Goal: Transaction & Acquisition: Purchase product/service

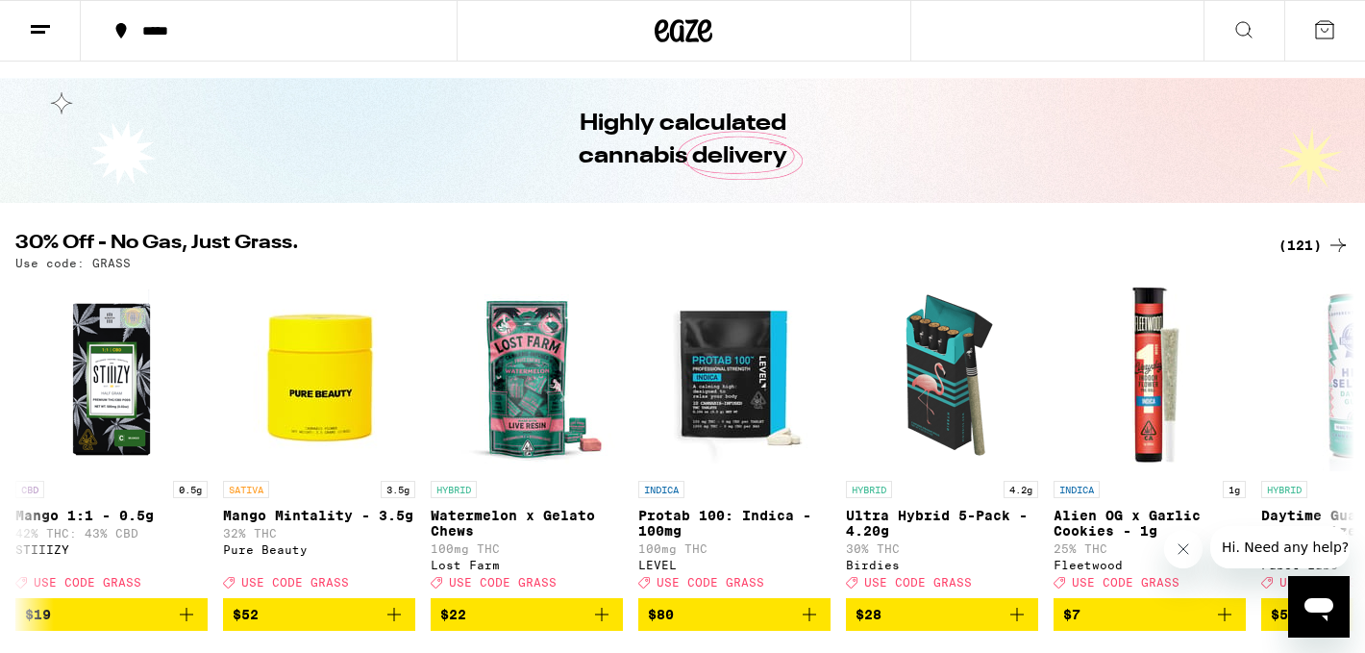
scroll to position [175, 0]
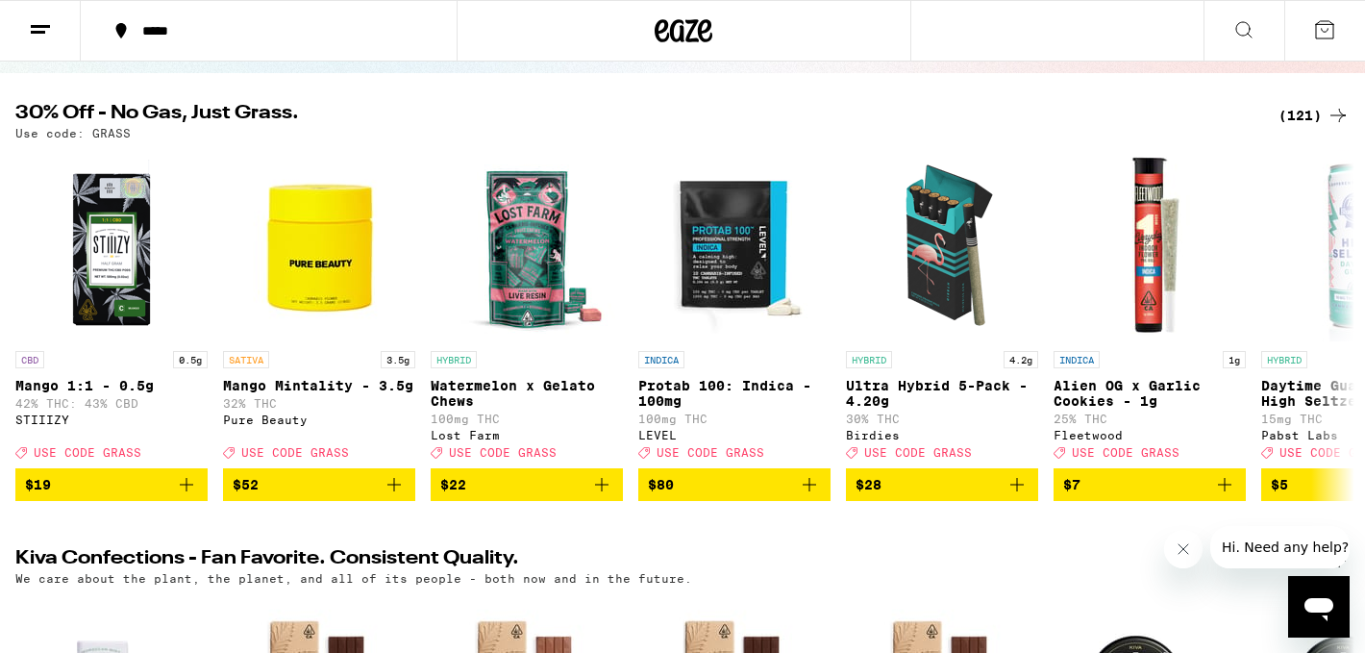
click at [1306, 108] on div "(121)" at bounding box center [1314, 115] width 71 height 23
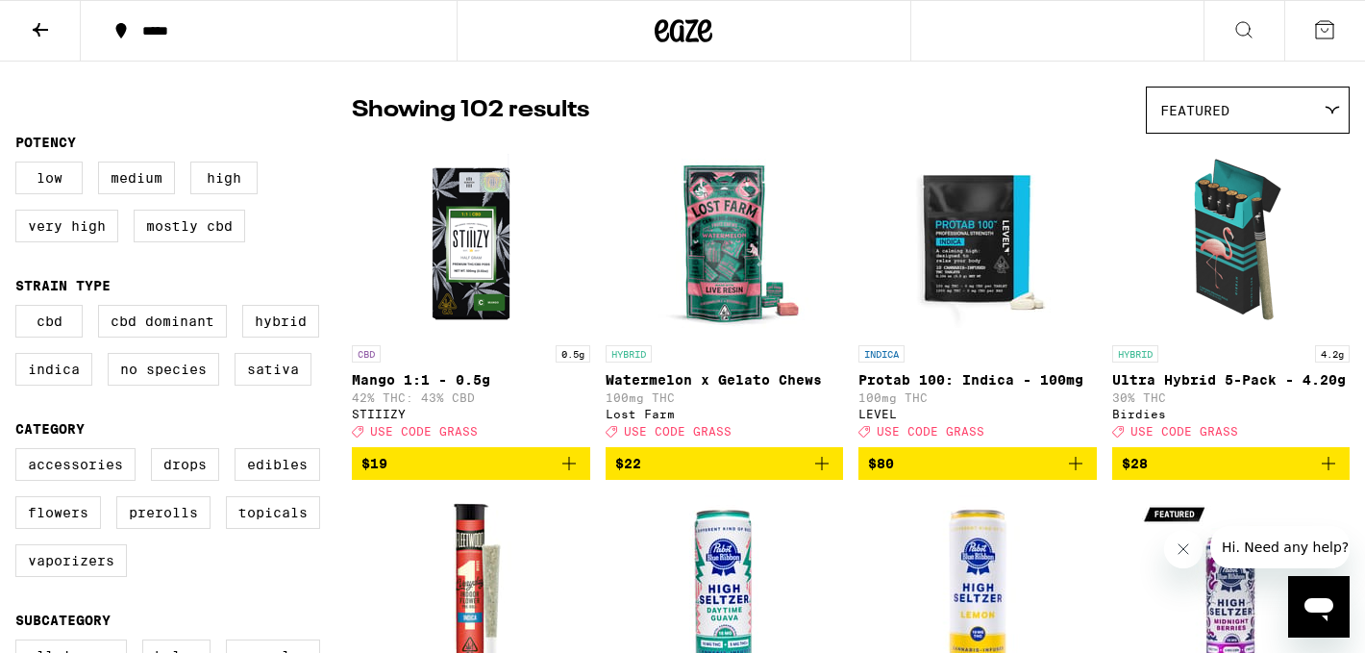
scroll to position [150, 0]
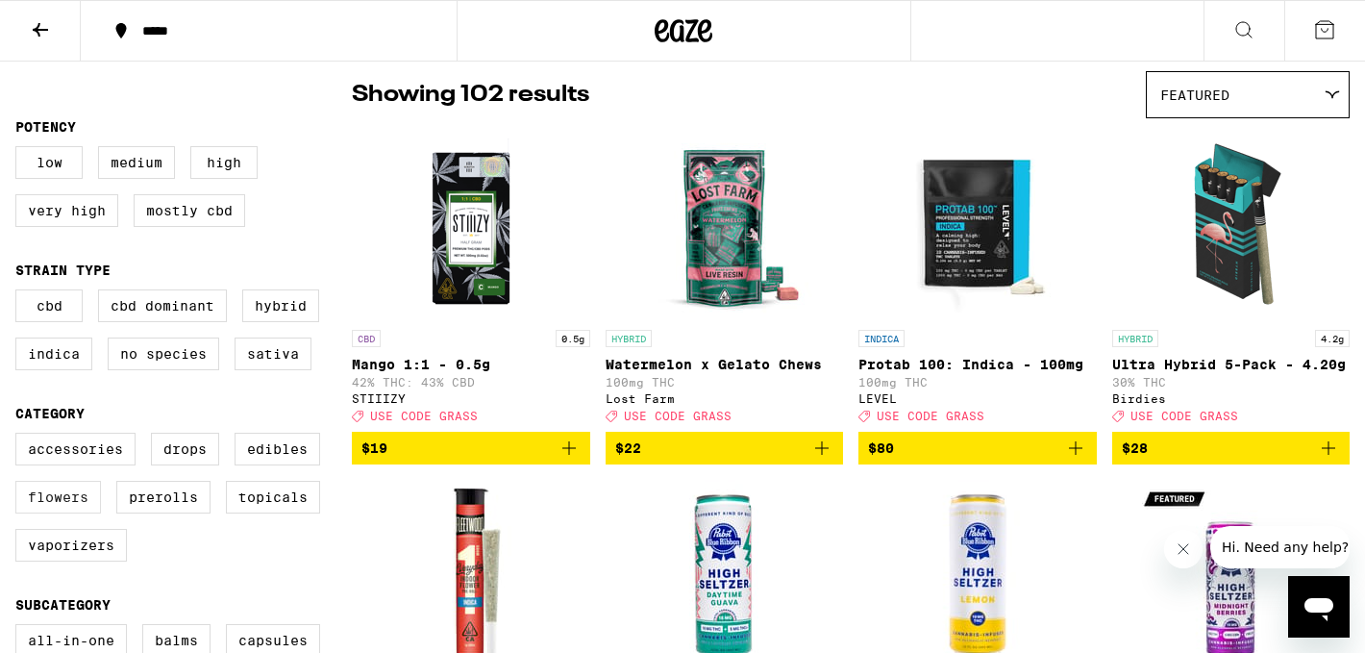
click at [91, 513] on label "Flowers" at bounding box center [58, 497] width 86 height 33
click at [20, 436] on input "Flowers" at bounding box center [19, 435] width 1 height 1
checkbox input "true"
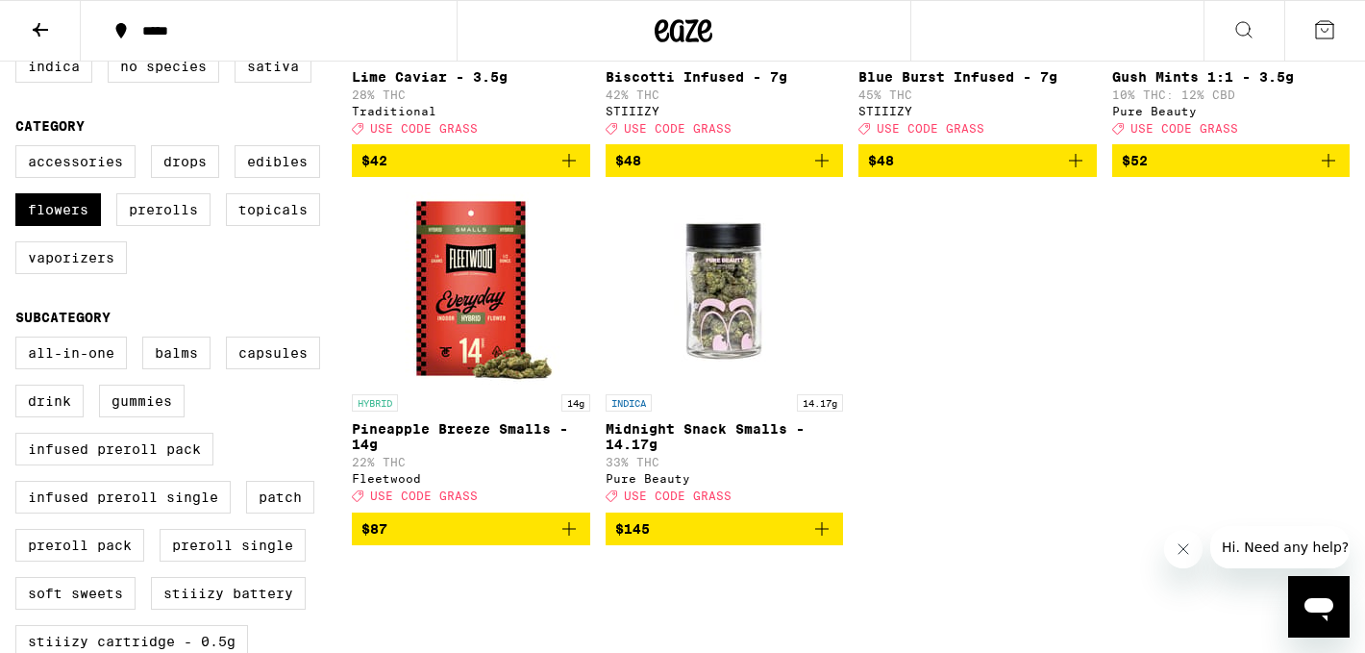
scroll to position [446, 0]
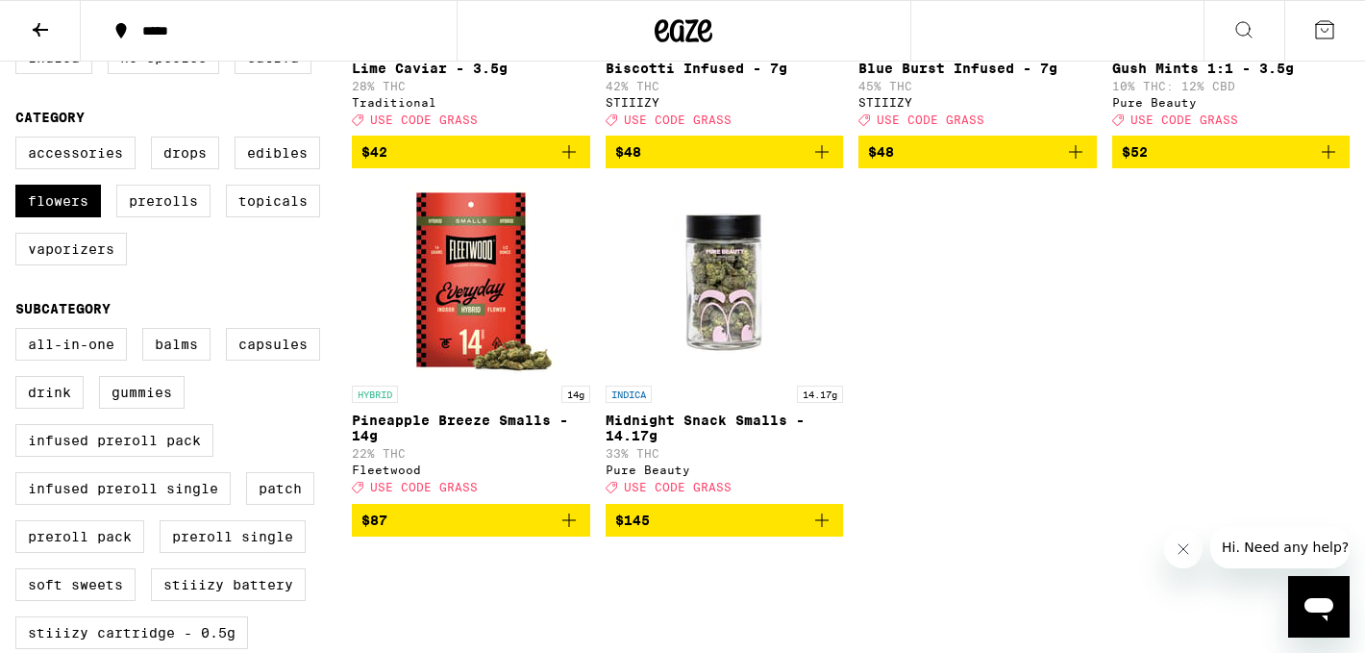
click at [510, 460] on p "22% THC" at bounding box center [471, 453] width 238 height 12
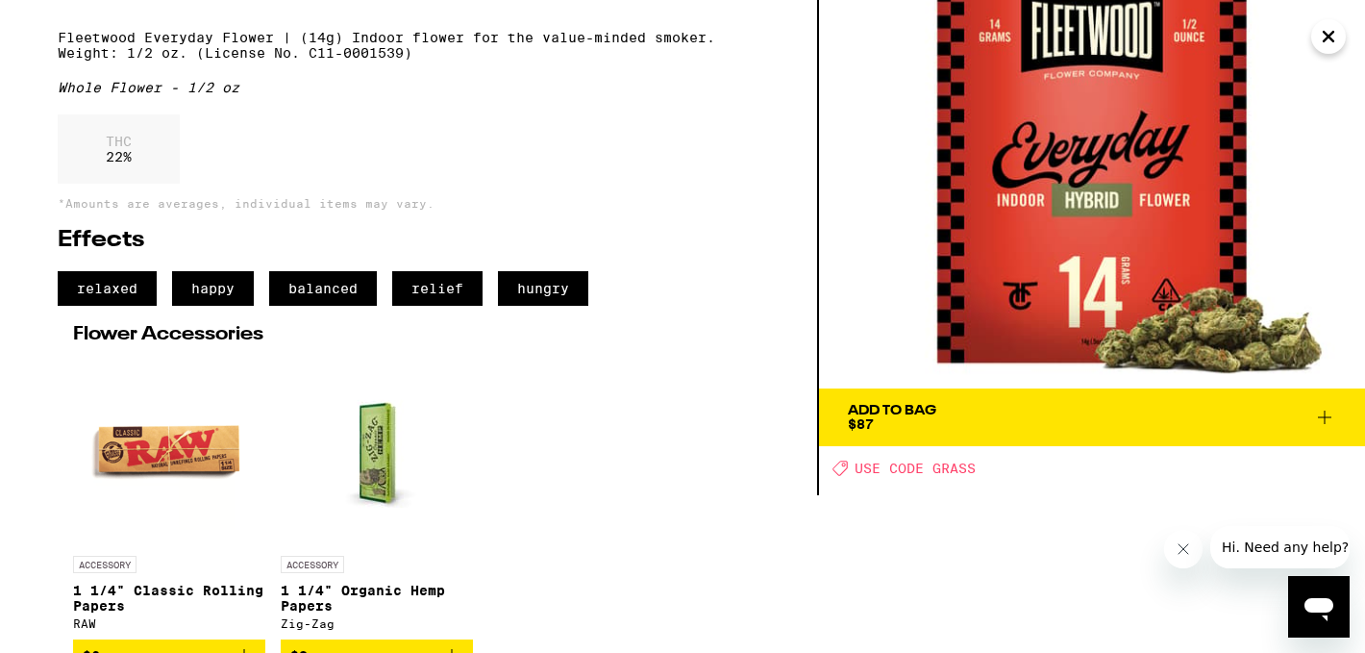
scroll to position [163, 0]
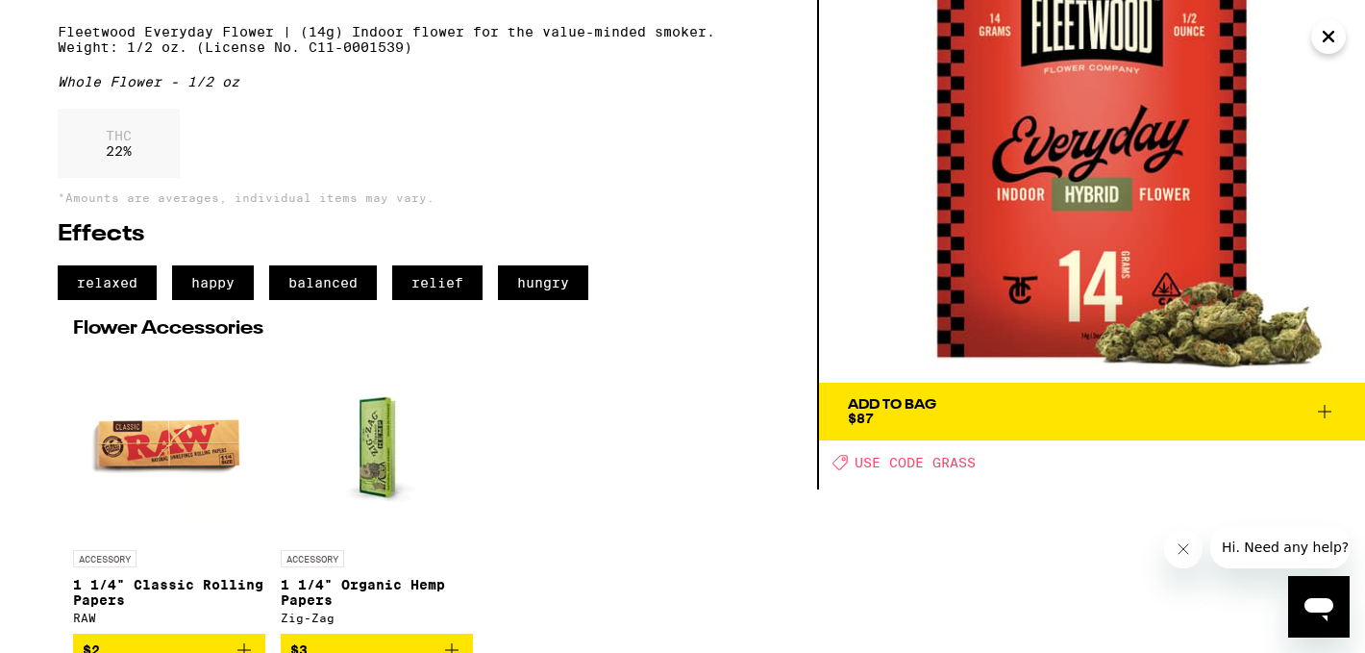
click at [1321, 410] on icon at bounding box center [1324, 411] width 23 height 23
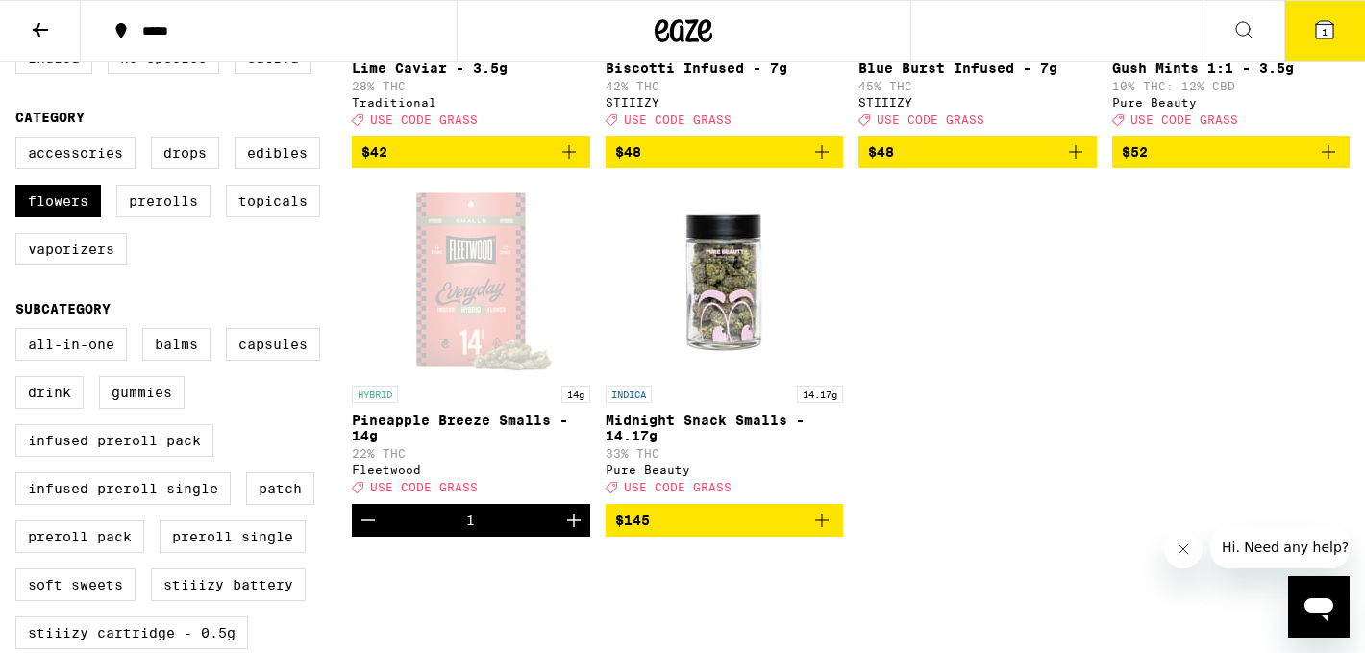
click at [1306, 43] on button "1" at bounding box center [1324, 31] width 81 height 60
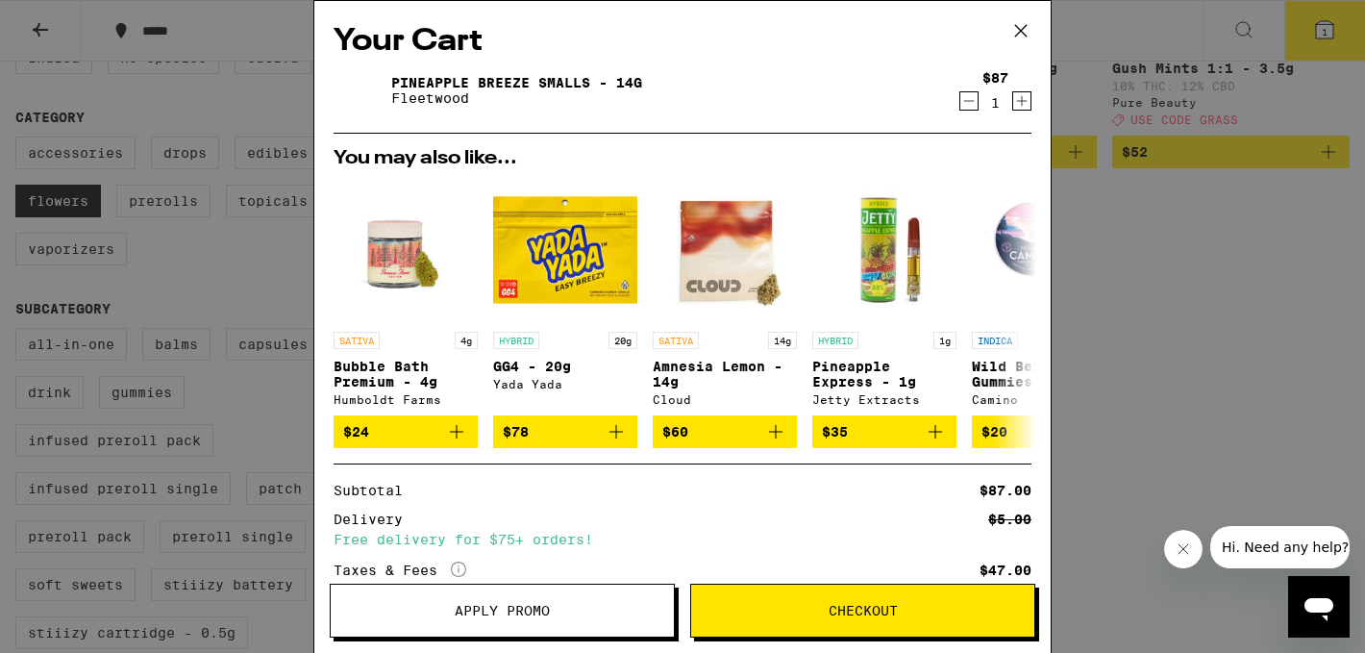
click at [1021, 98] on icon "Increment" at bounding box center [1022, 101] width 11 height 11
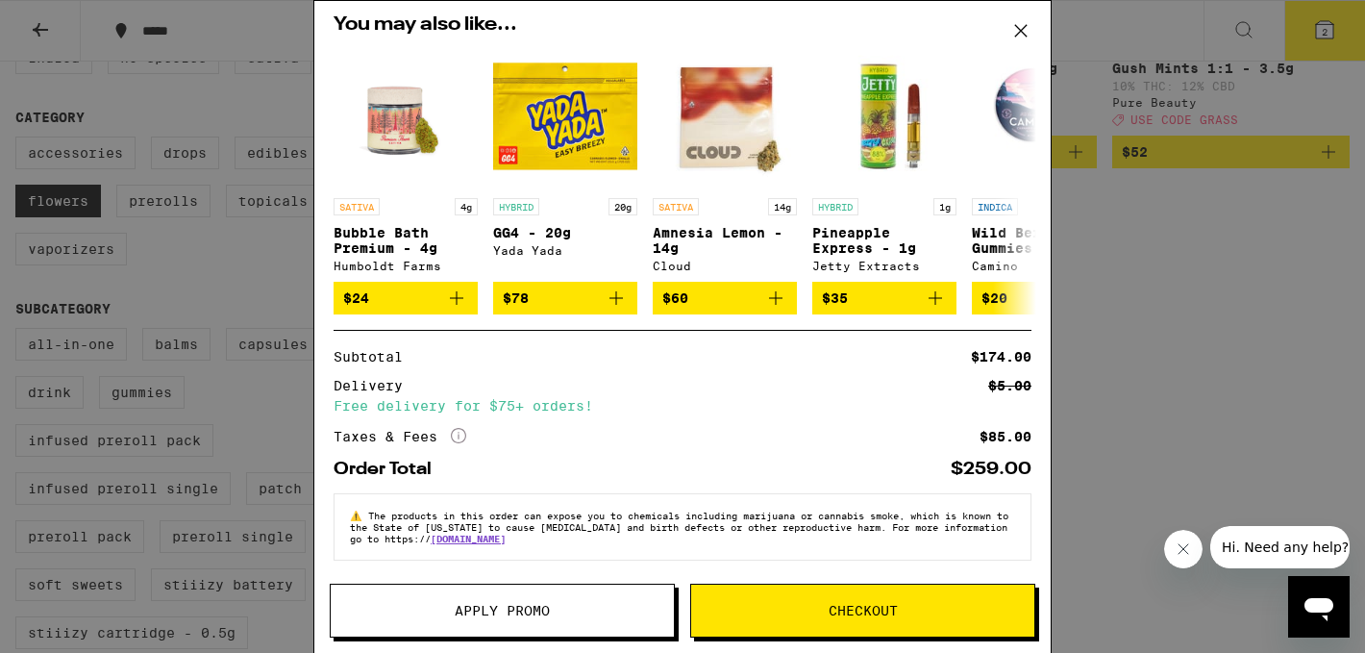
click at [486, 618] on button "Apply Promo" at bounding box center [502, 611] width 345 height 54
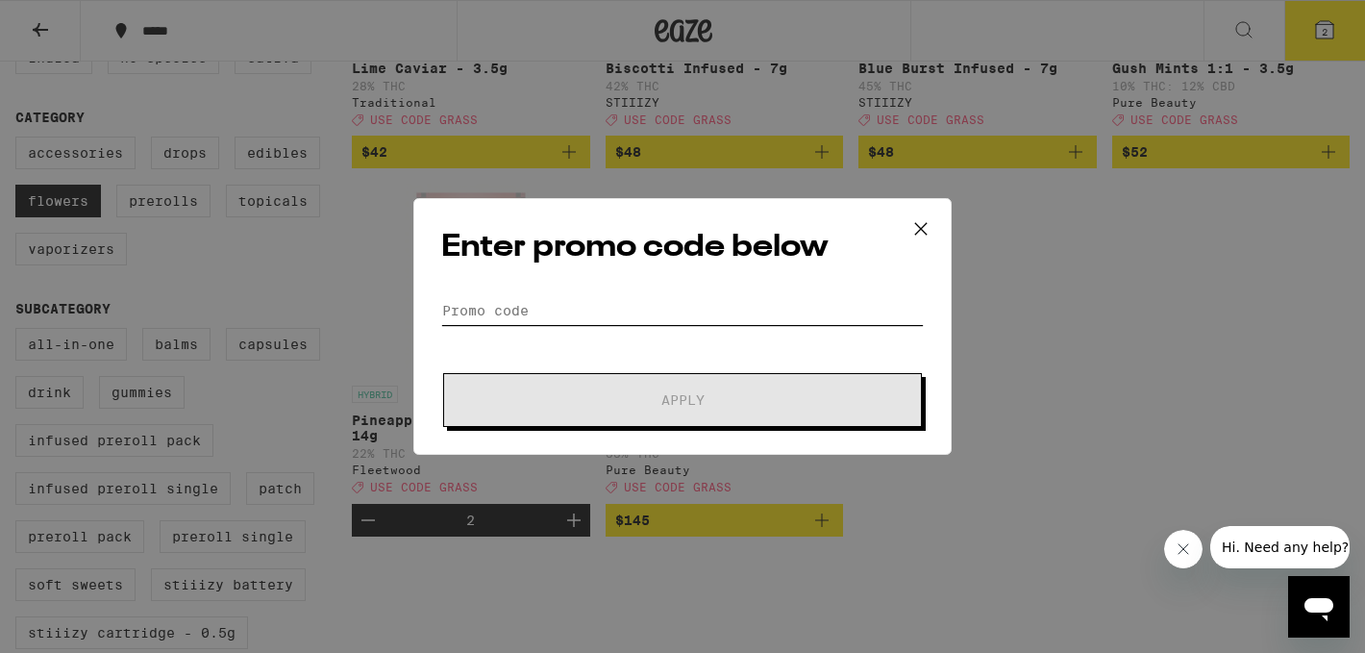
click at [602, 319] on input "Promo Code" at bounding box center [682, 310] width 483 height 29
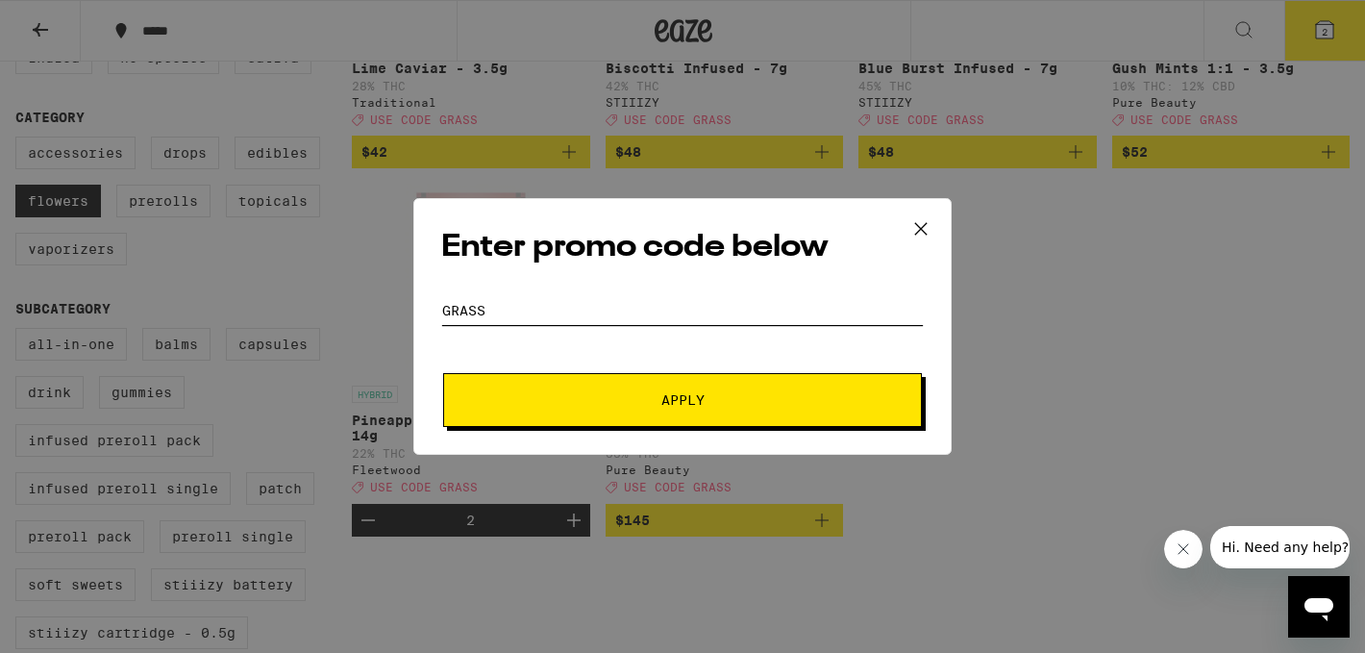
type input "grass"
click at [693, 413] on button "Apply" at bounding box center [682, 400] width 479 height 54
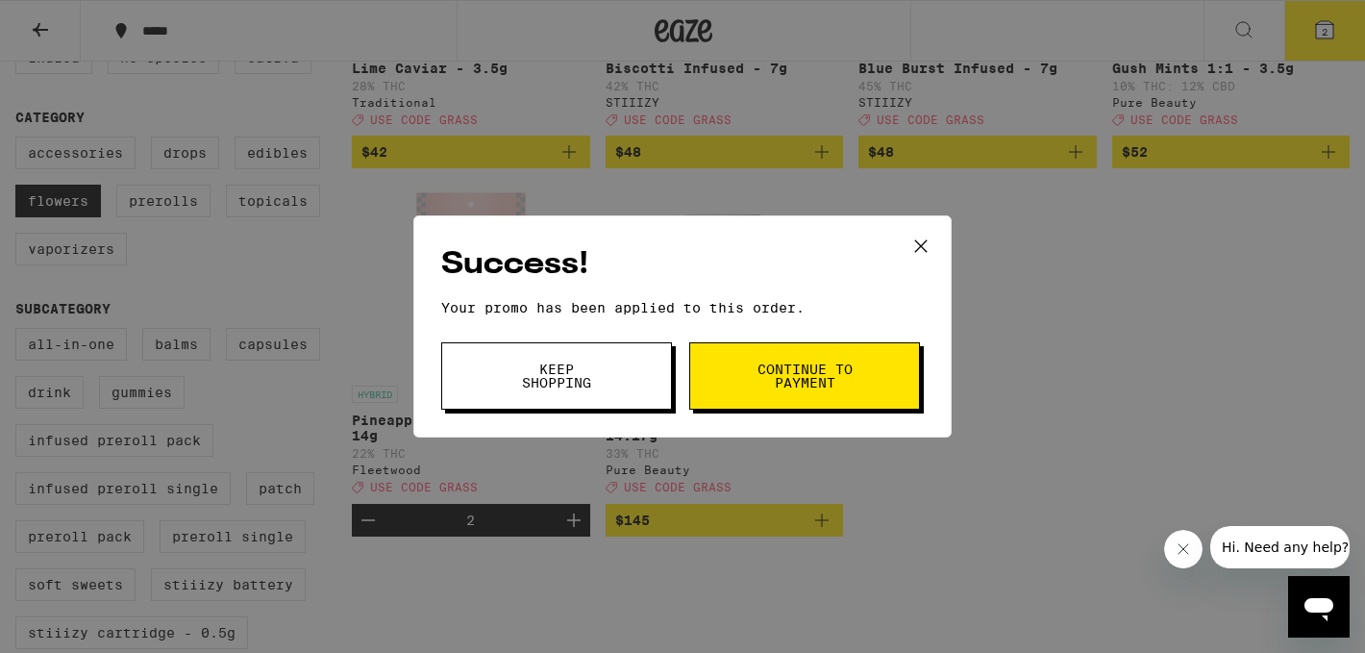
click at [559, 389] on span "Keep Shopping" at bounding box center [557, 375] width 98 height 27
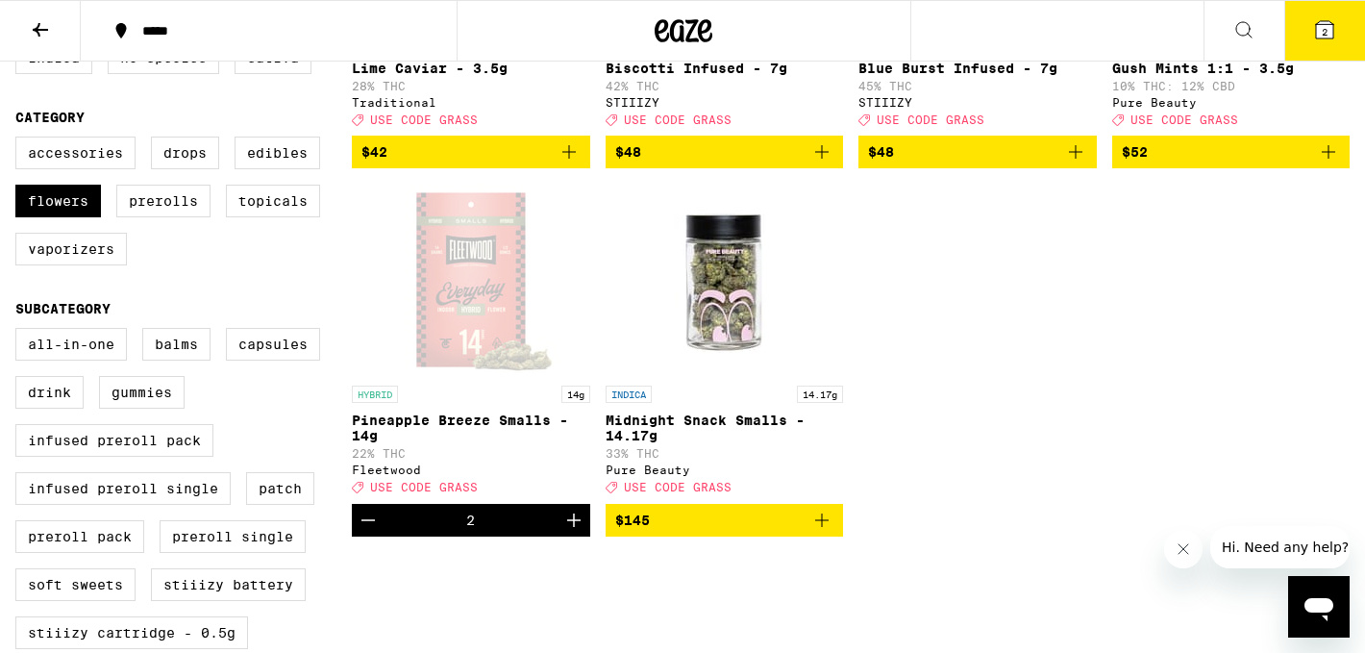
click at [1336, 23] on button "2" at bounding box center [1324, 31] width 81 height 60
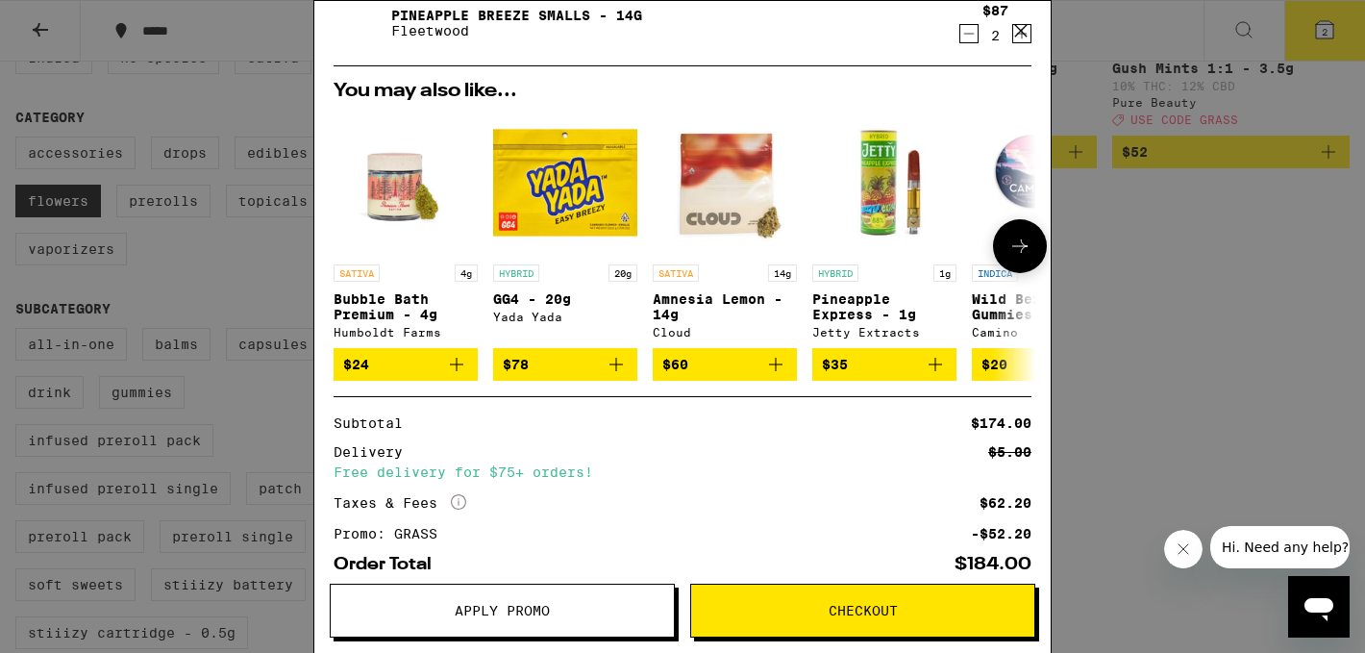
scroll to position [174, 0]
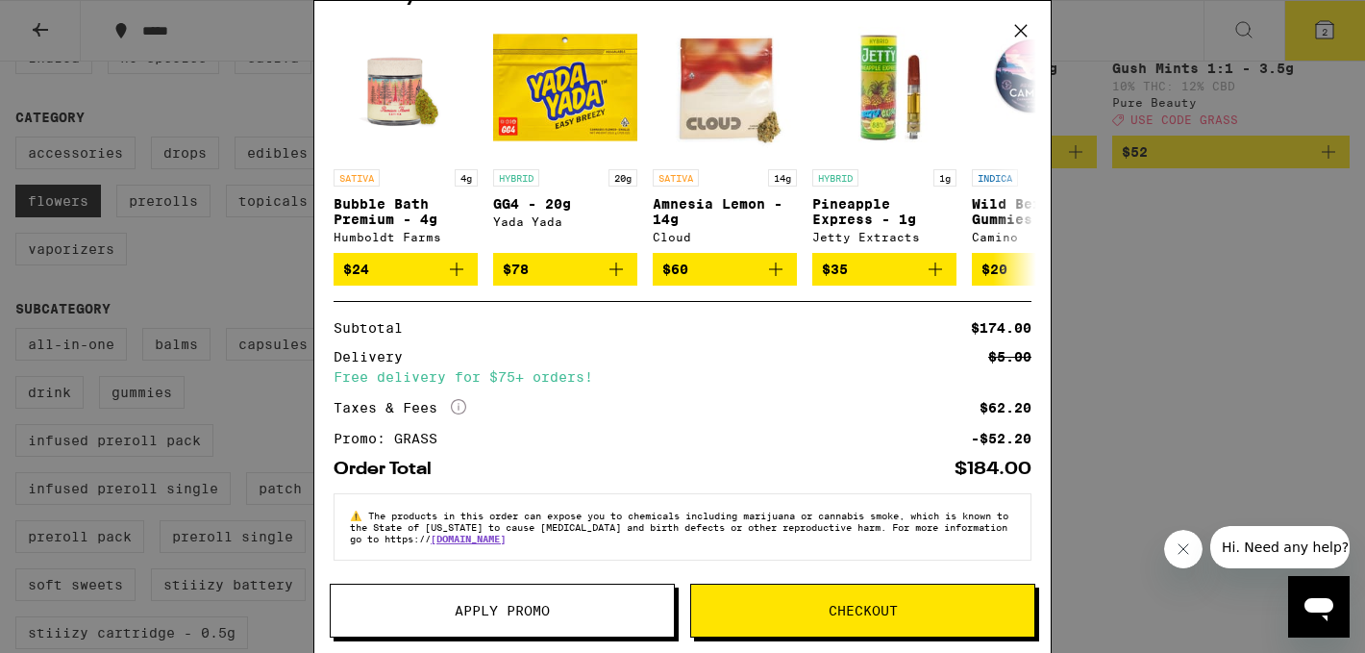
click at [1023, 36] on icon at bounding box center [1020, 30] width 29 height 29
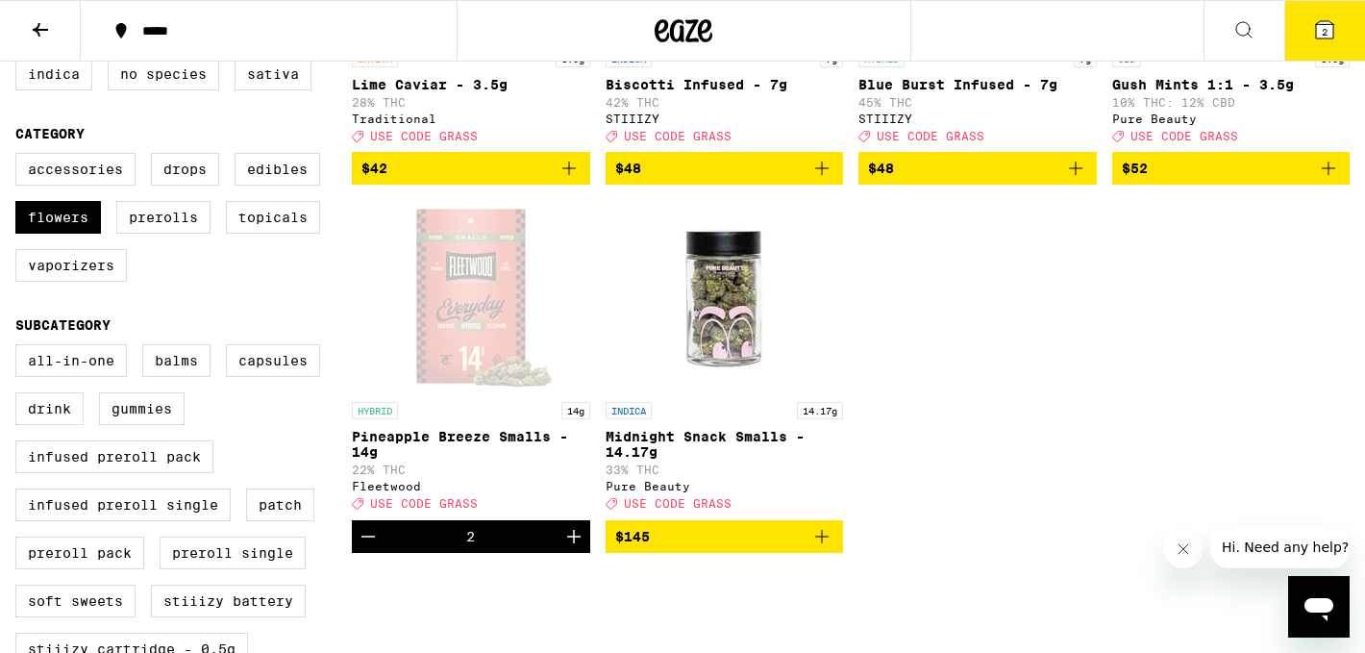
scroll to position [272, 0]
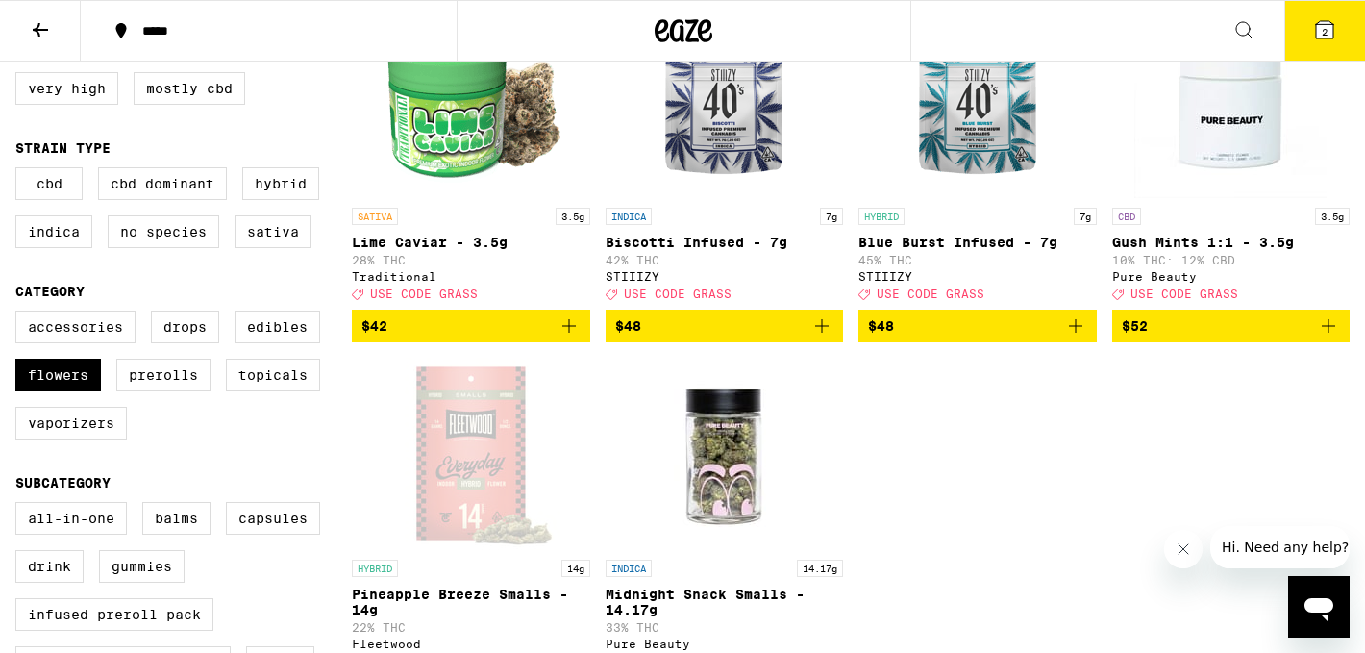
click at [1324, 26] on span "2" at bounding box center [1325, 32] width 6 height 12
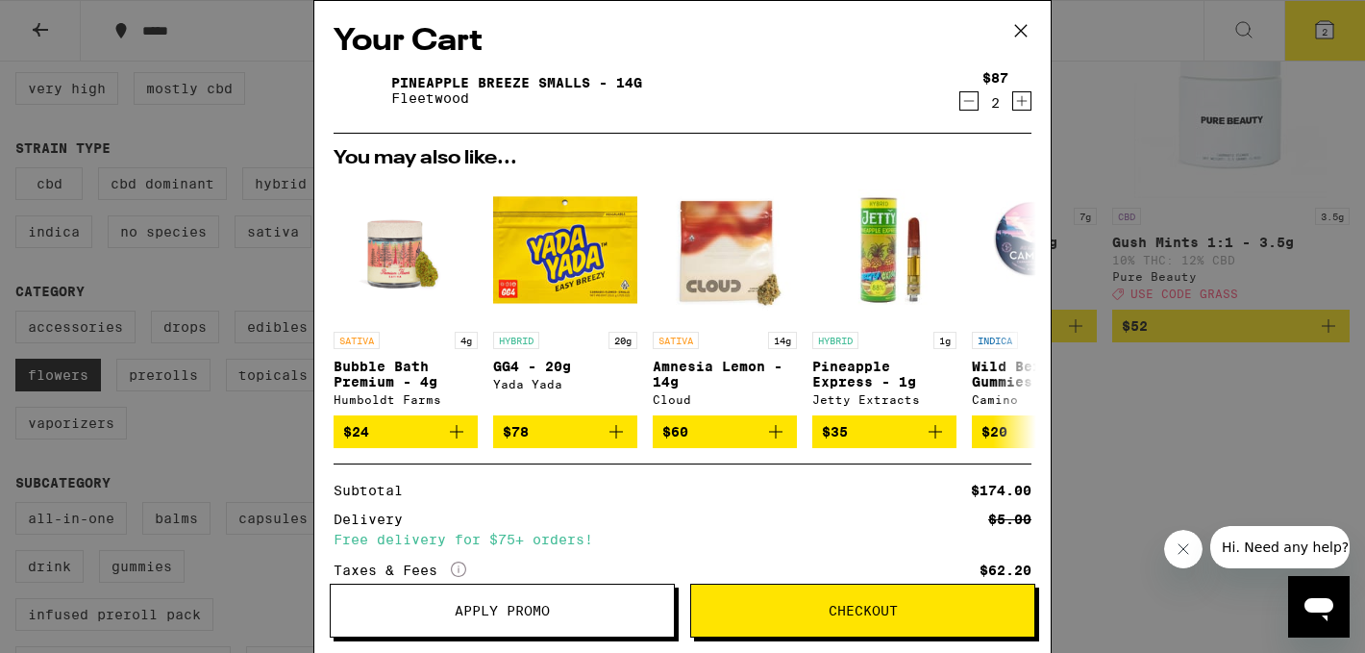
click at [964, 104] on icon "Decrement" at bounding box center [968, 100] width 17 height 23
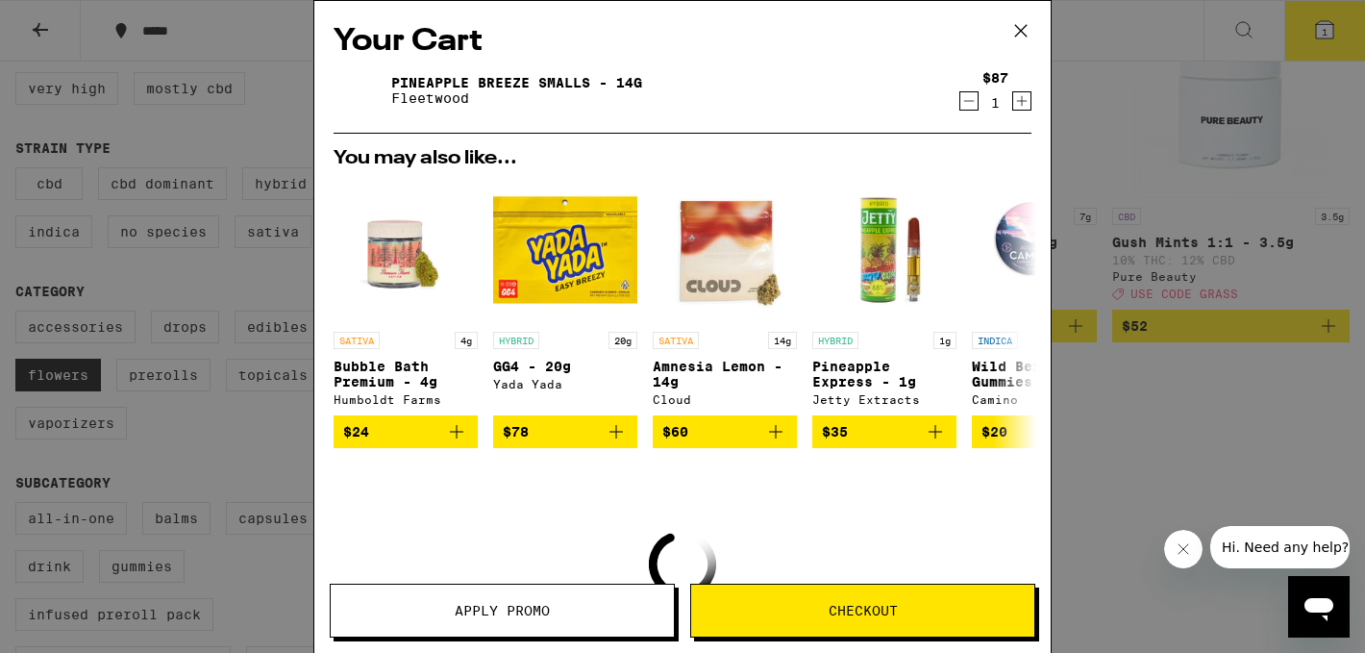
click at [964, 104] on icon "Decrement" at bounding box center [968, 100] width 17 height 23
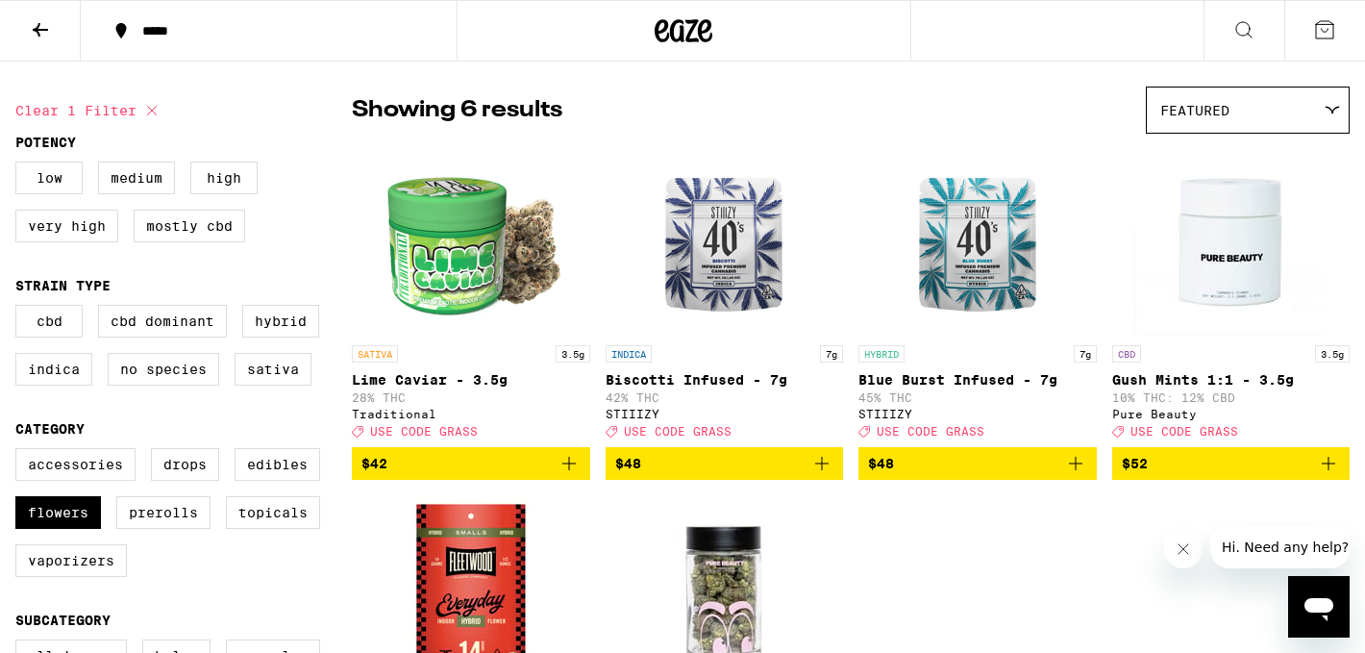
scroll to position [132, 0]
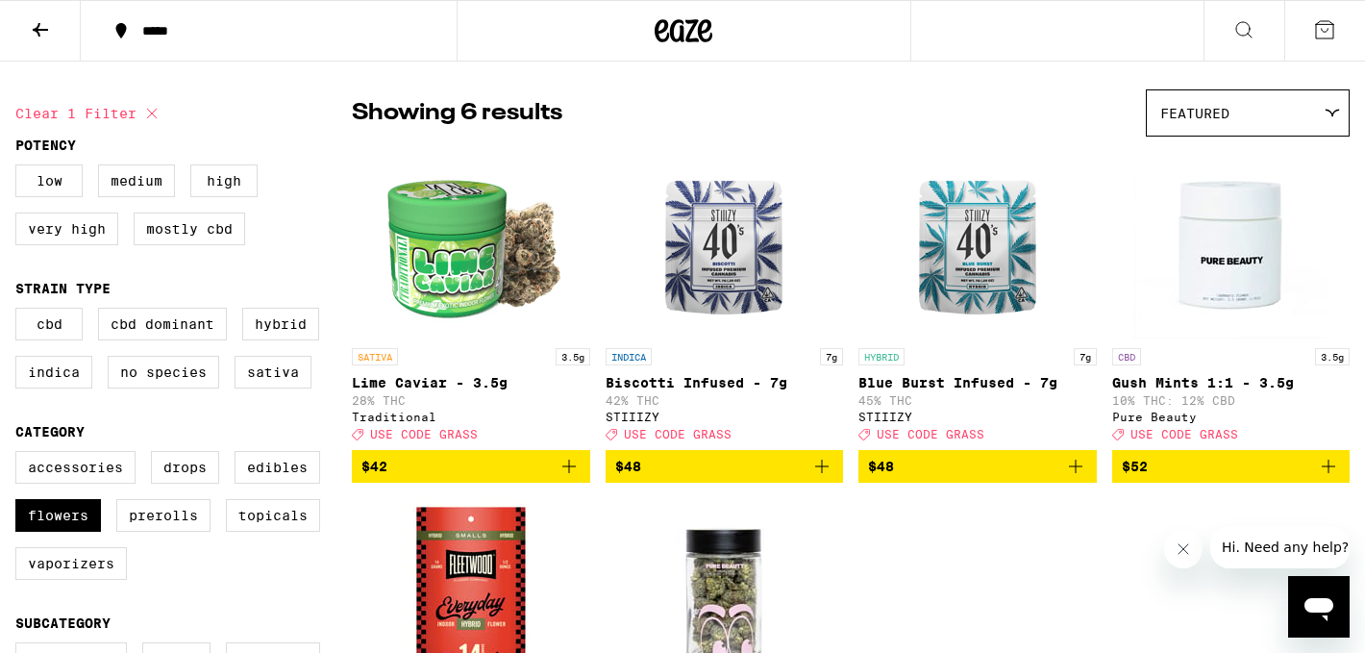
click at [825, 476] on icon "Add to bag" at bounding box center [821, 466] width 23 height 23
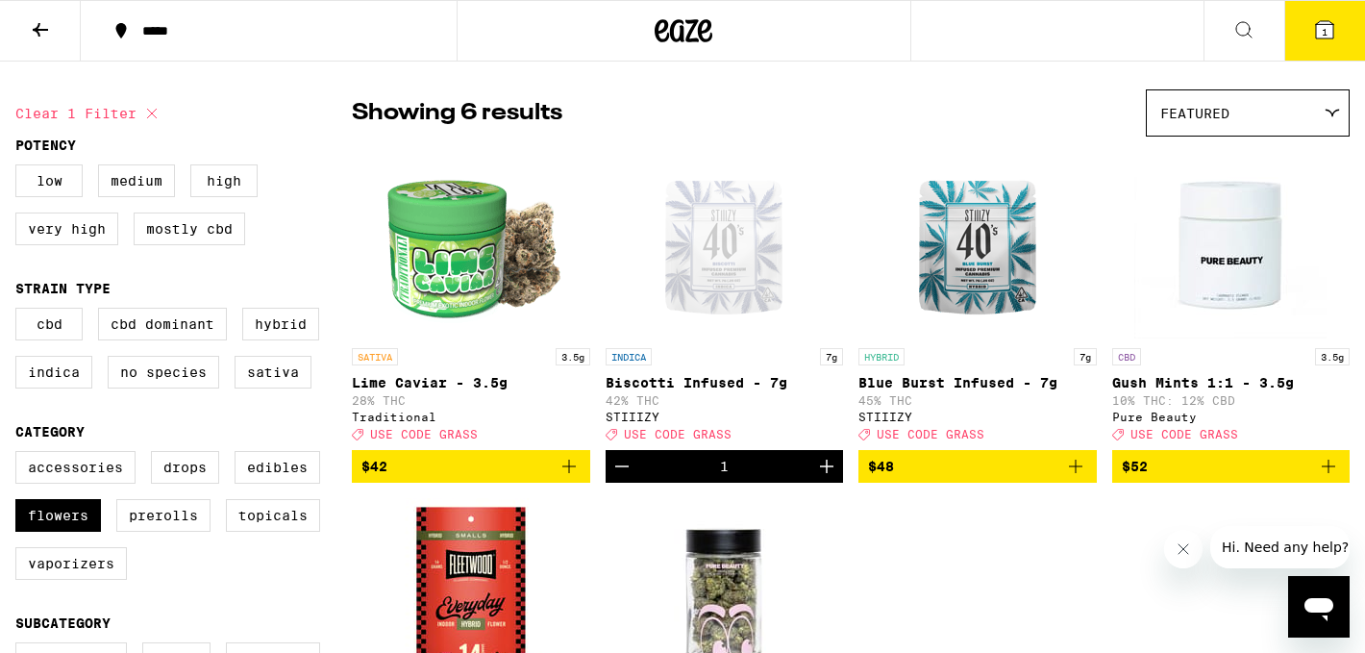
click at [825, 476] on icon "Increment" at bounding box center [826, 466] width 23 height 23
click at [1078, 475] on icon "Add to bag" at bounding box center [1075, 466] width 23 height 23
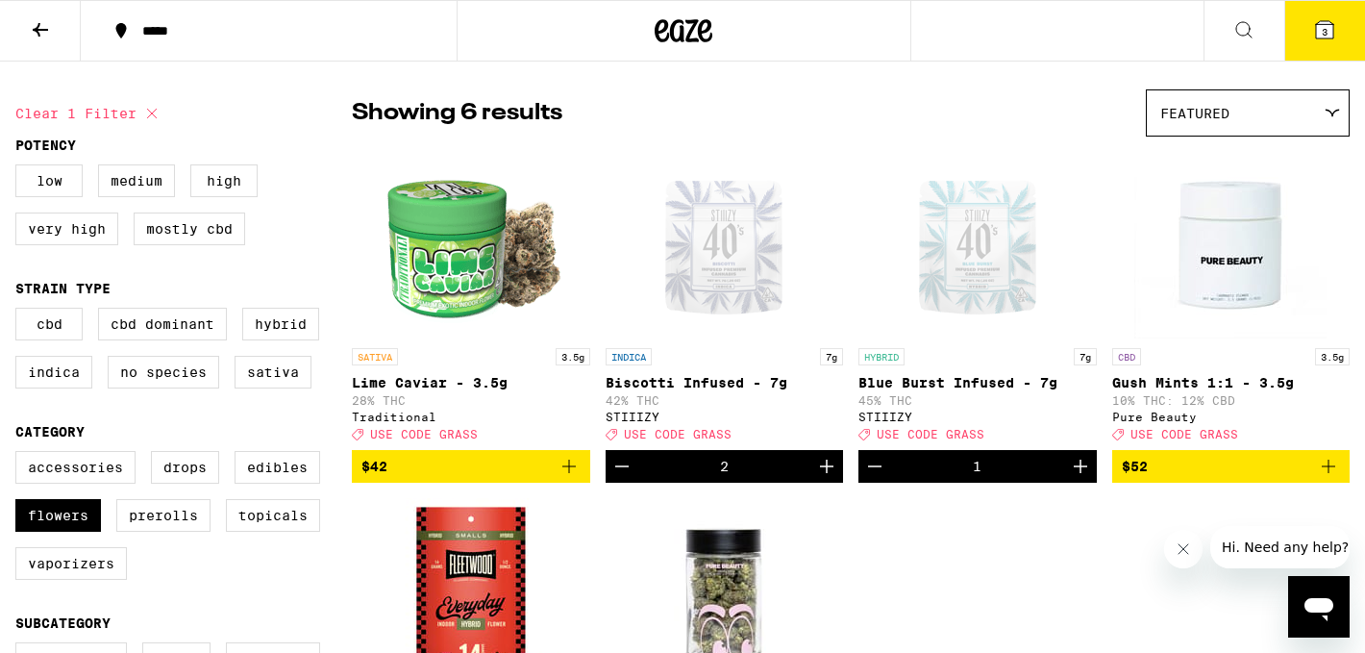
click at [1078, 475] on icon "Increment" at bounding box center [1080, 466] width 23 height 23
click at [1315, 36] on icon at bounding box center [1324, 29] width 23 height 23
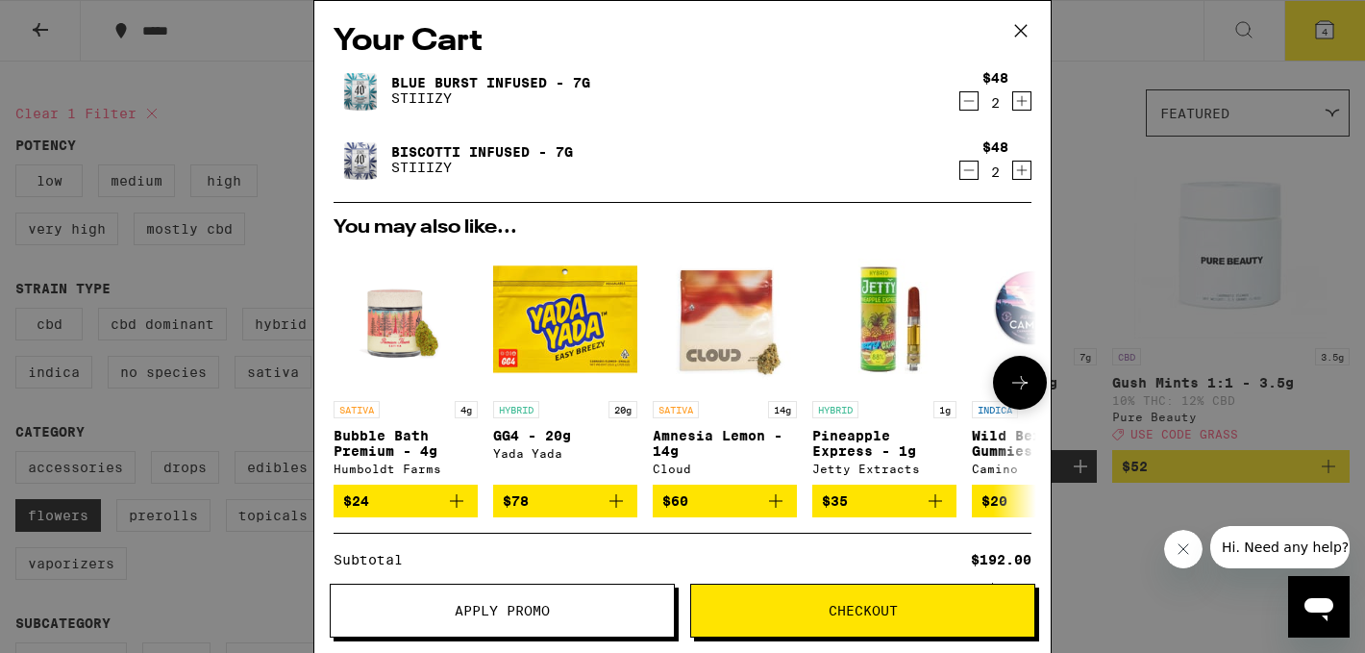
scroll to position [243, 0]
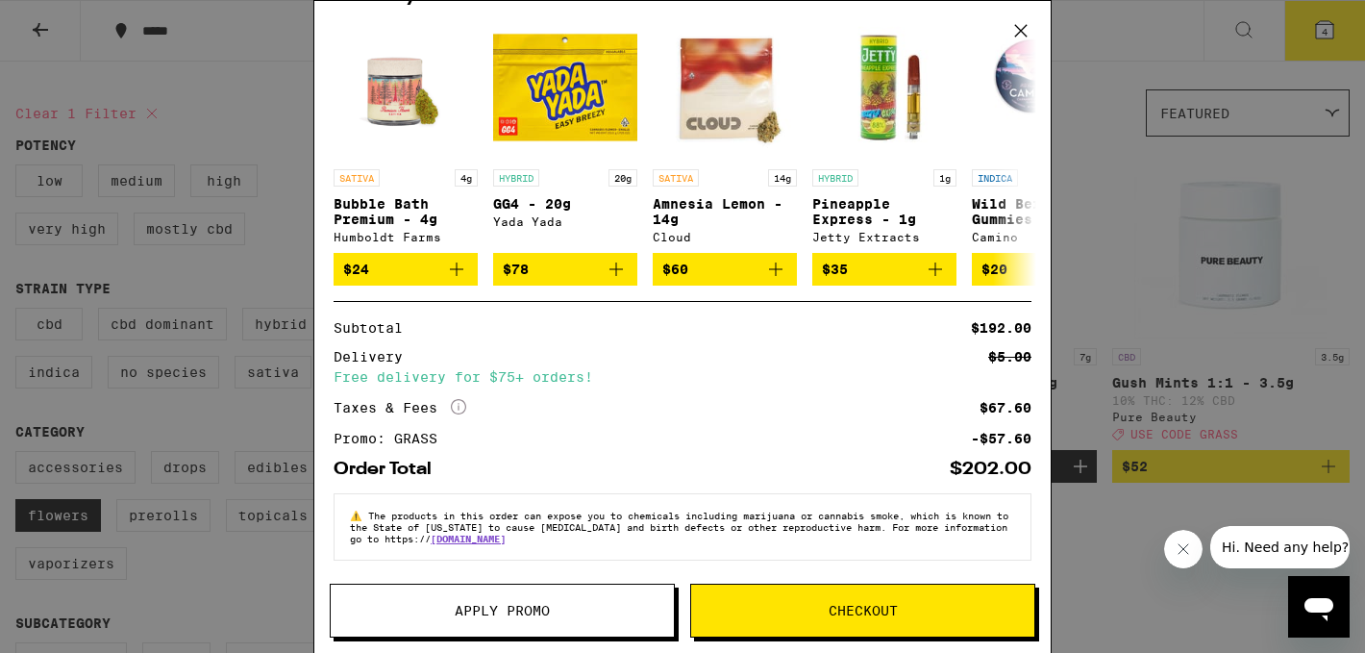
click at [485, 612] on span "Apply Promo" at bounding box center [502, 610] width 95 height 13
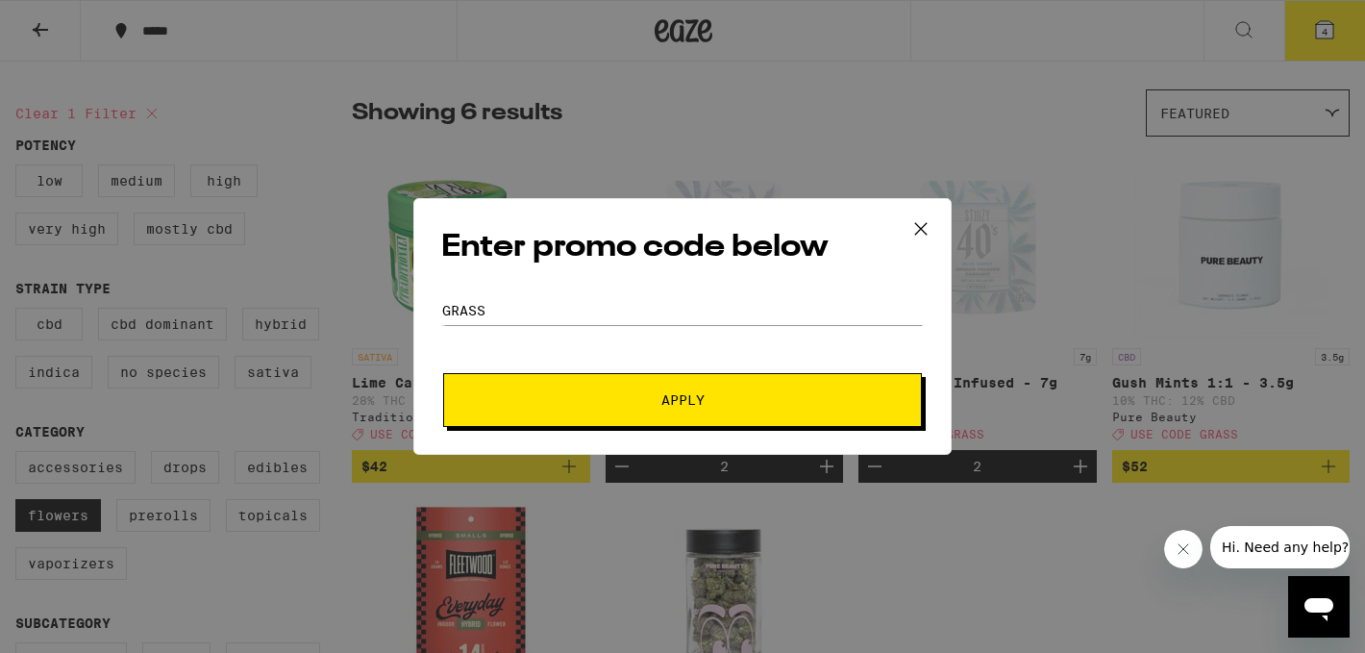
click at [917, 219] on icon at bounding box center [921, 228] width 29 height 29
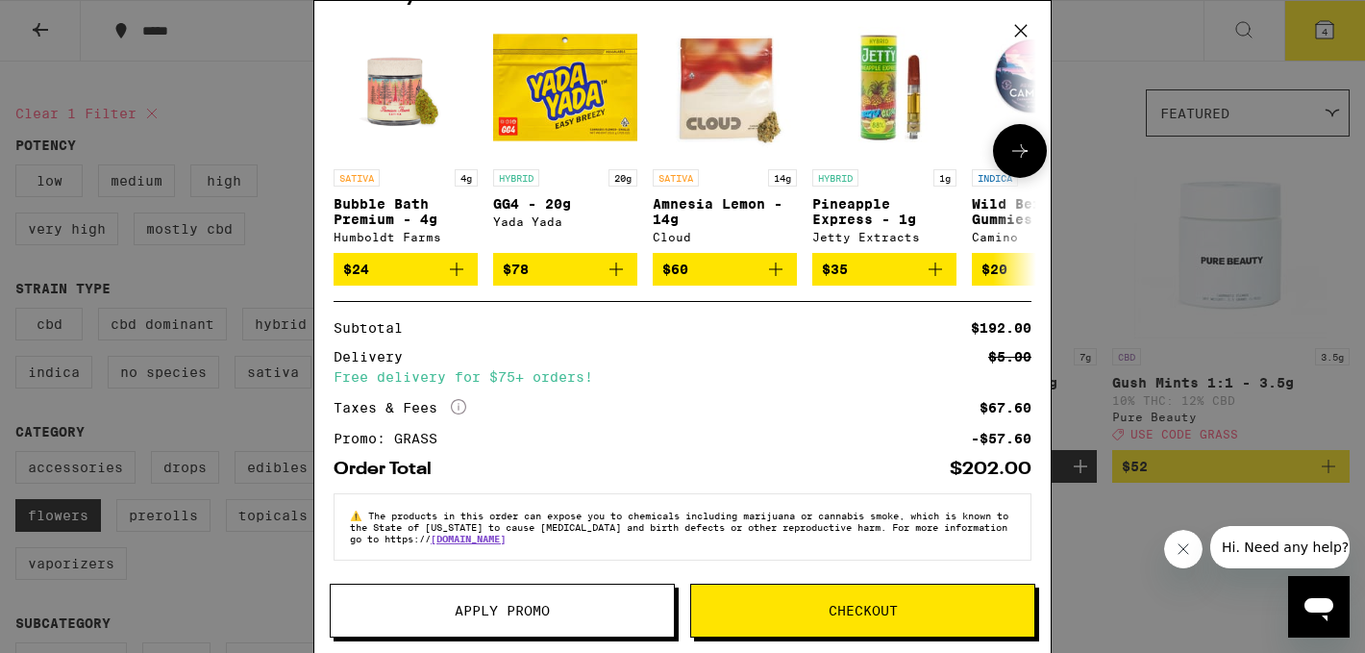
scroll to position [243, 0]
click at [1022, 25] on icon at bounding box center [1020, 30] width 29 height 29
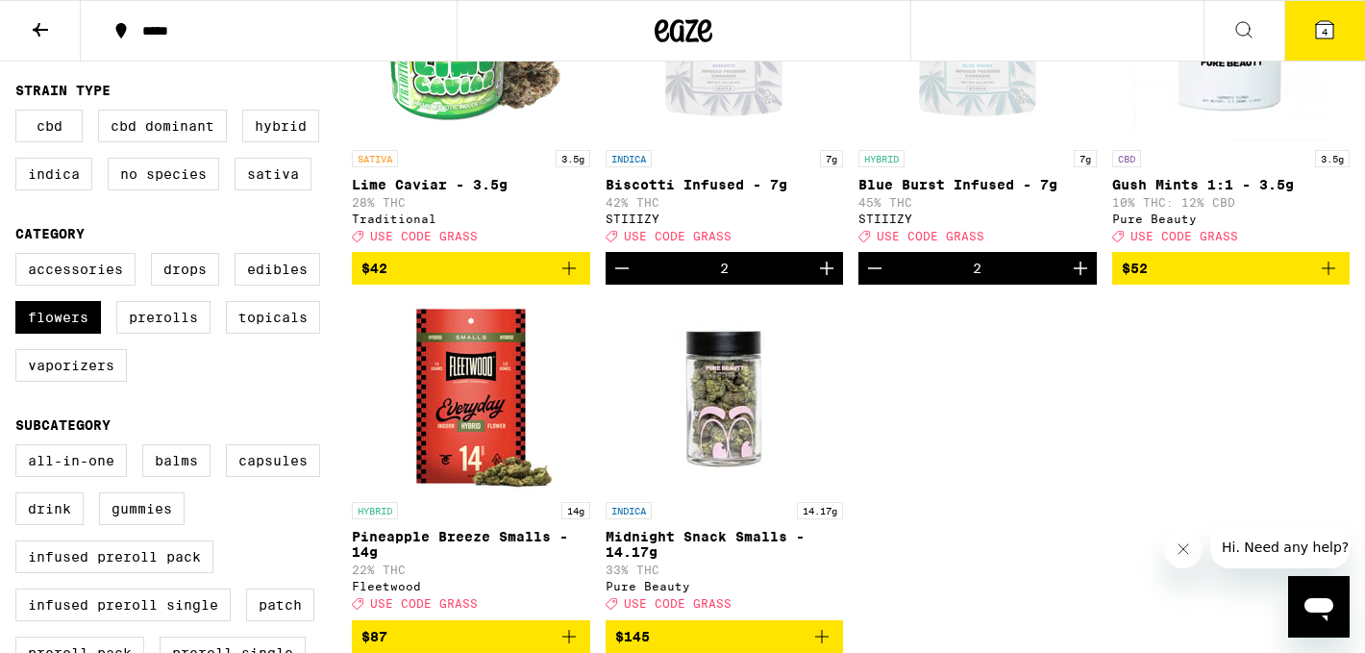
scroll to position [368, 0]
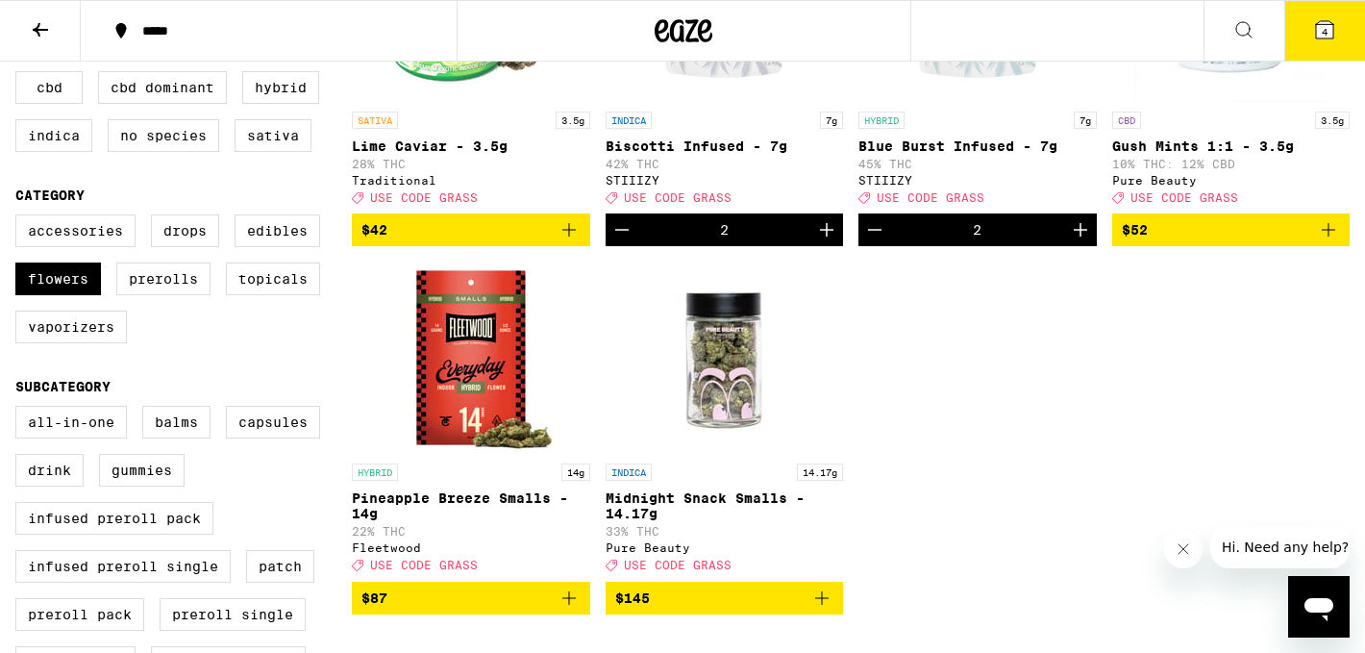
click at [622, 241] on icon "Decrement" at bounding box center [621, 229] width 23 height 23
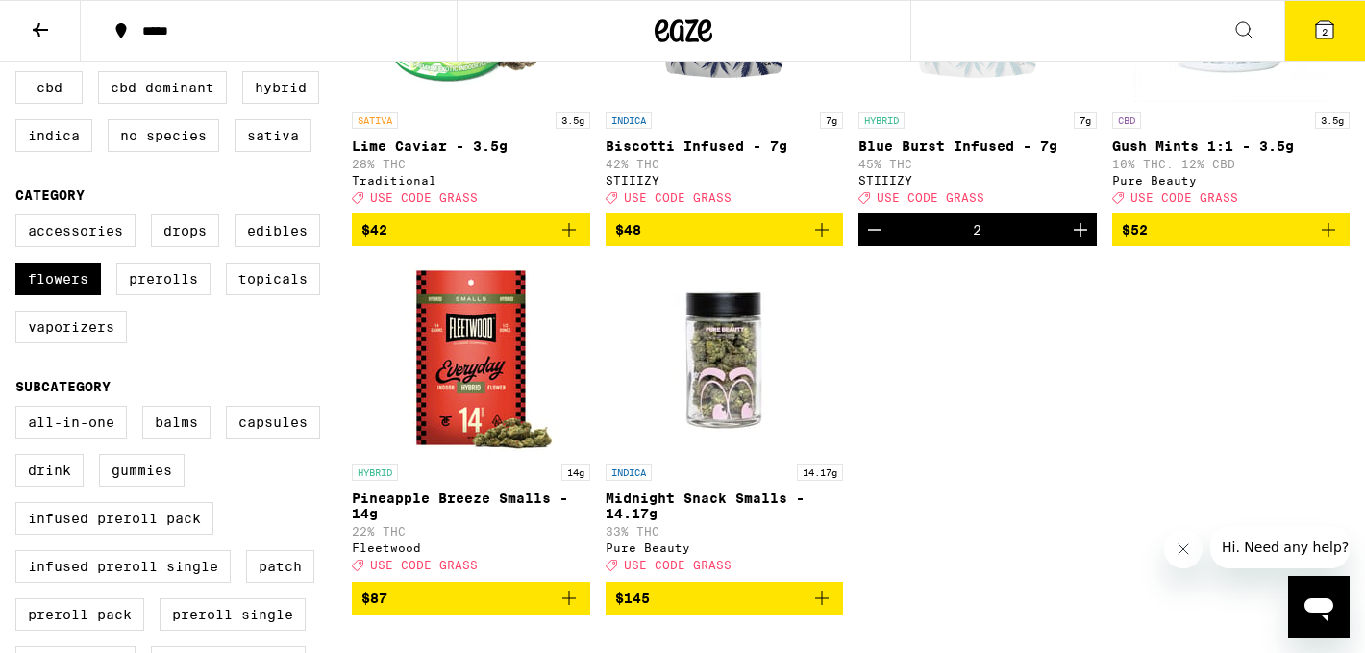
click at [878, 236] on icon "Decrement" at bounding box center [874, 229] width 23 height 23
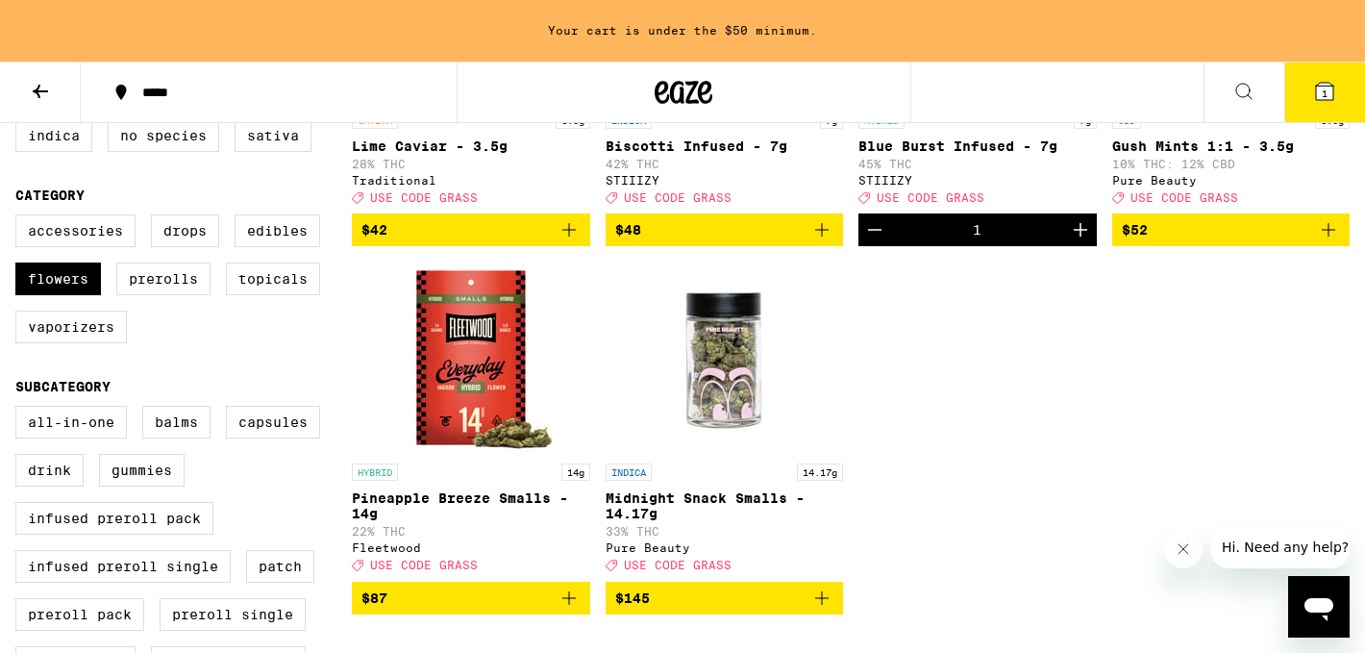
click at [878, 236] on icon "Decrement" at bounding box center [874, 229] width 23 height 23
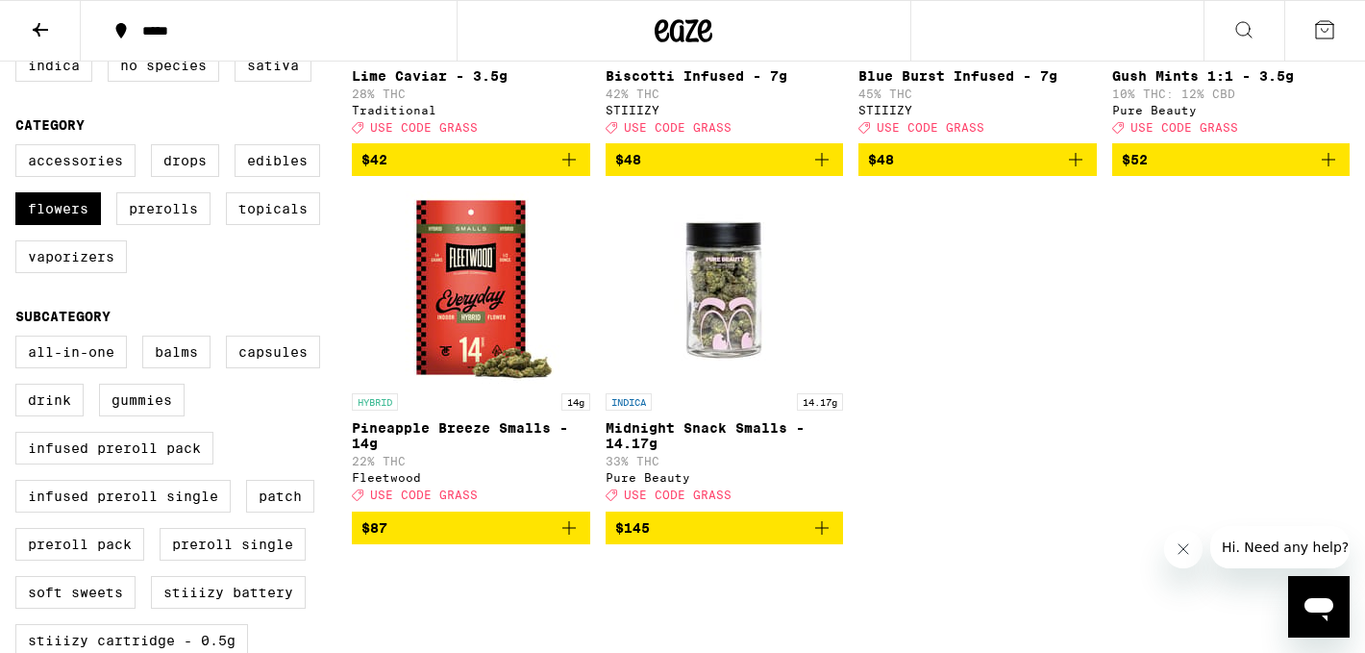
scroll to position [460, 0]
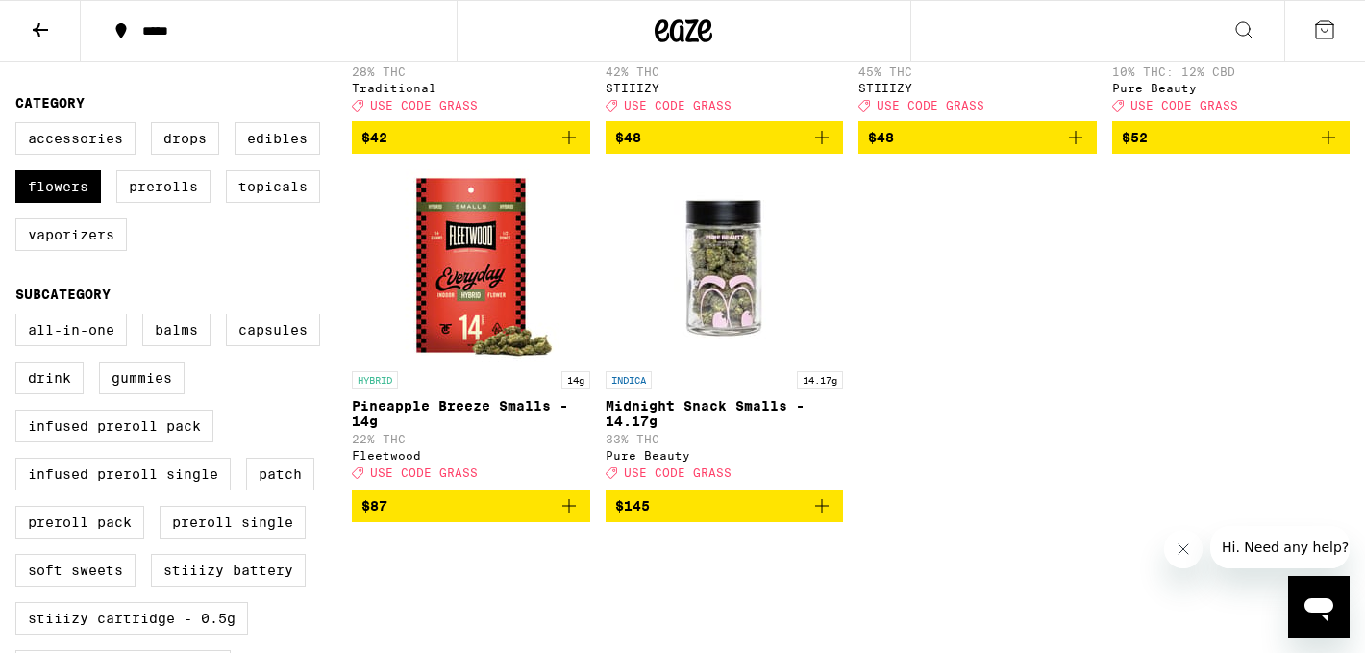
click at [569, 517] on icon "Add to bag" at bounding box center [569, 505] width 23 height 23
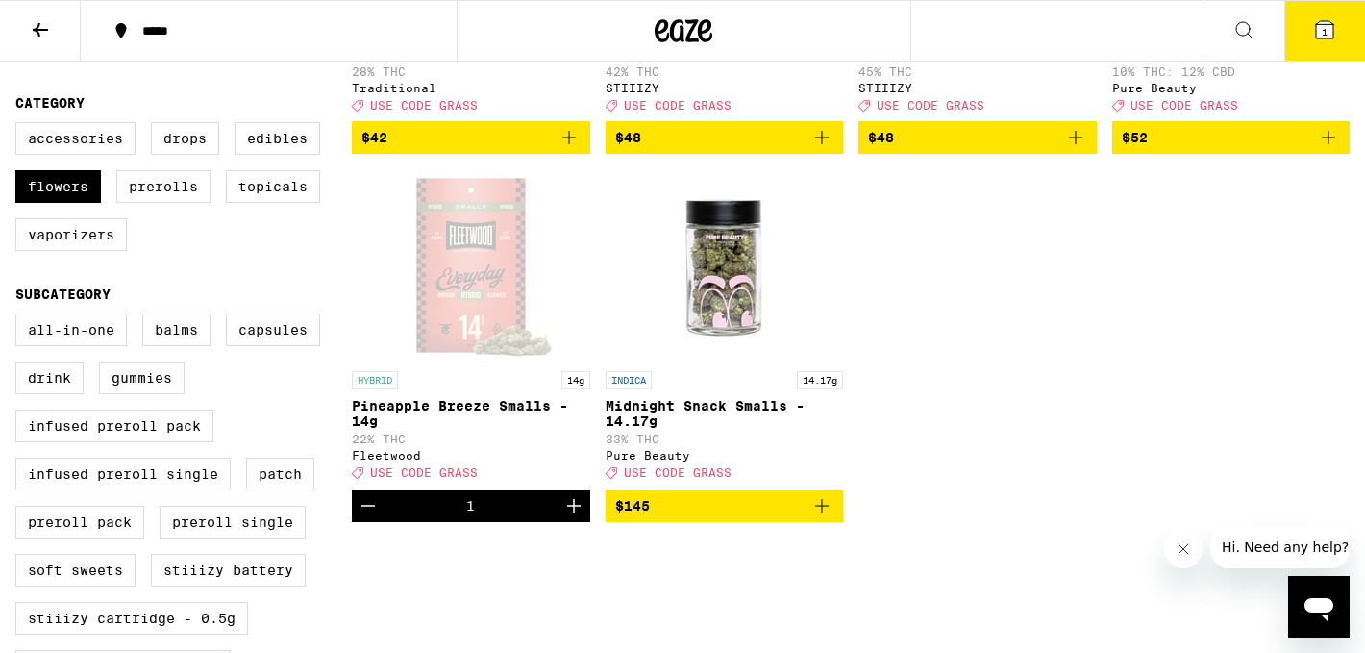
click at [574, 517] on icon "Increment" at bounding box center [573, 505] width 23 height 23
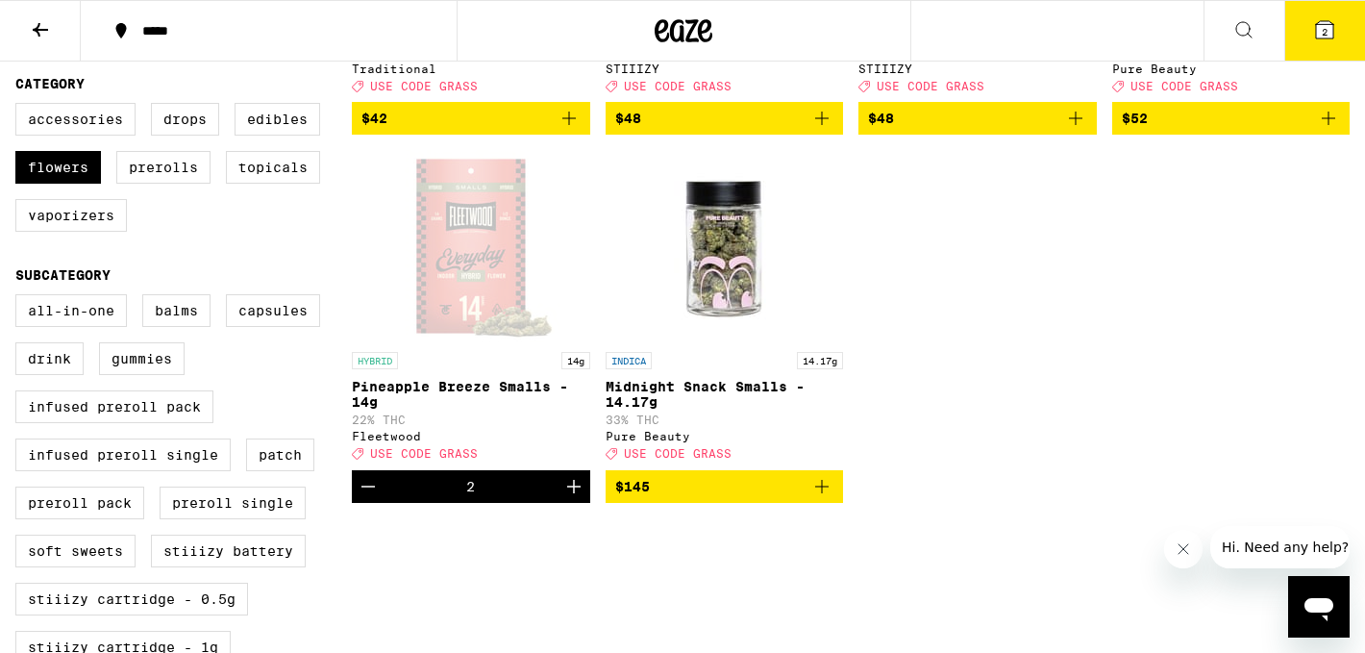
scroll to position [481, 0]
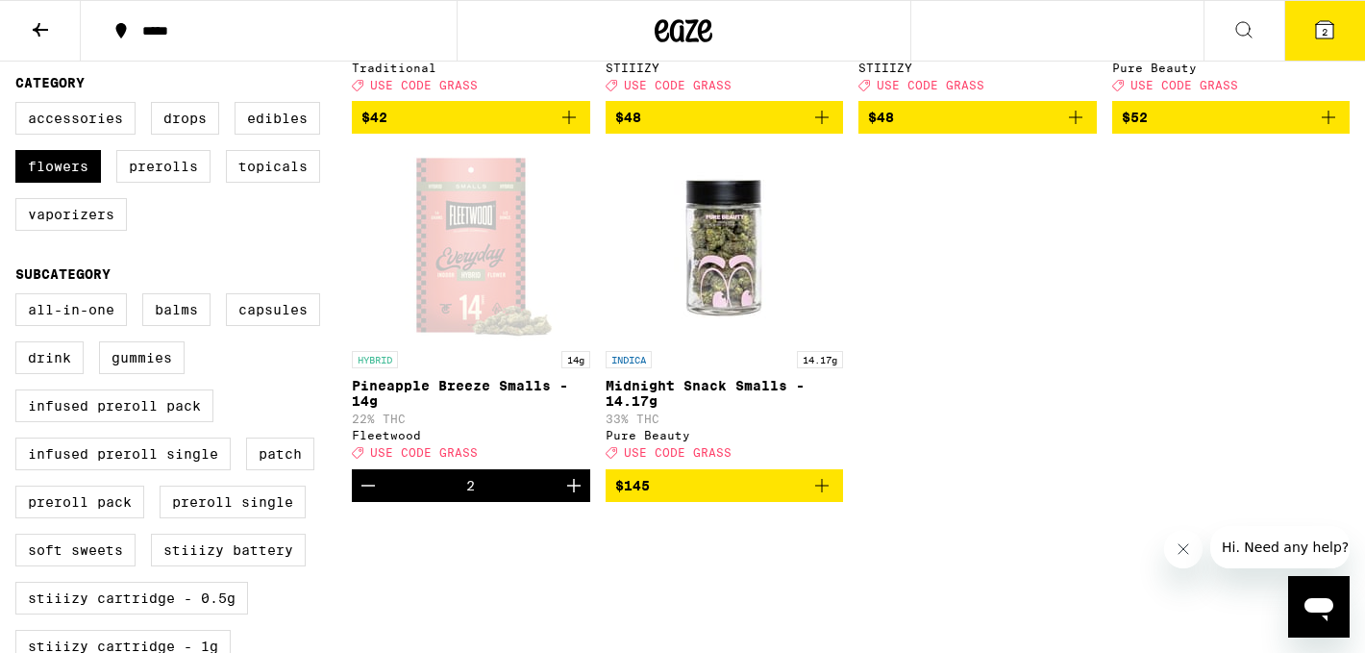
click at [1323, 18] on icon at bounding box center [1324, 29] width 23 height 23
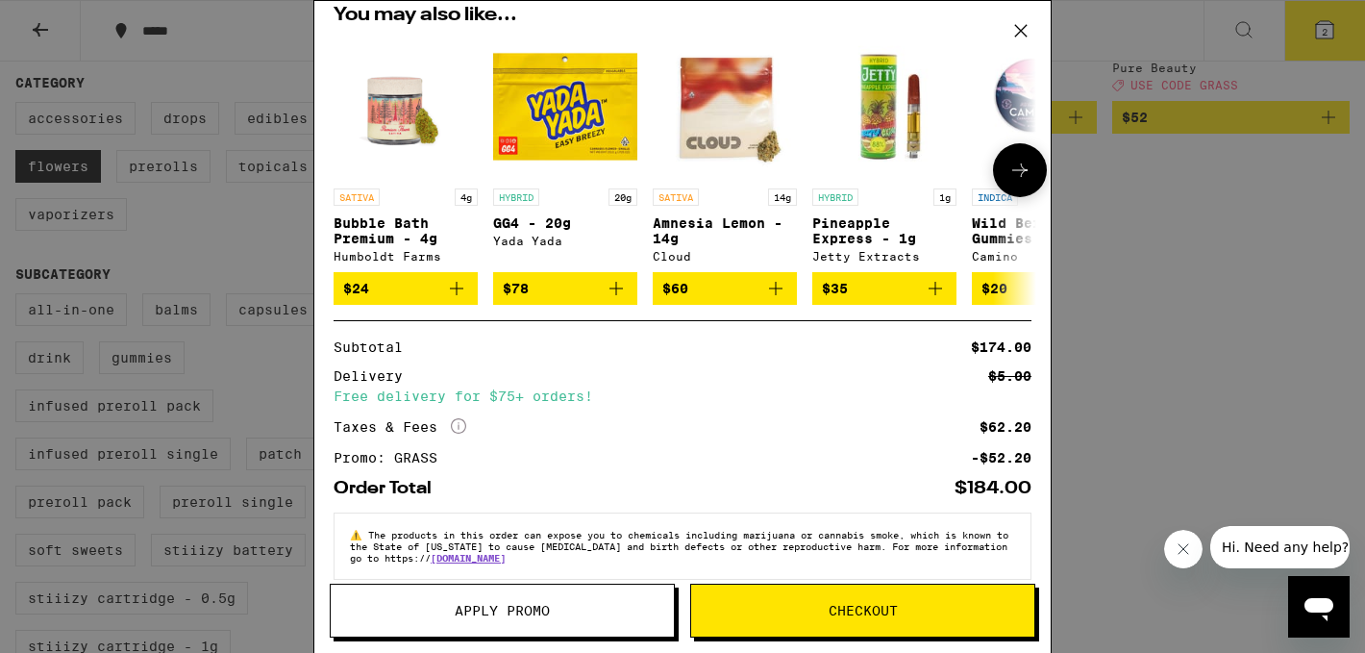
scroll to position [174, 0]
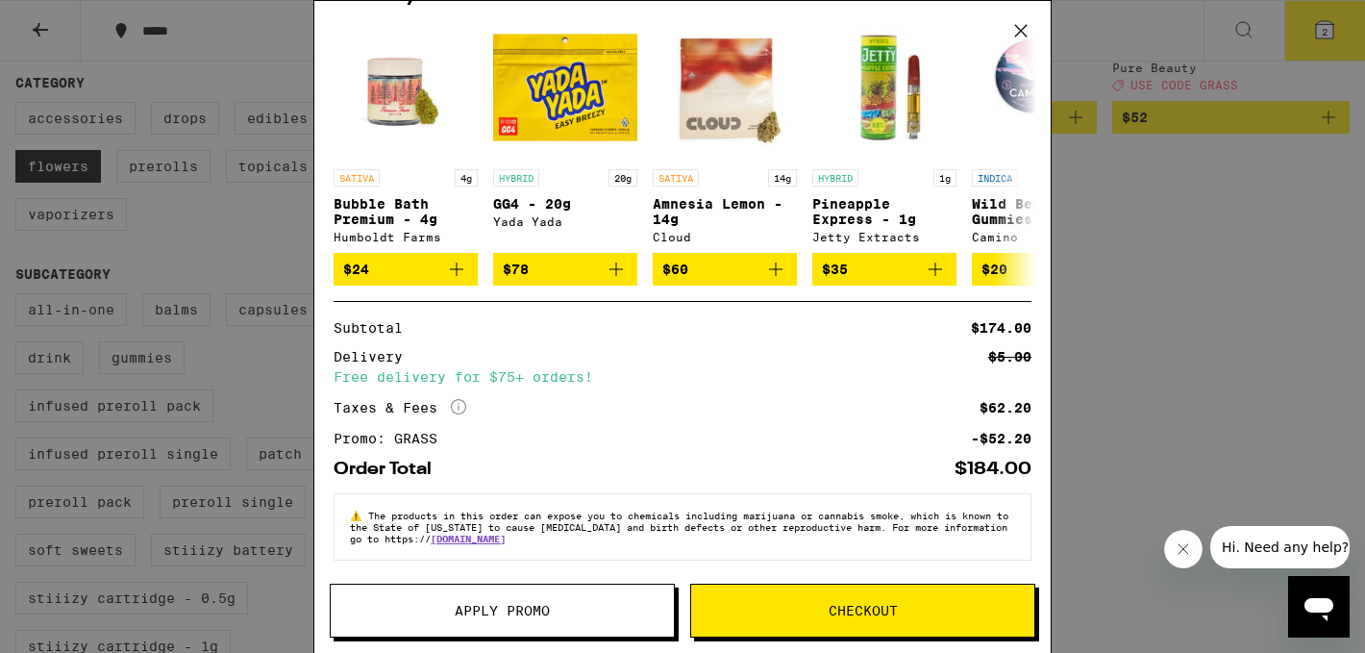
click at [813, 618] on button "Checkout" at bounding box center [862, 611] width 345 height 54
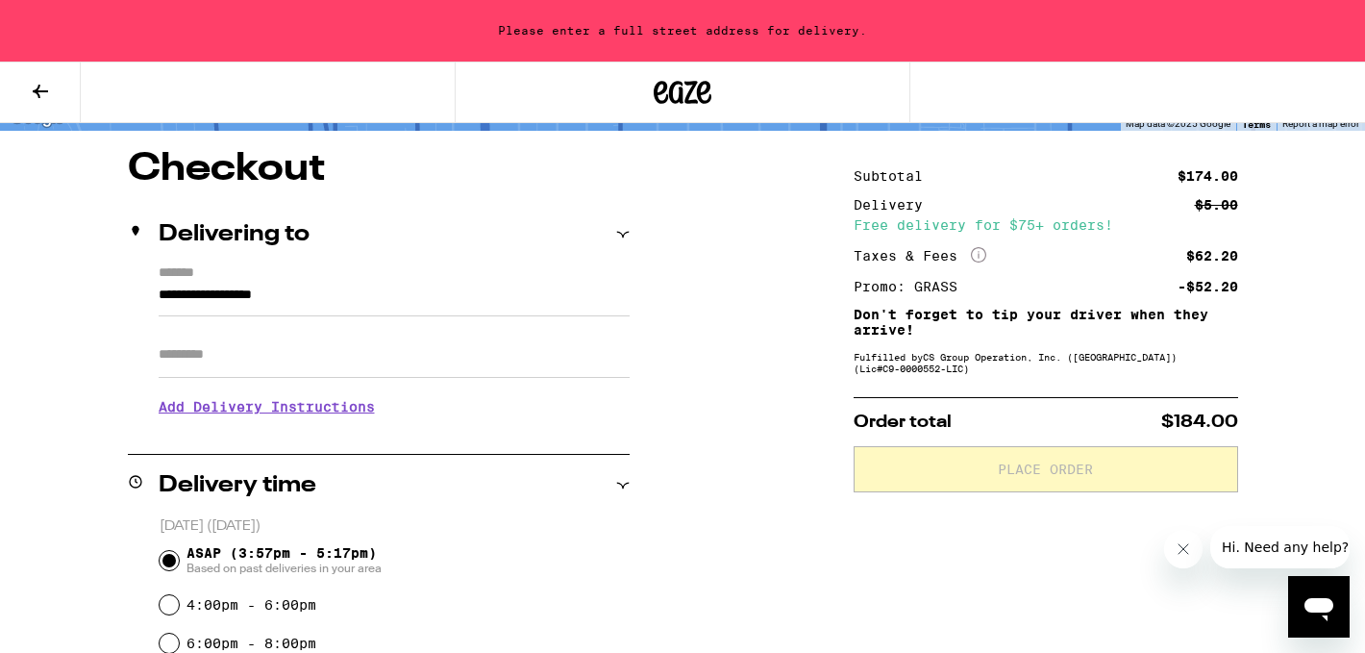
scroll to position [145, 0]
click at [323, 283] on input "**********" at bounding box center [394, 299] width 471 height 33
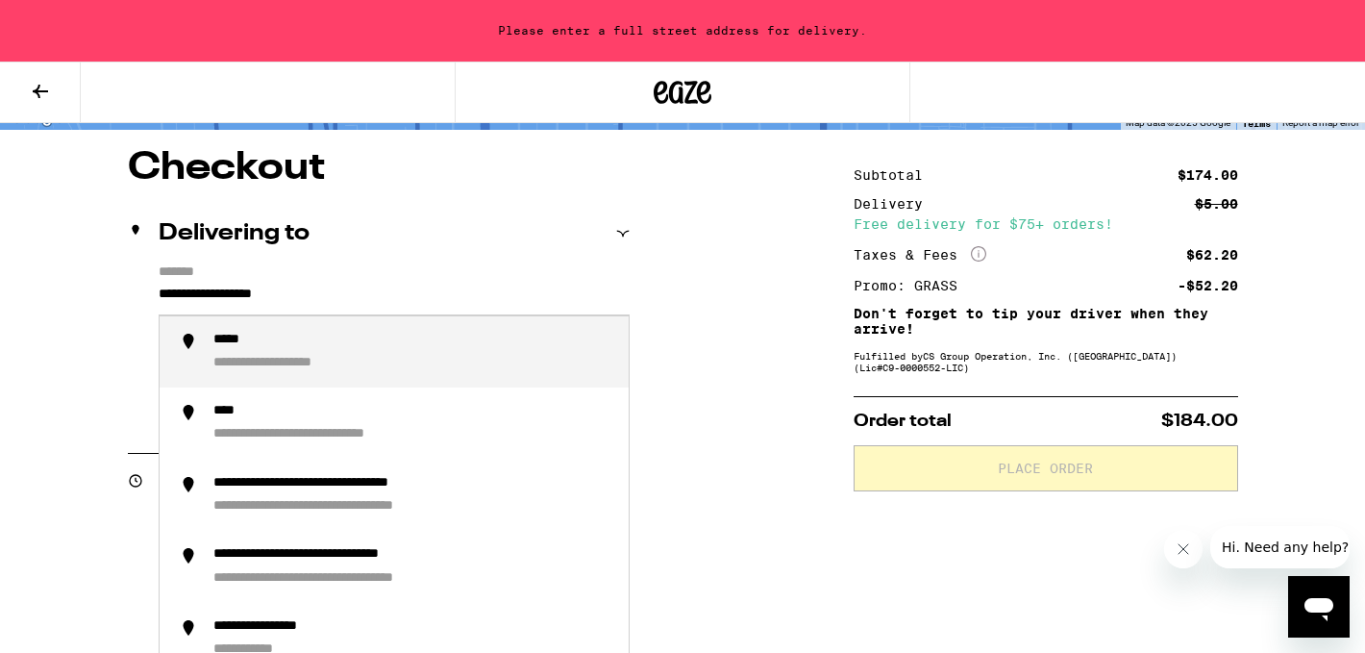
drag, startPoint x: 354, startPoint y: 293, endPoint x: 119, endPoint y: 300, distance: 234.7
click at [119, 300] on div "**********" at bounding box center [682, 656] width 1365 height 1015
click at [26, 95] on button at bounding box center [40, 92] width 81 height 61
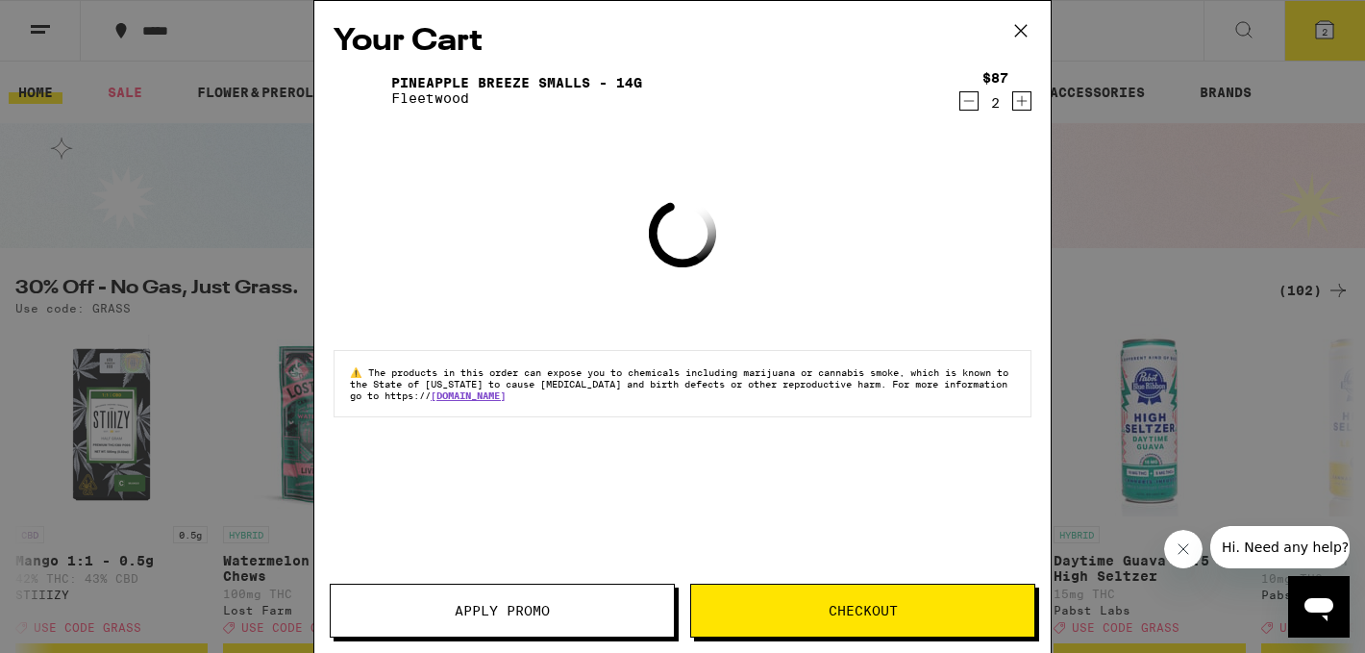
click at [1024, 34] on icon at bounding box center [1021, 31] width 12 height 12
click at [169, 30] on div "Your Cart Pineapple Breeze Smalls - 14g Fleetwood $87 2 Loading ⚠️ The products…" at bounding box center [682, 326] width 1365 height 653
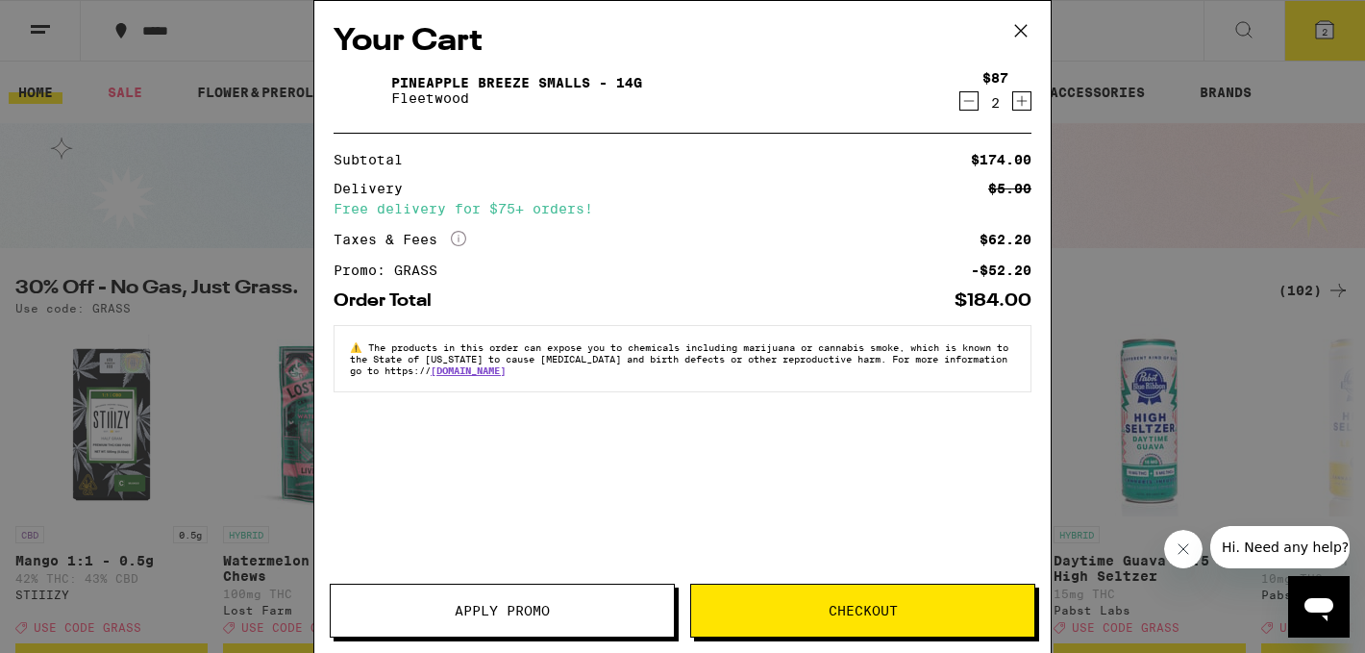
click at [169, 30] on div "Your Cart Pineapple Breeze Smalls - 14g Fleetwood $87 2 Subtotal $174.00 Delive…" at bounding box center [682, 326] width 1365 height 653
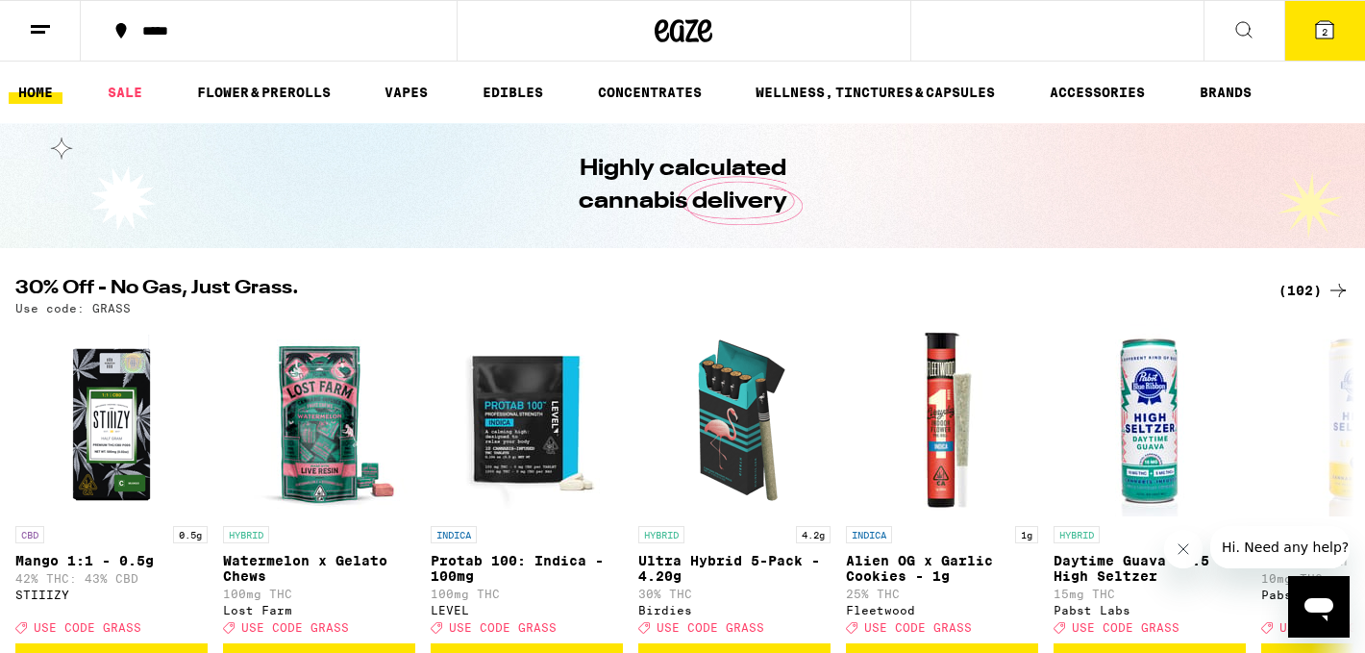
click at [159, 31] on div "Your Cart Pineapple Breeze Smalls - 14g Fleetwood $87 2 You may also like... SA…" at bounding box center [682, 326] width 1365 height 653
click at [159, 31] on div "*****" at bounding box center [280, 30] width 295 height 13
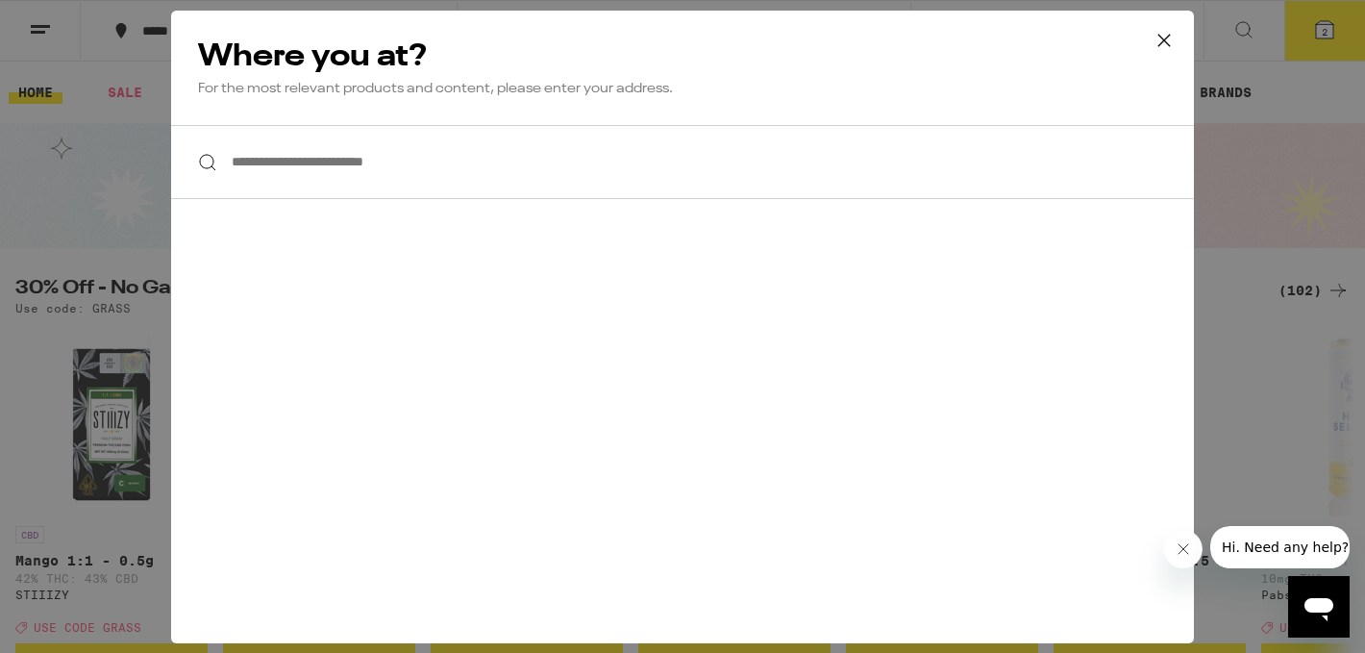
click at [462, 162] on input "**********" at bounding box center [682, 162] width 1023 height 74
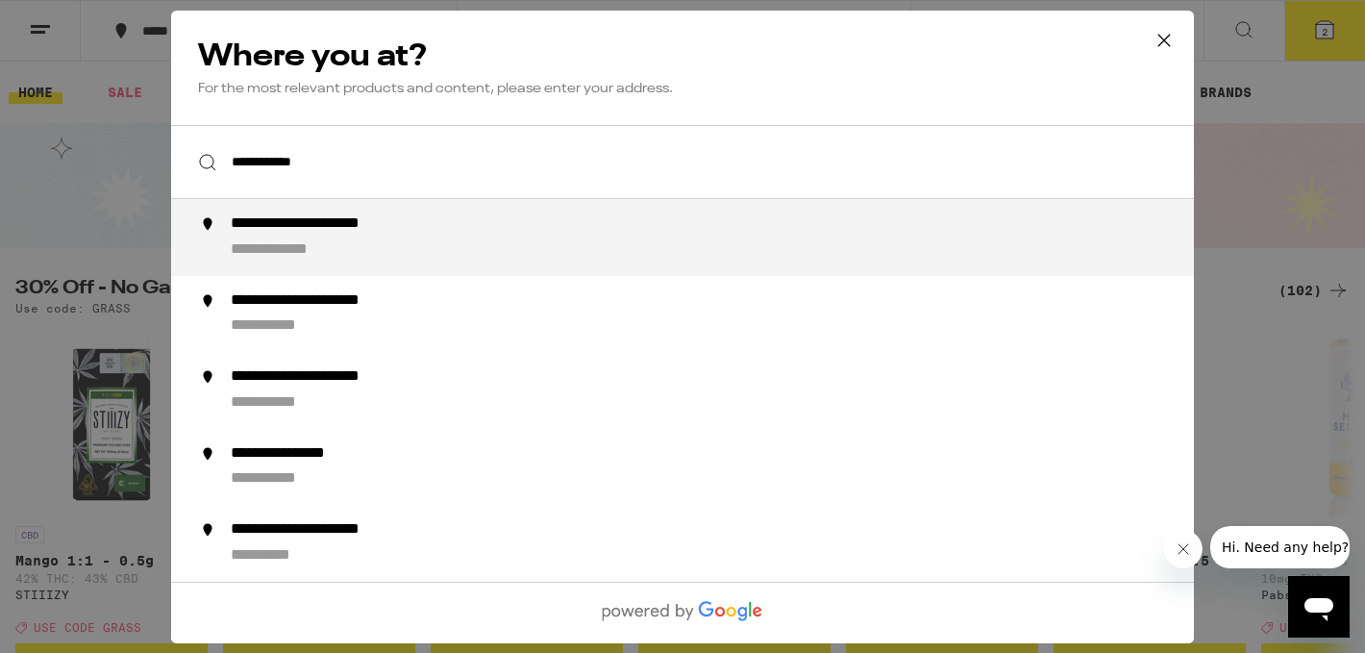
click at [403, 221] on div "**********" at bounding box center [340, 224] width 218 height 20
type input "**********"
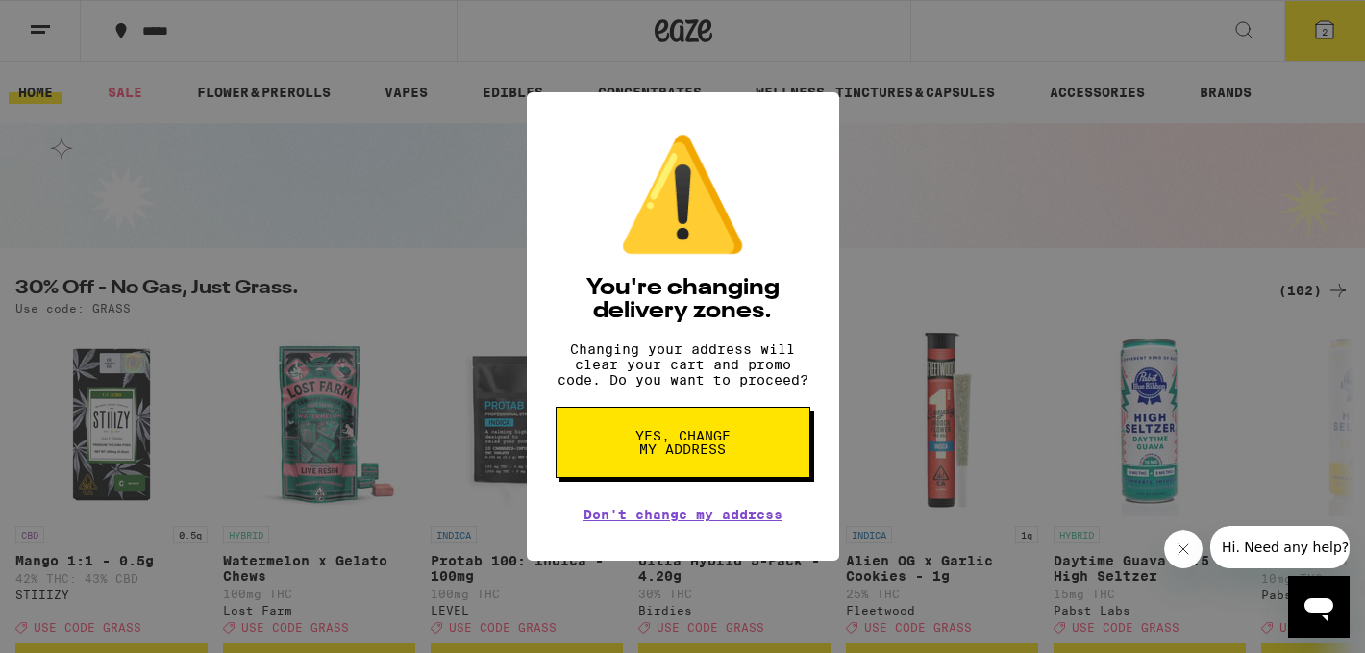
click at [683, 435] on button "Yes, change my address" at bounding box center [683, 442] width 255 height 71
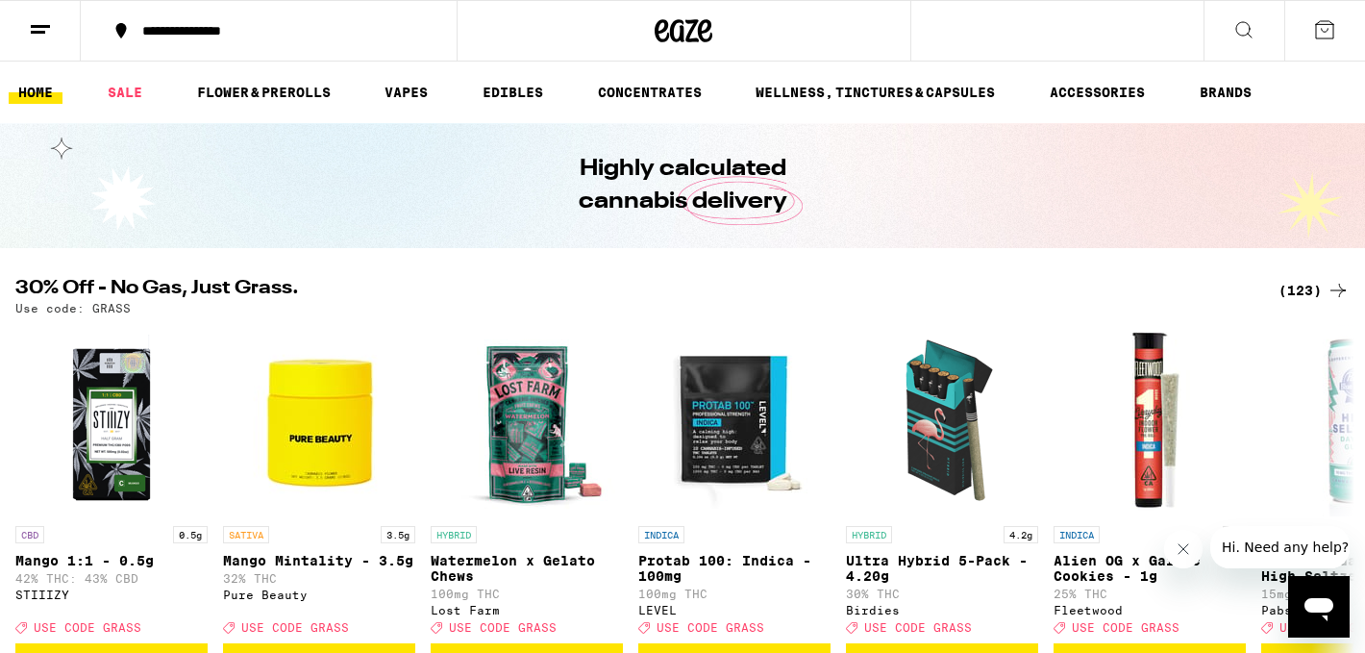
click at [1319, 292] on div "(123)" at bounding box center [1314, 290] width 71 height 23
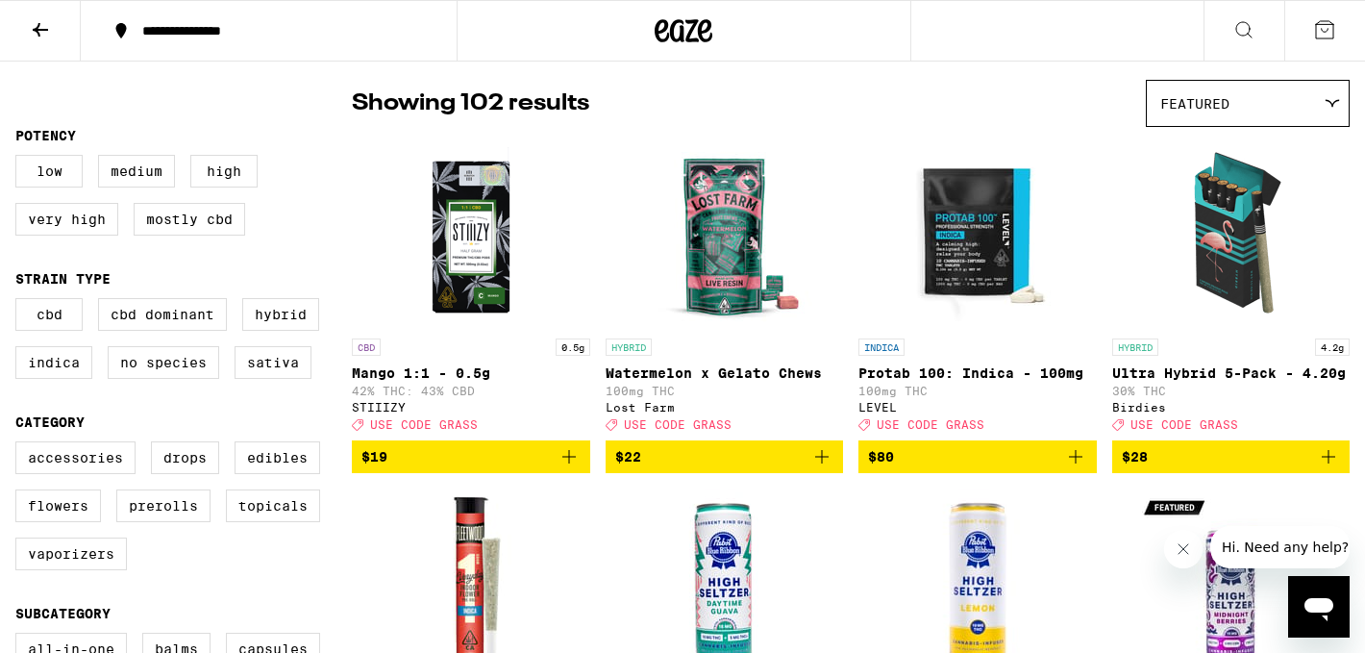
scroll to position [143, 0]
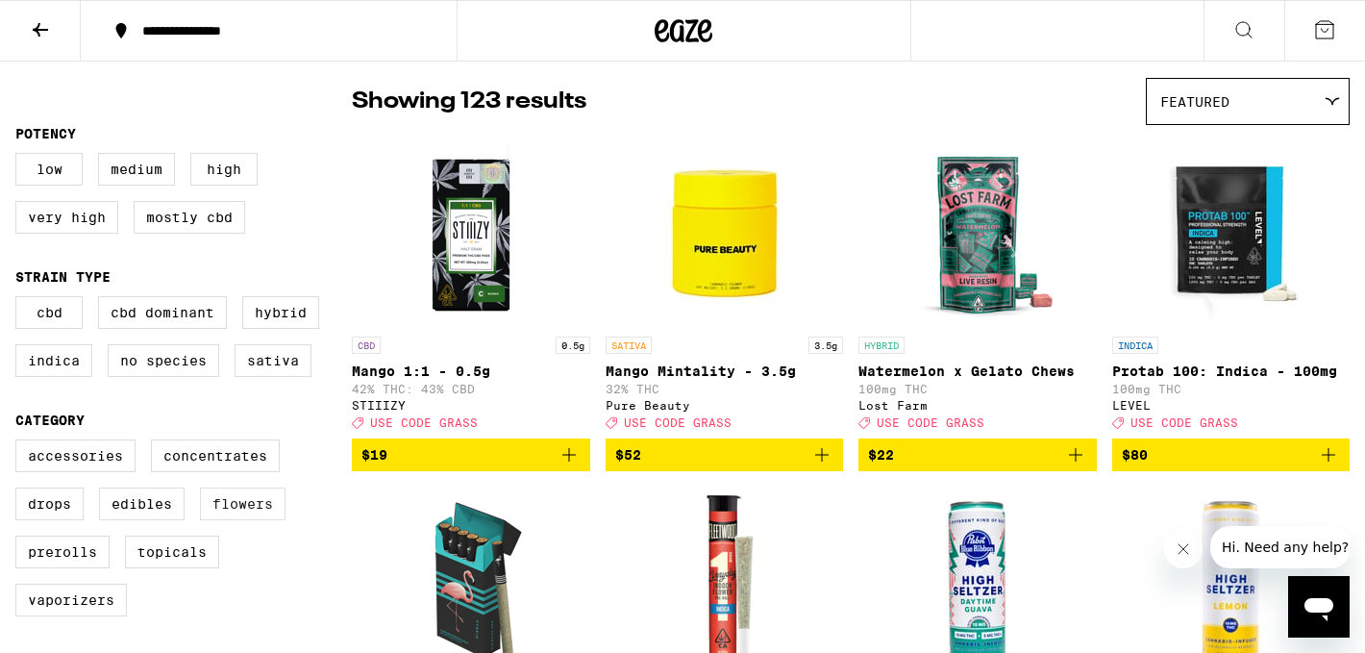
click at [230, 520] on label "Flowers" at bounding box center [243, 503] width 86 height 33
click at [20, 443] on input "Flowers" at bounding box center [19, 442] width 1 height 1
checkbox input "true"
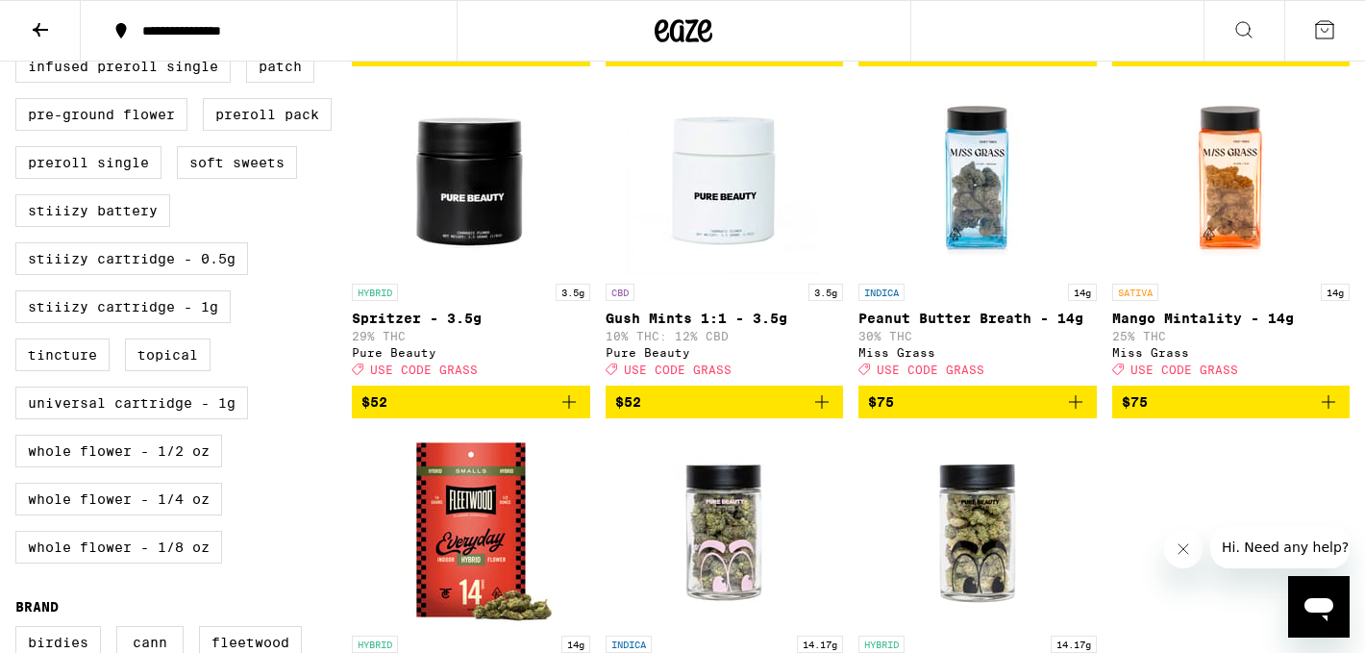
scroll to position [881, 0]
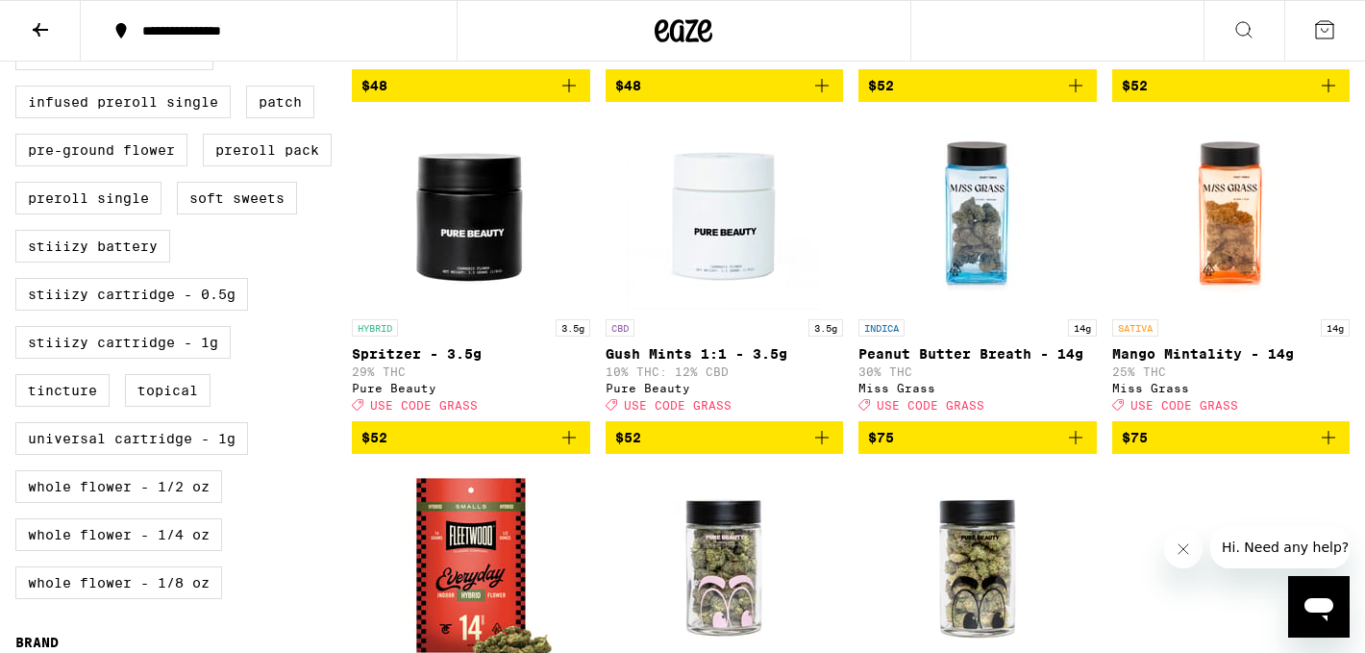
click at [1001, 260] on img "Open page for Peanut Butter Breath - 14g from Miss Grass" at bounding box center [978, 213] width 192 height 192
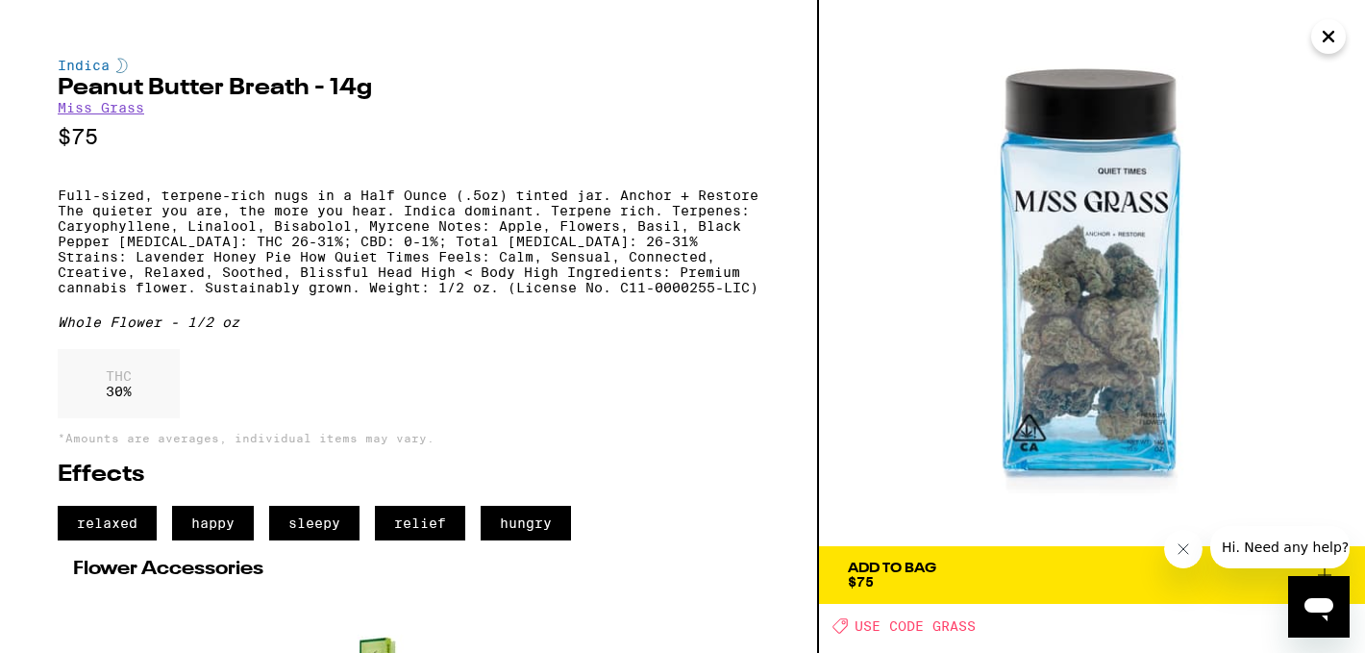
click at [1329, 37] on icon "Close" at bounding box center [1329, 37] width 10 height 10
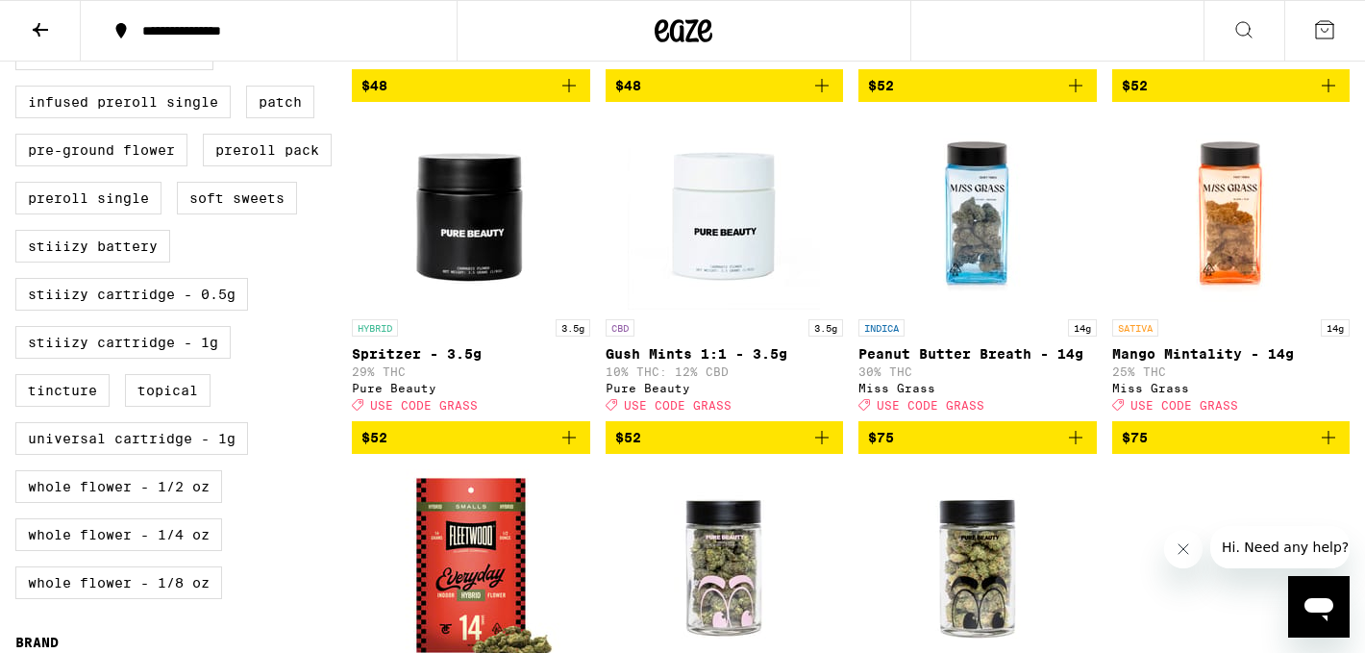
click at [1078, 449] on icon "Add to bag" at bounding box center [1075, 437] width 23 height 23
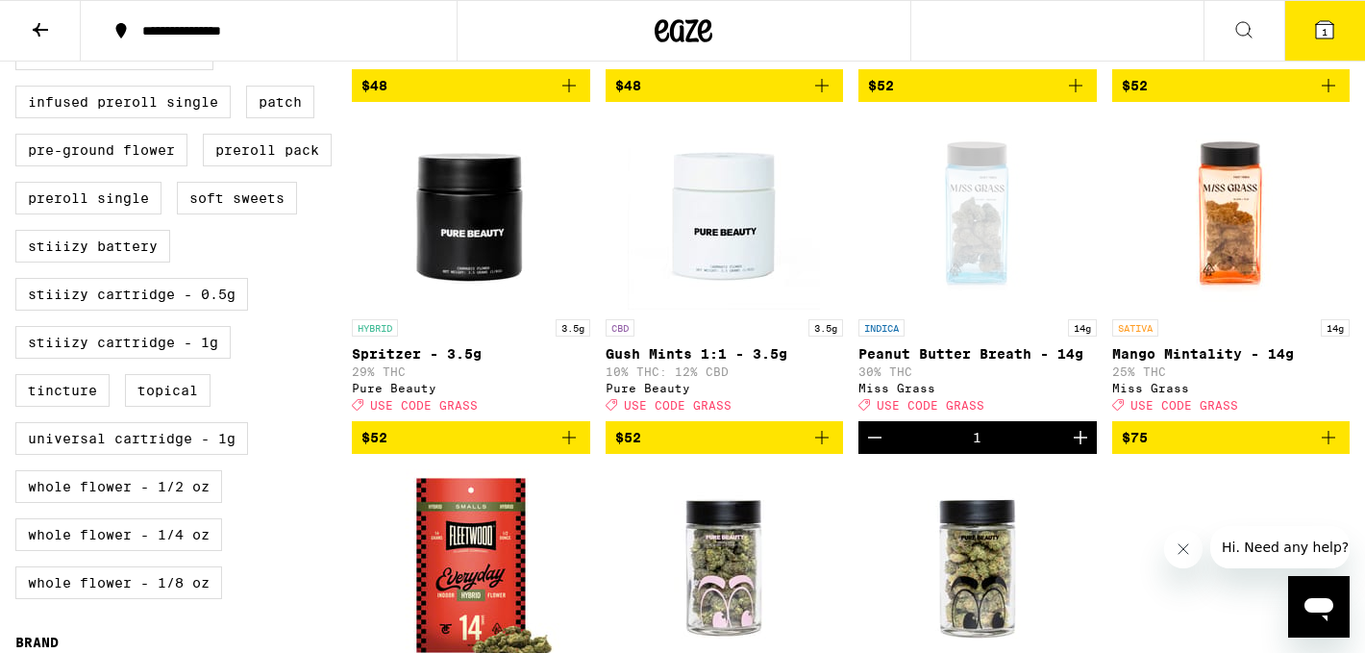
click at [1338, 449] on icon "Add to bag" at bounding box center [1328, 437] width 23 height 23
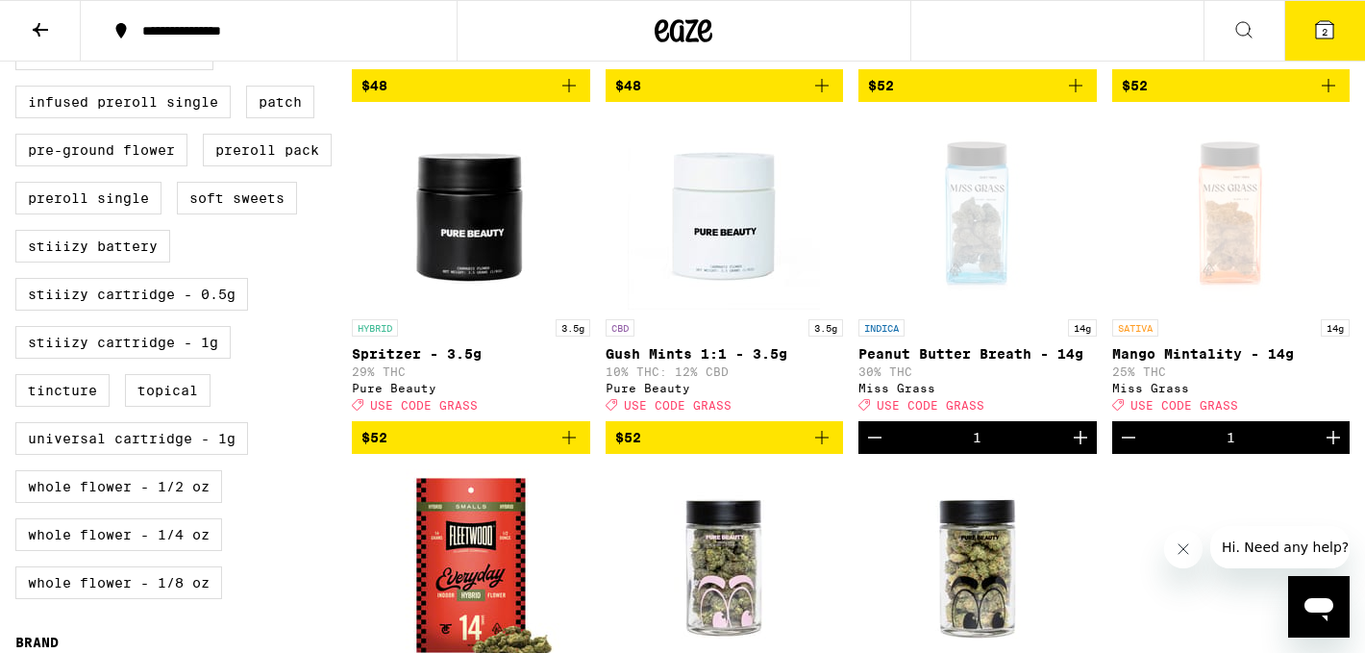
click at [1324, 54] on button "2" at bounding box center [1324, 31] width 81 height 60
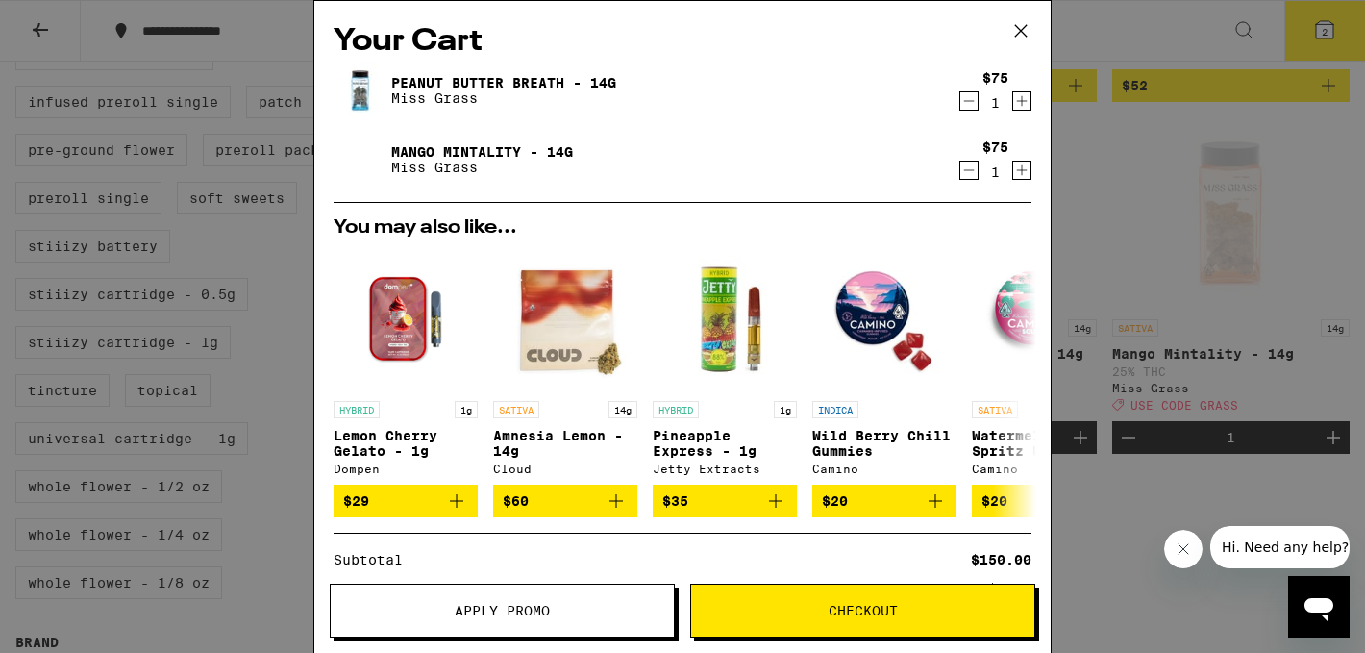
scroll to position [214, 0]
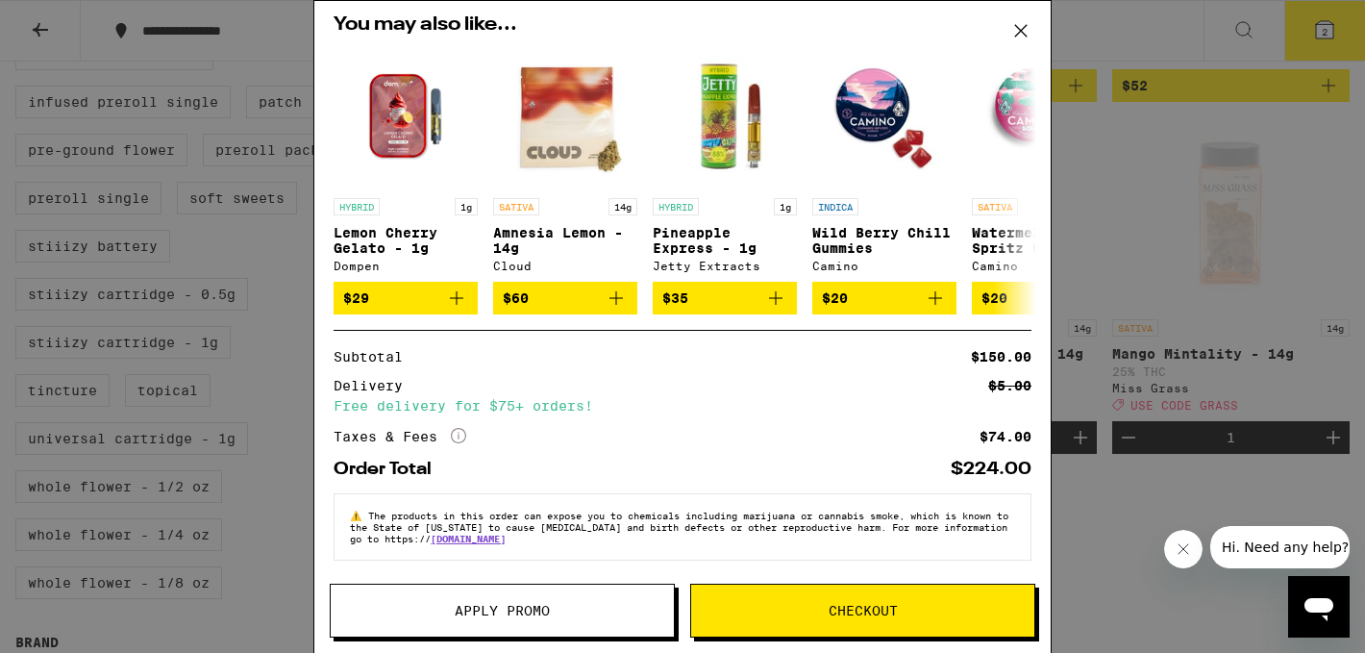
click at [476, 586] on button "Apply Promo" at bounding box center [502, 611] width 345 height 54
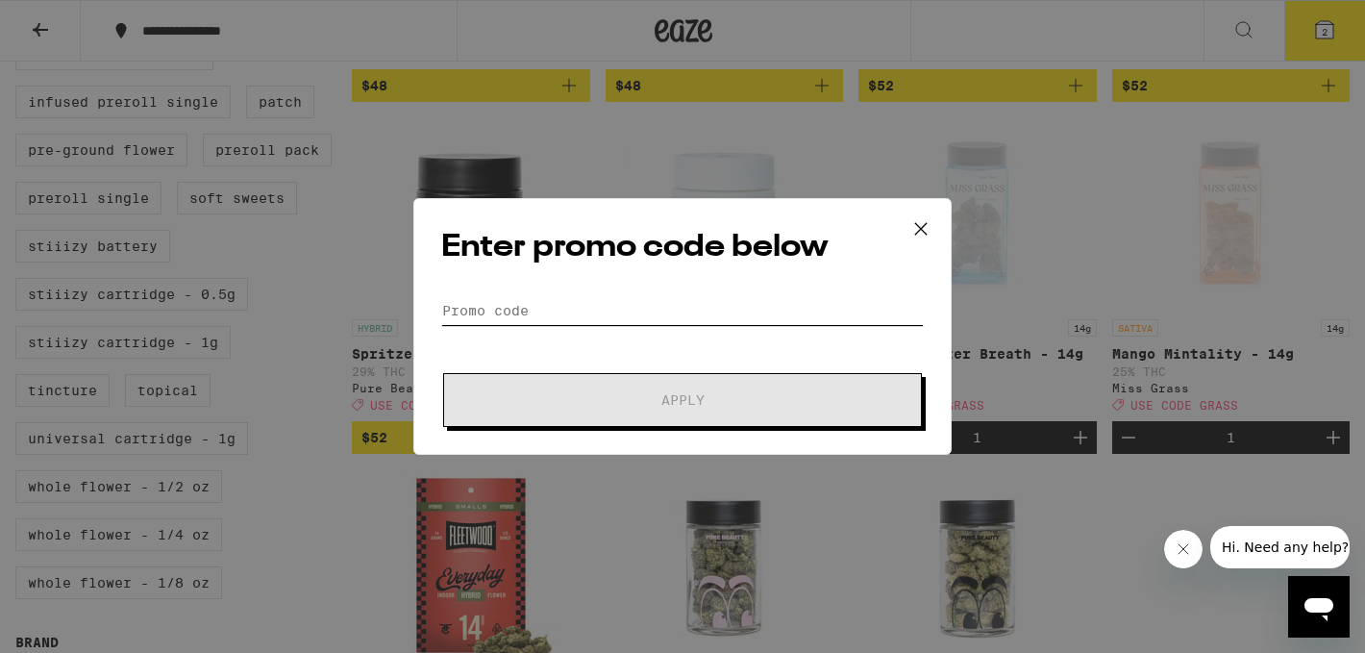
click at [617, 301] on input "Promo Code" at bounding box center [682, 310] width 483 height 29
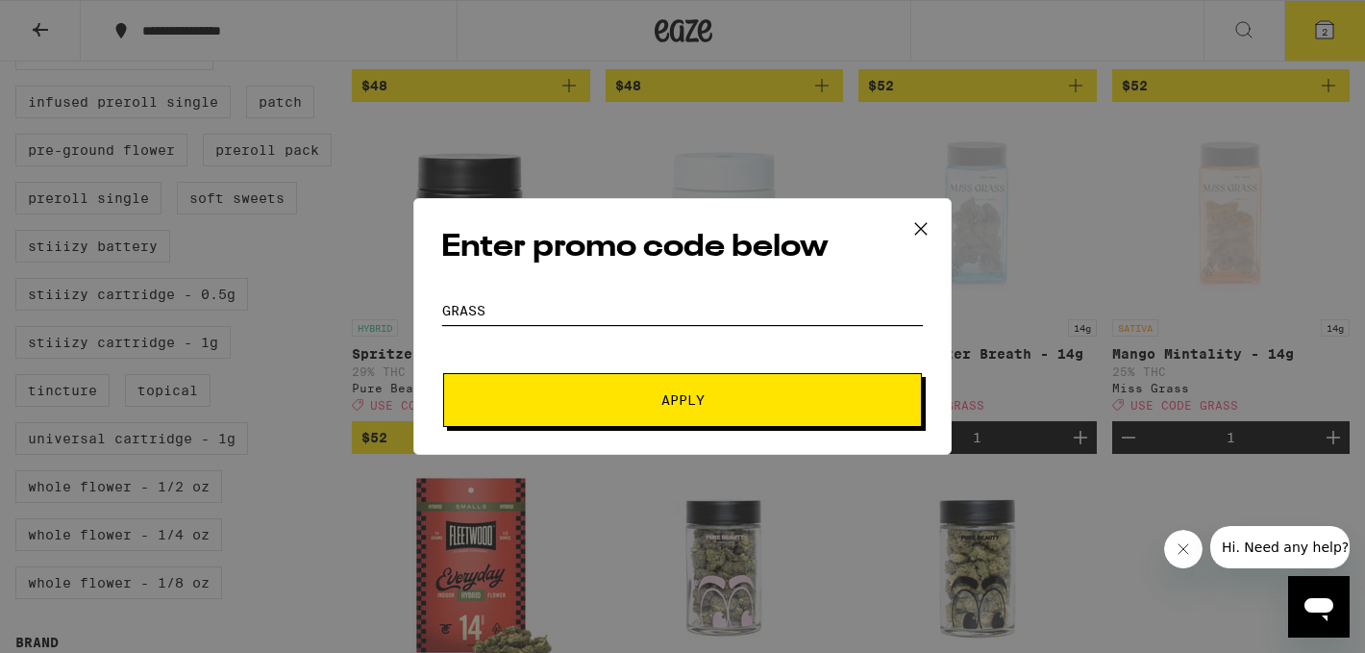
type input "grass"
click at [687, 393] on span "Apply" at bounding box center [682, 399] width 43 height 13
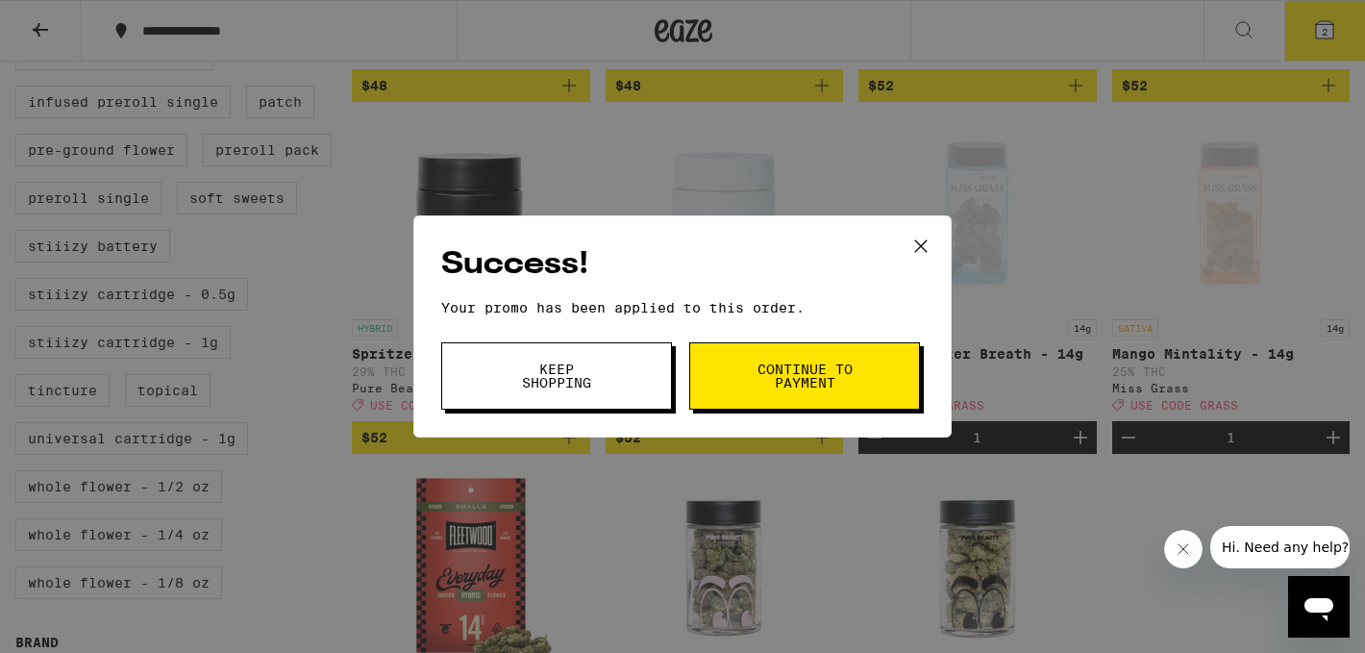
click at [532, 396] on button "Keep Shopping" at bounding box center [556, 375] width 231 height 67
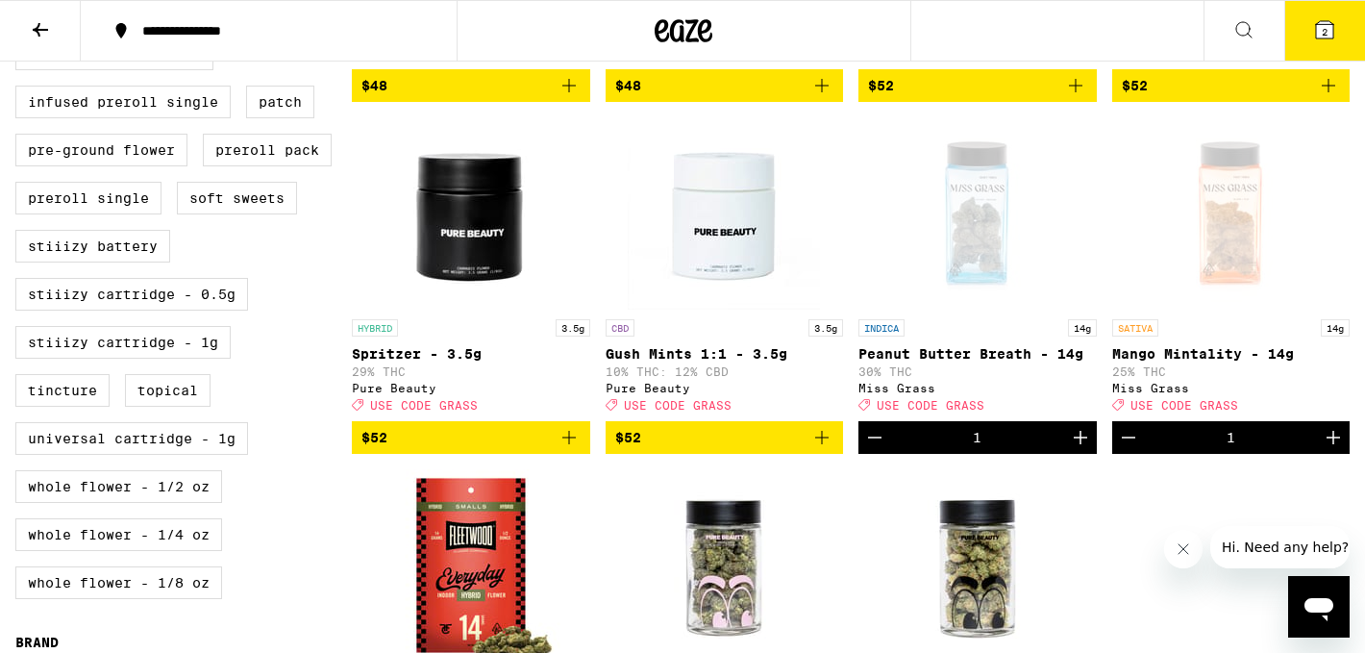
click at [1314, 12] on button "2" at bounding box center [1324, 31] width 81 height 60
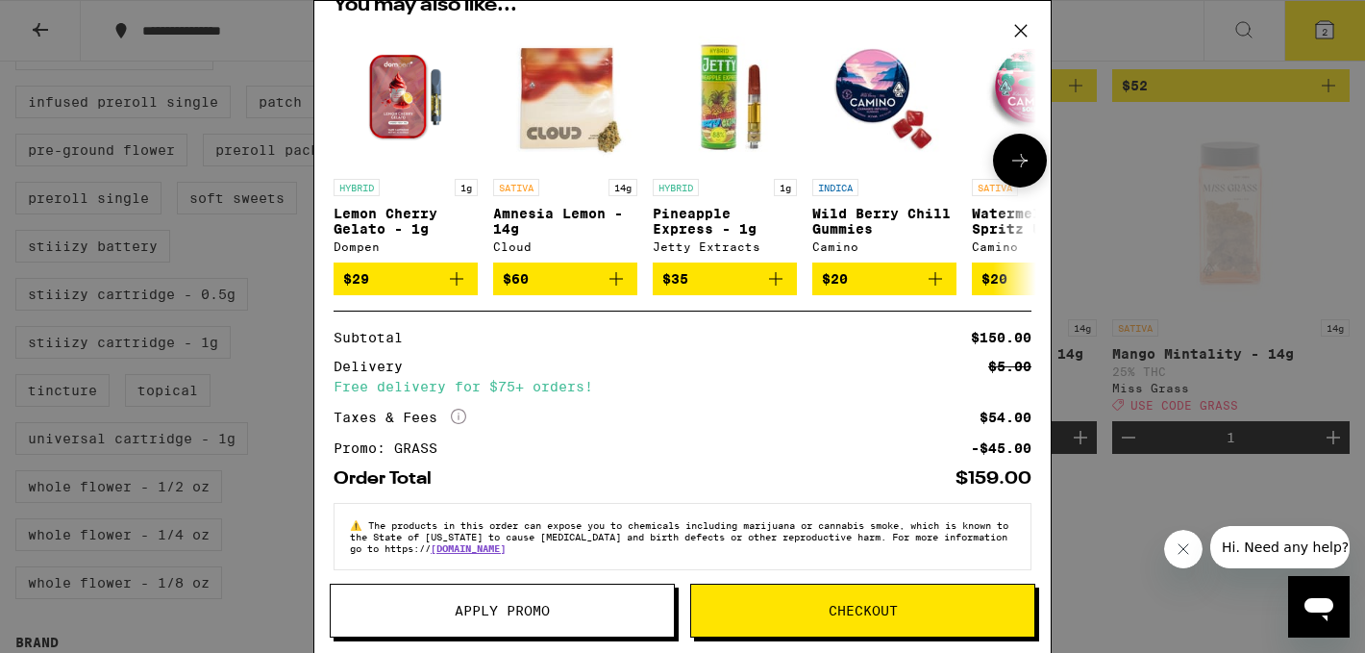
scroll to position [243, 0]
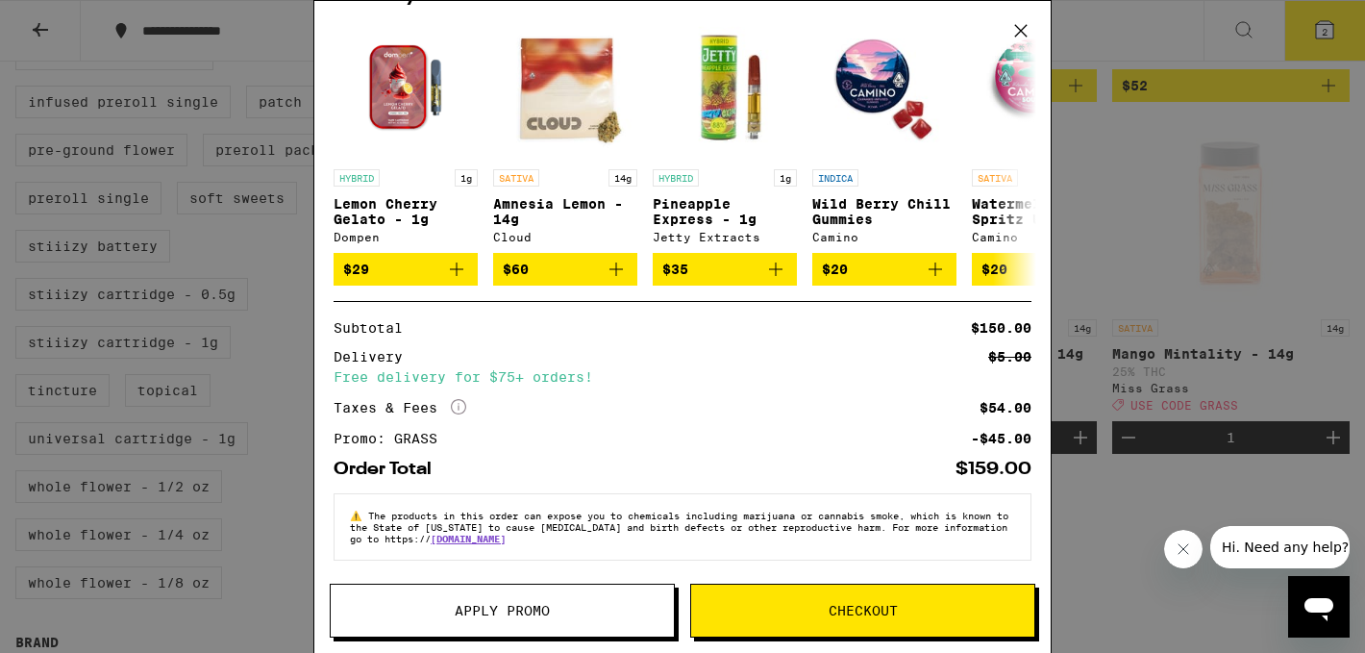
click at [783, 605] on span "Checkout" at bounding box center [862, 610] width 343 height 13
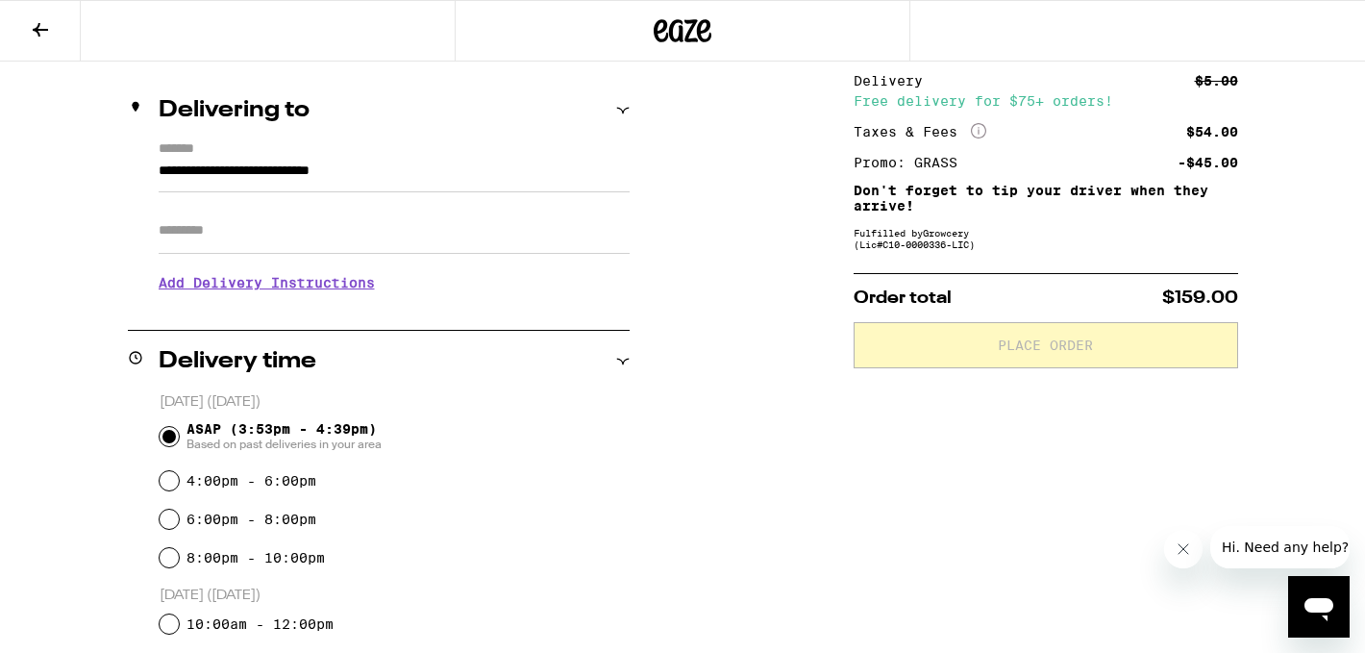
scroll to position [209, 0]
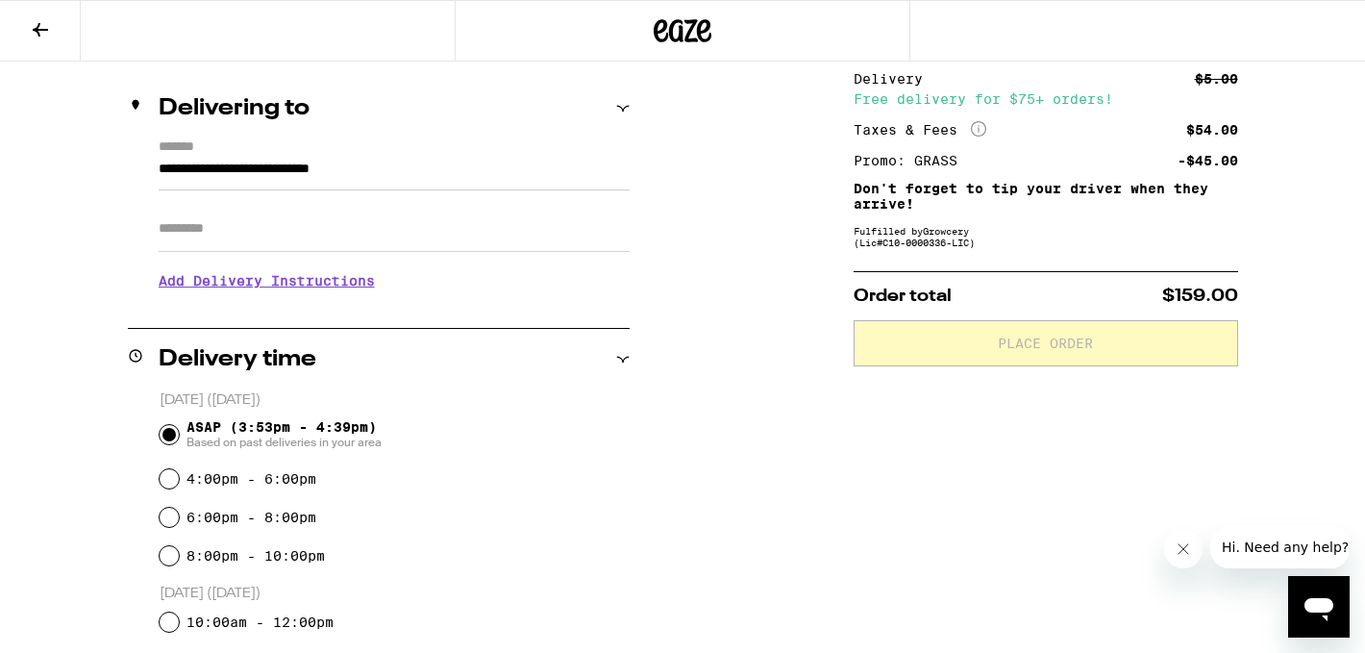
click at [326, 289] on h3 "Add Delivery Instructions" at bounding box center [394, 281] width 471 height 44
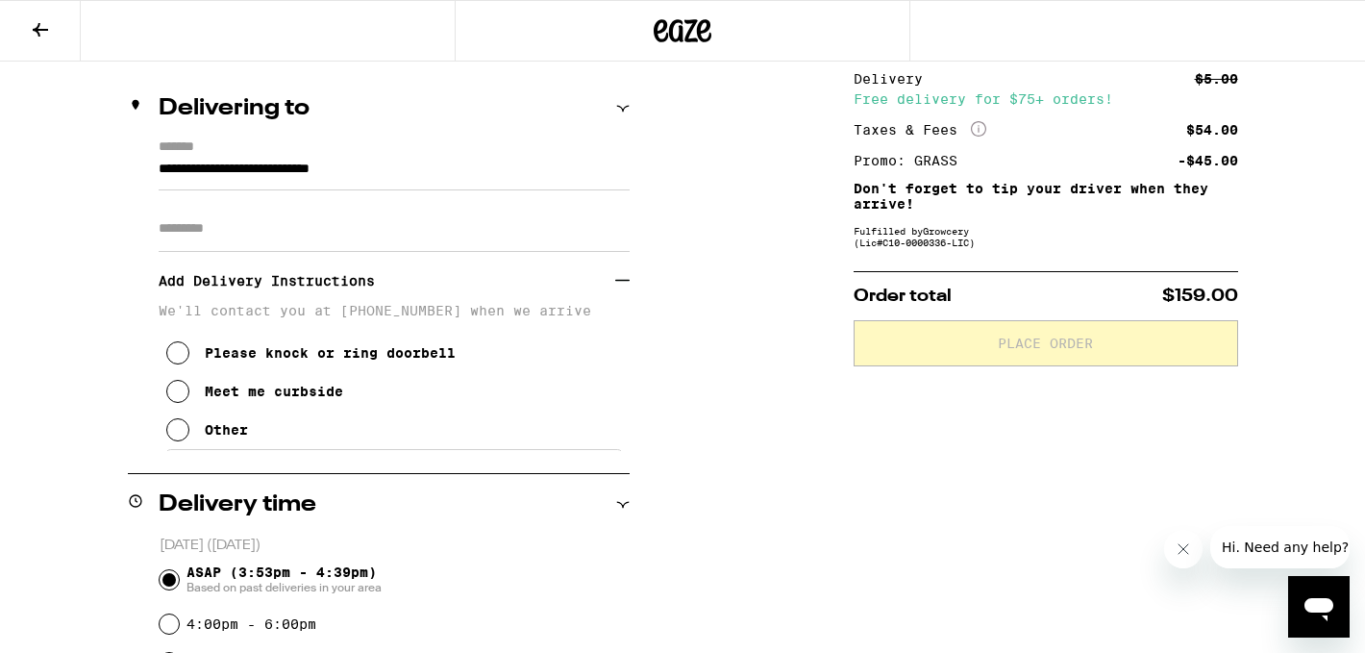
click at [238, 395] on div "Meet me curbside" at bounding box center [274, 391] width 138 height 15
click at [618, 103] on icon at bounding box center [622, 108] width 13 height 13
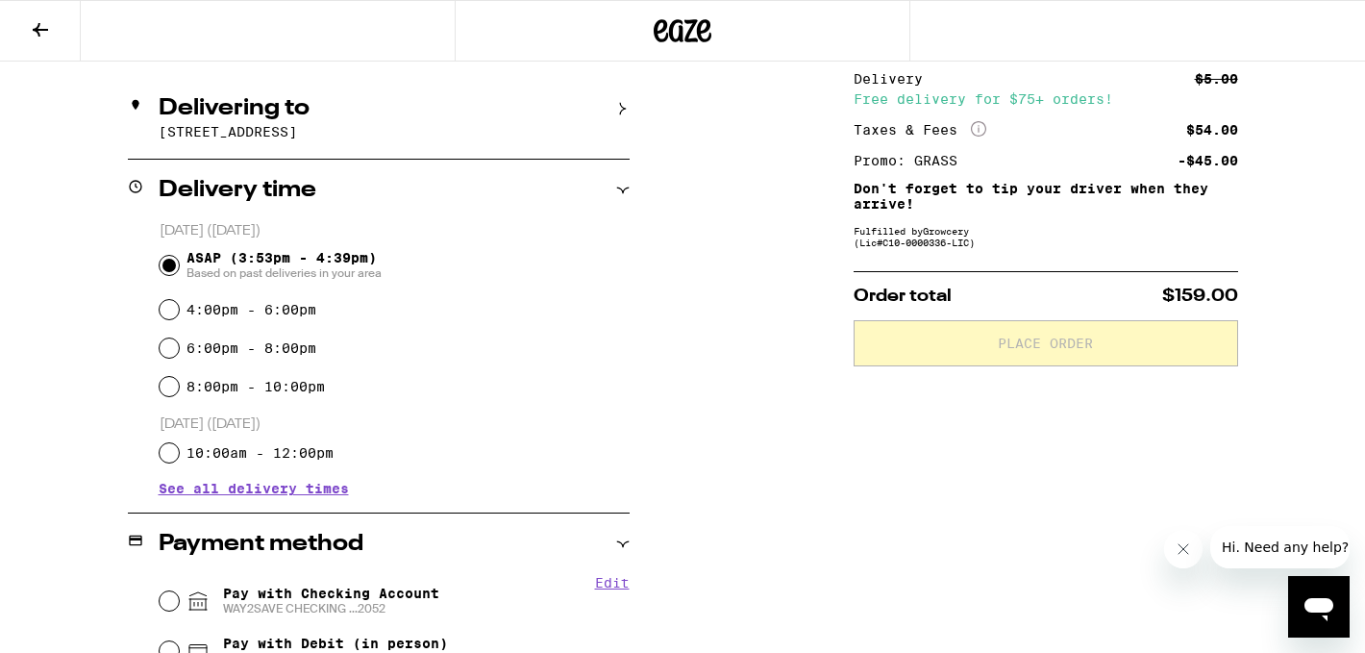
click at [623, 192] on icon at bounding box center [622, 190] width 12 height 6
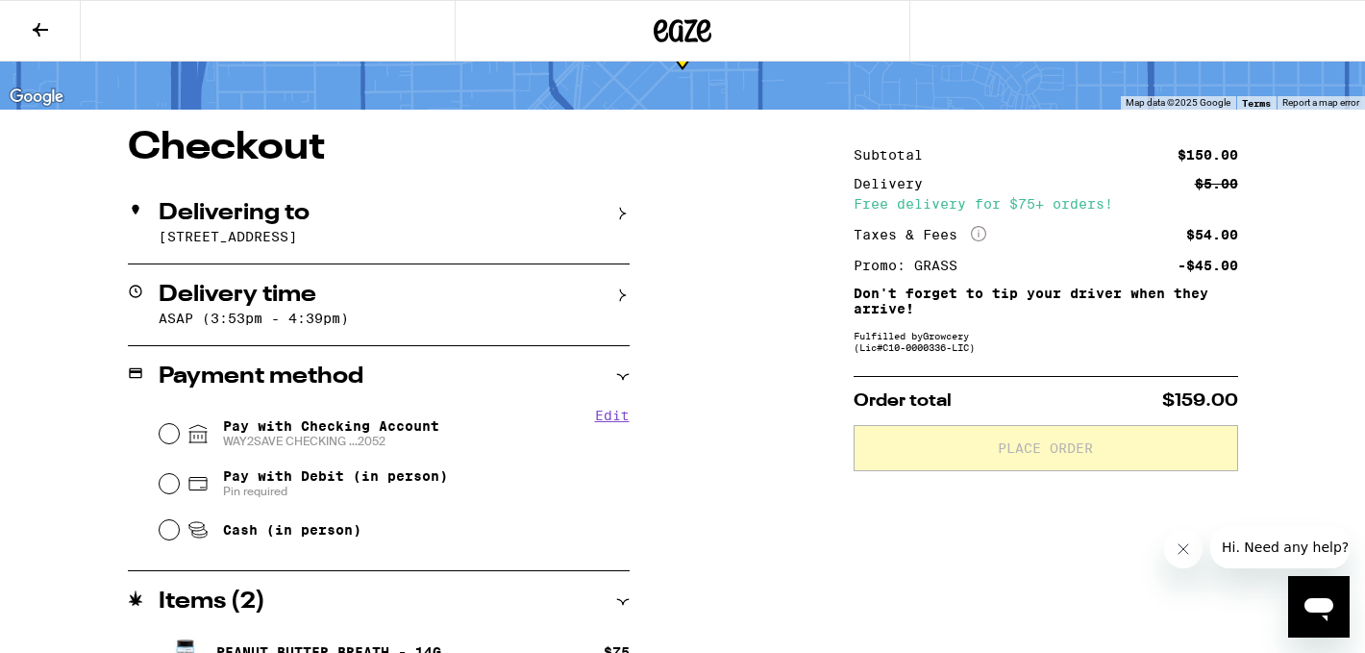
scroll to position [102, 0]
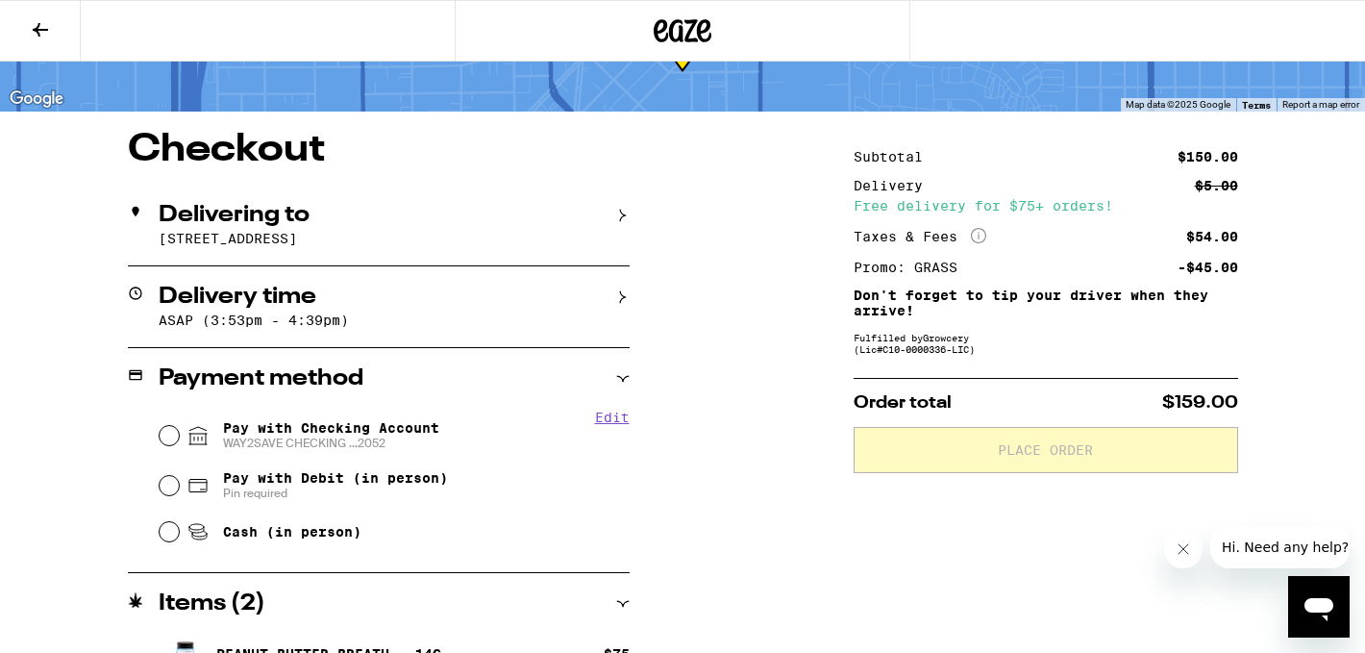
click at [228, 451] on span "WAY2SAVE CHECKING ...2052" at bounding box center [331, 442] width 216 height 15
click at [179, 445] on input "Pay with Checking Account WAY2SAVE CHECKING ...2052" at bounding box center [169, 435] width 19 height 19
radio input "true"
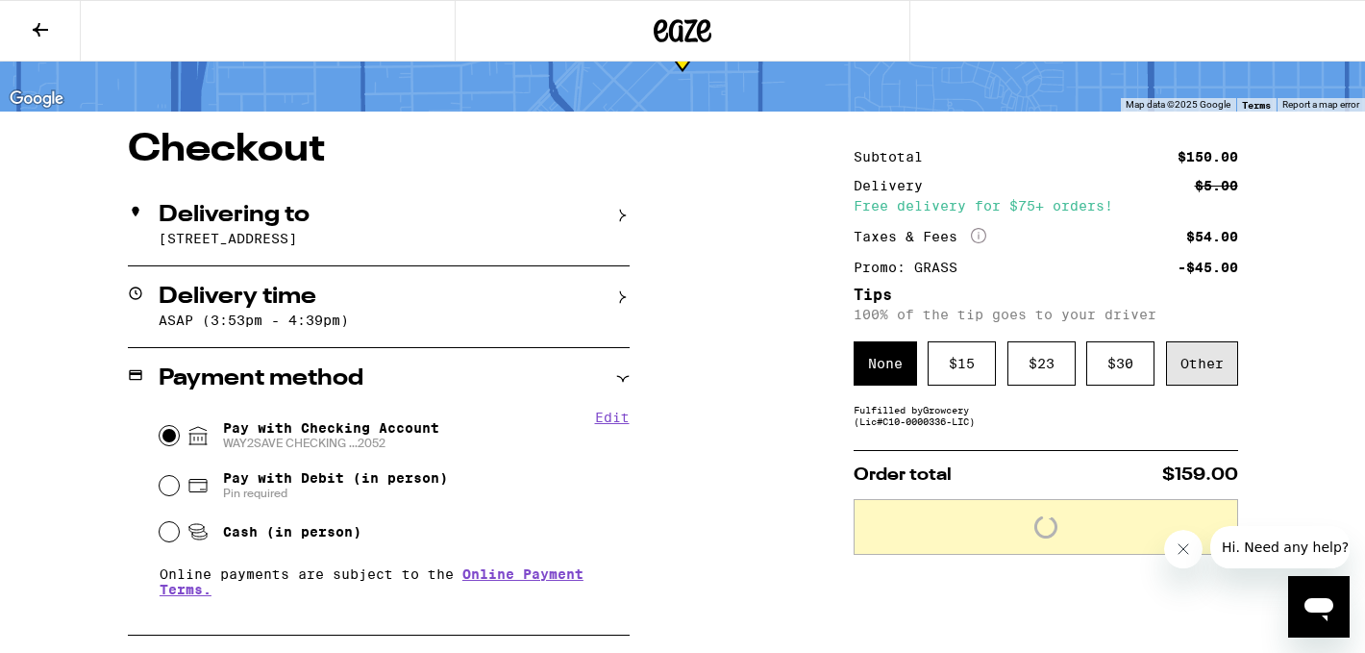
click at [1223, 360] on div "Other" at bounding box center [1202, 363] width 72 height 44
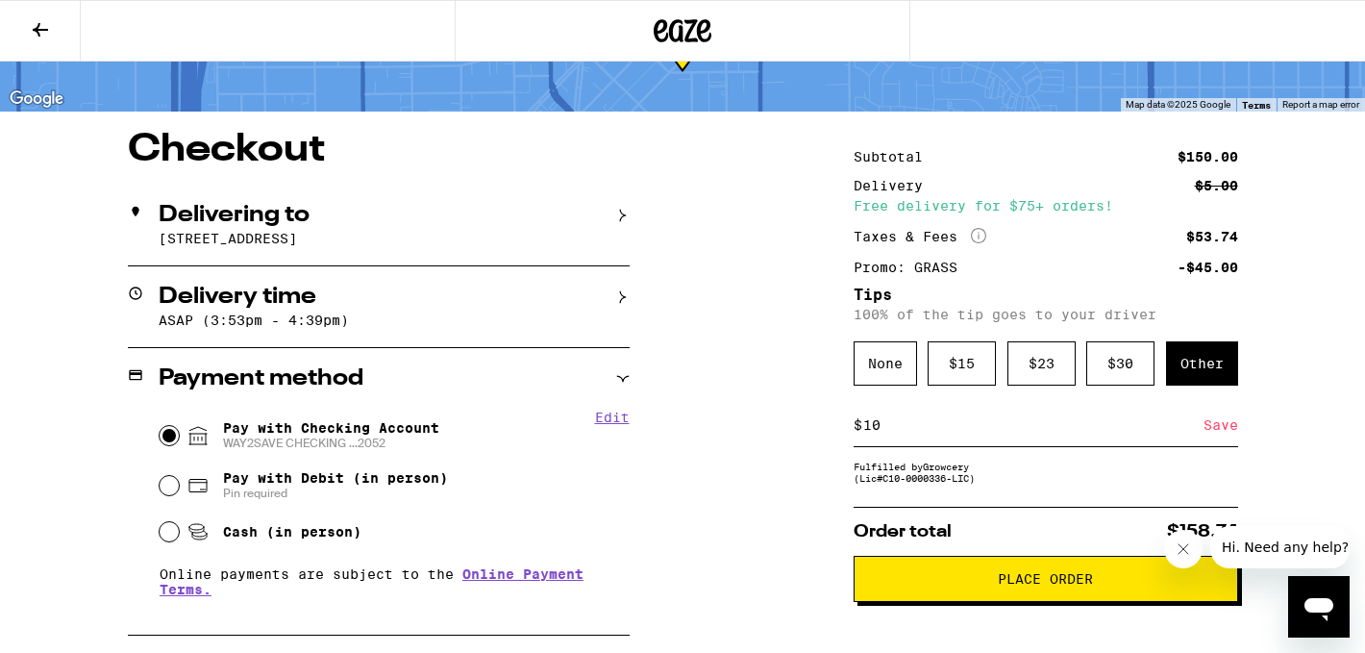
type input "10"
click at [1223, 434] on div "Save" at bounding box center [1221, 425] width 35 height 42
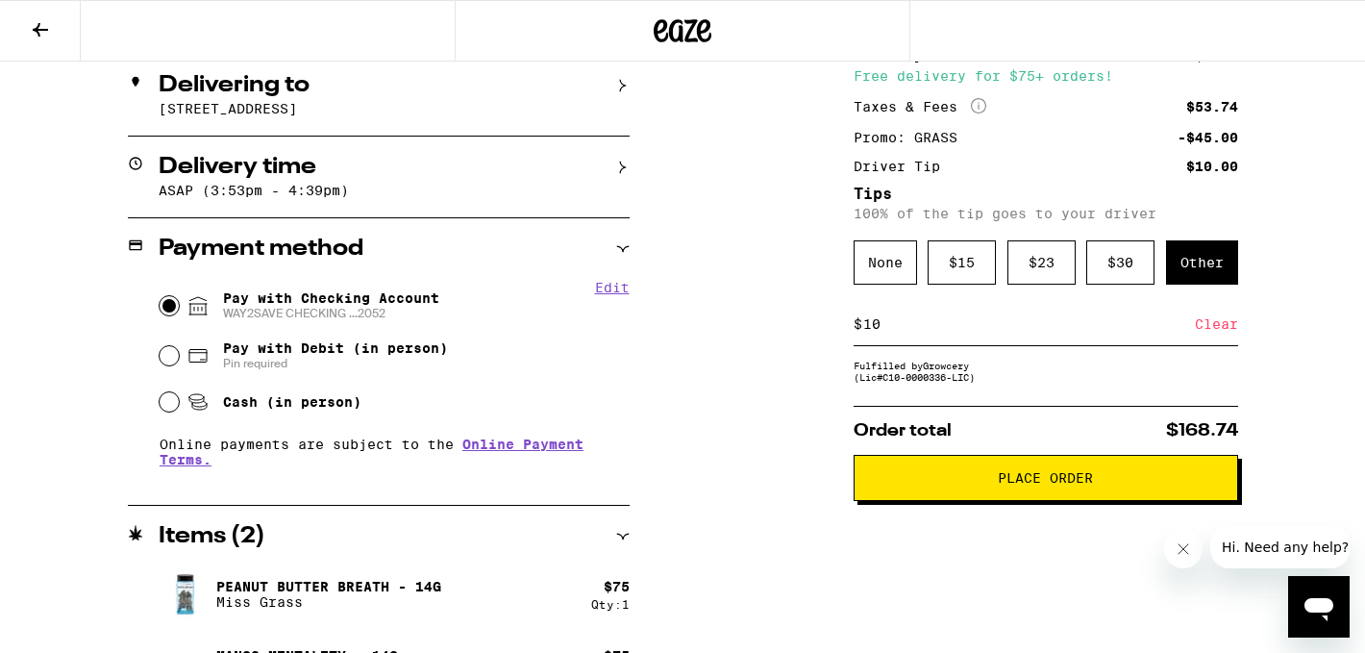
scroll to position [233, 0]
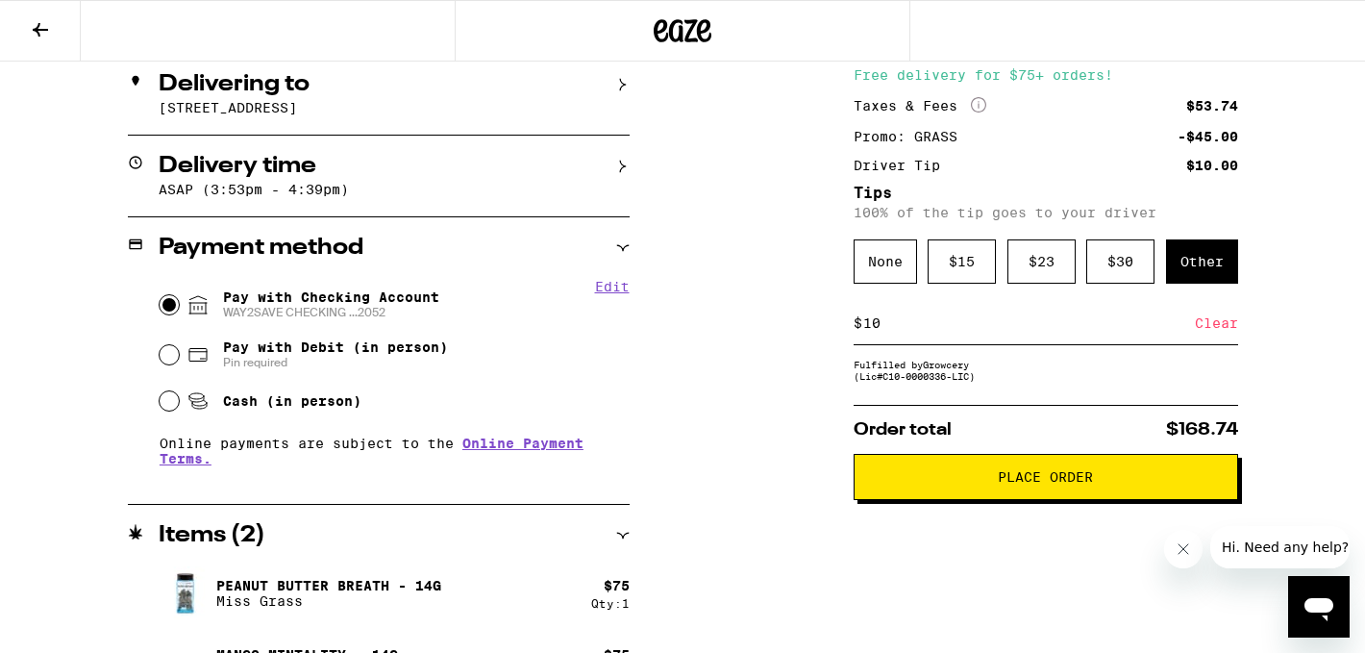
click at [626, 253] on icon at bounding box center [622, 247] width 13 height 13
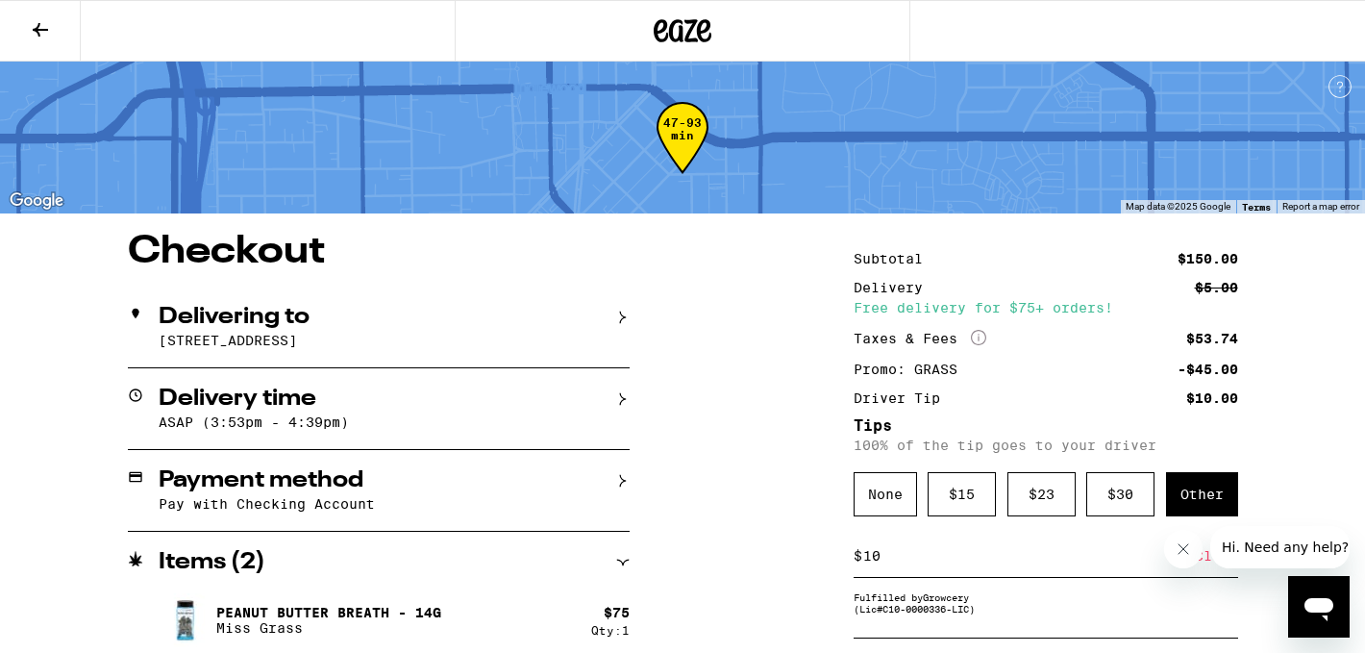
scroll to position [89, 0]
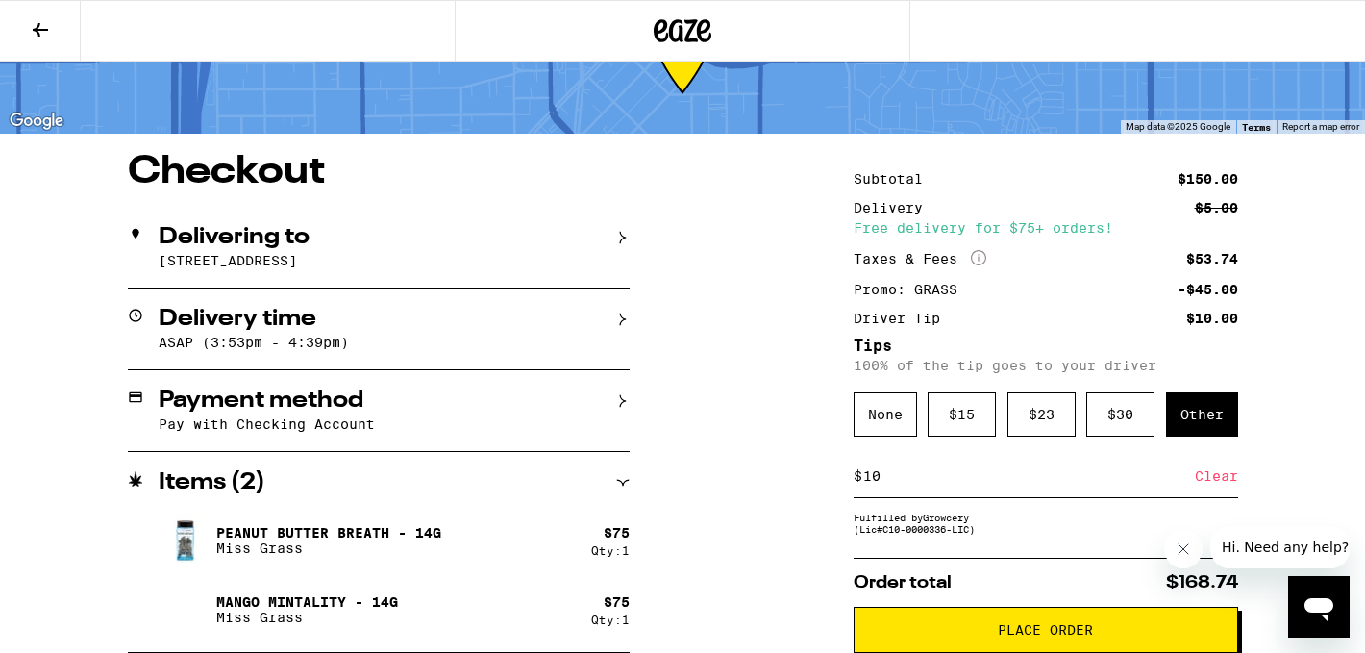
click at [999, 623] on span "Place Order" at bounding box center [1045, 629] width 95 height 13
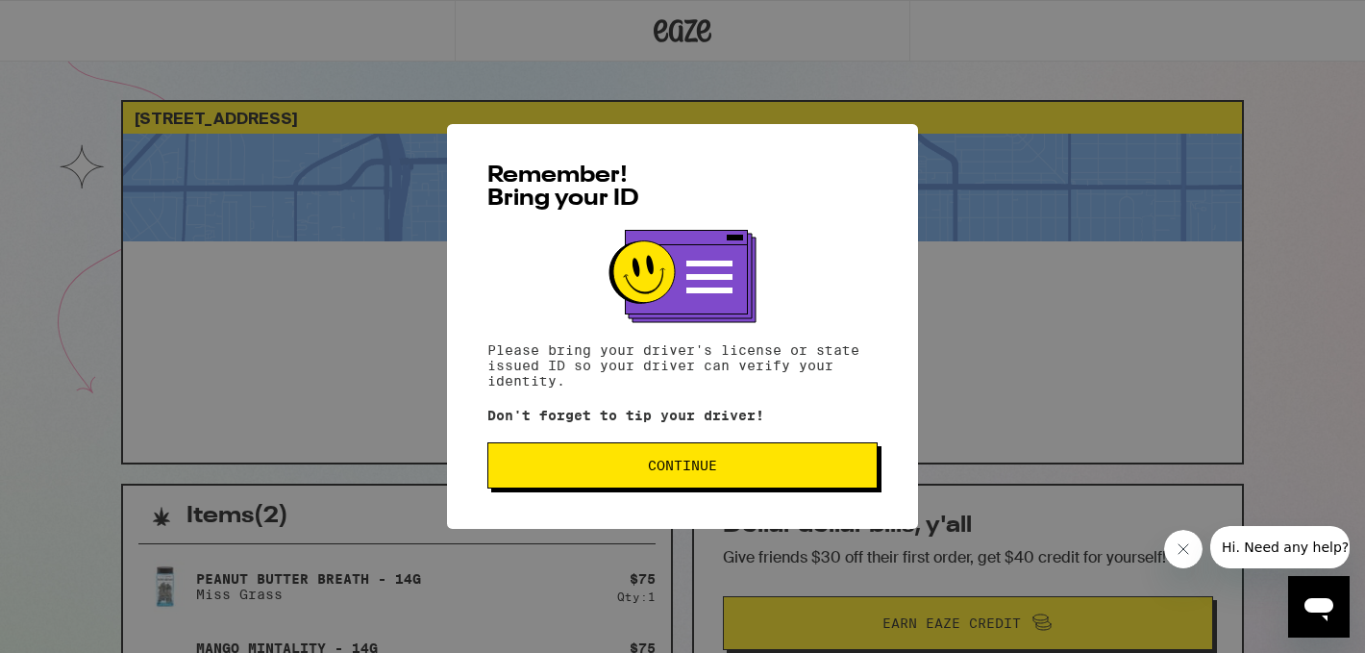
click at [689, 467] on span "Continue" at bounding box center [682, 465] width 69 height 13
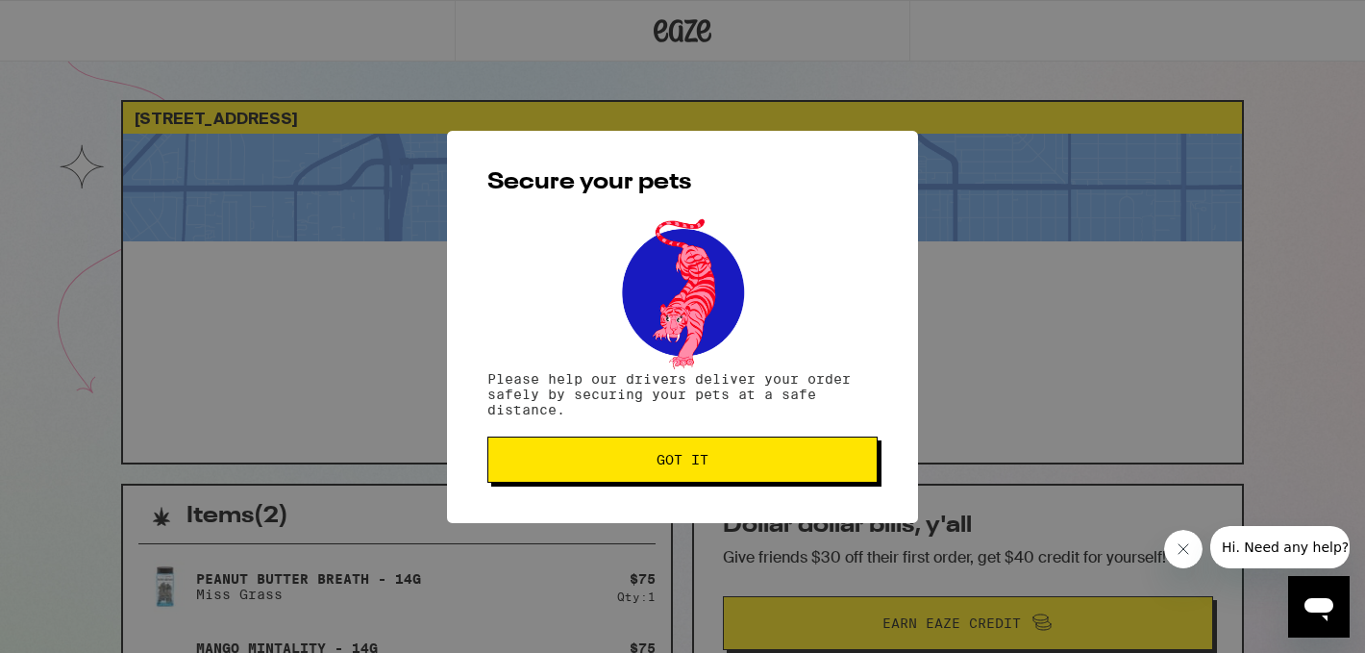
click at [689, 466] on span "Got it" at bounding box center [683, 459] width 52 height 13
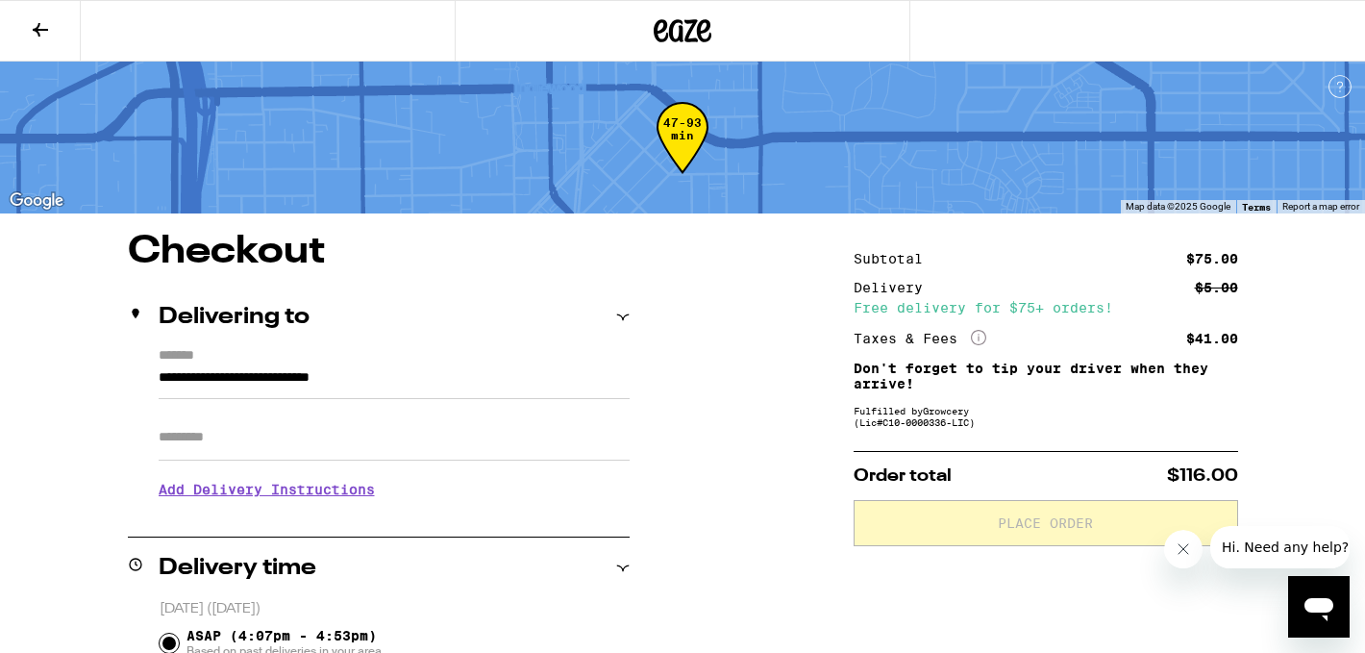
click at [38, 32] on icon at bounding box center [40, 29] width 15 height 13
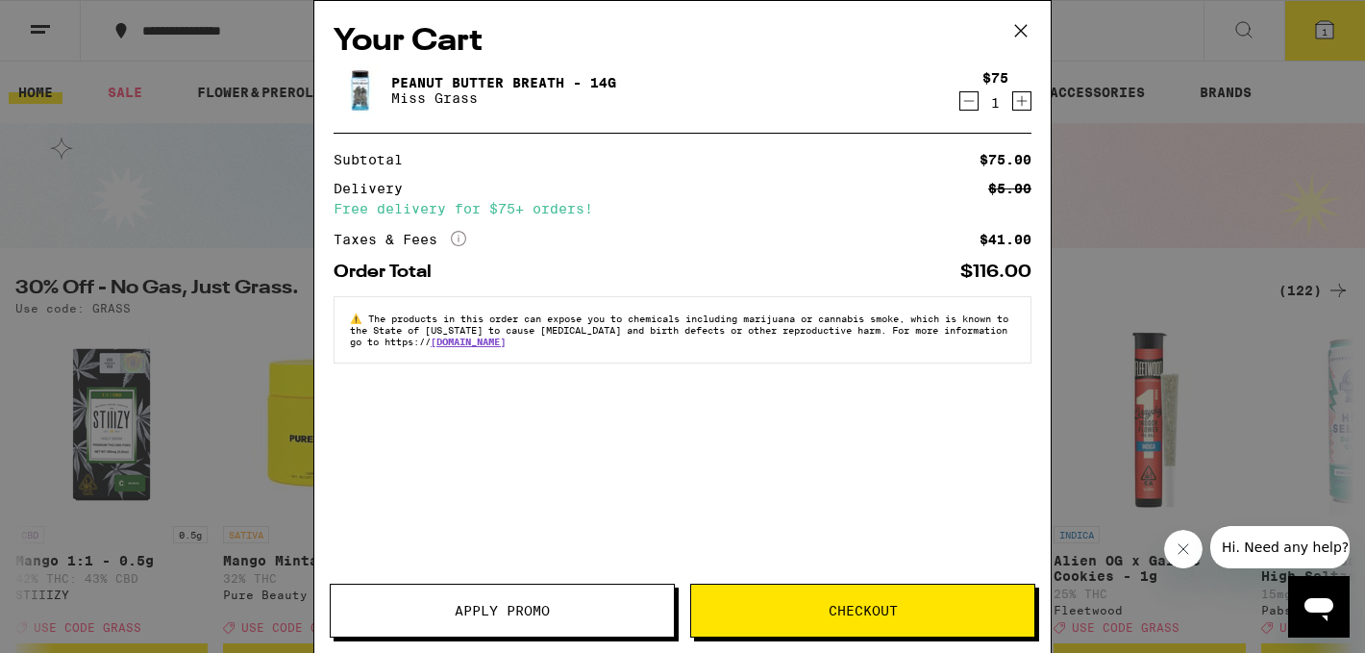
click at [1022, 24] on icon at bounding box center [1020, 30] width 29 height 29
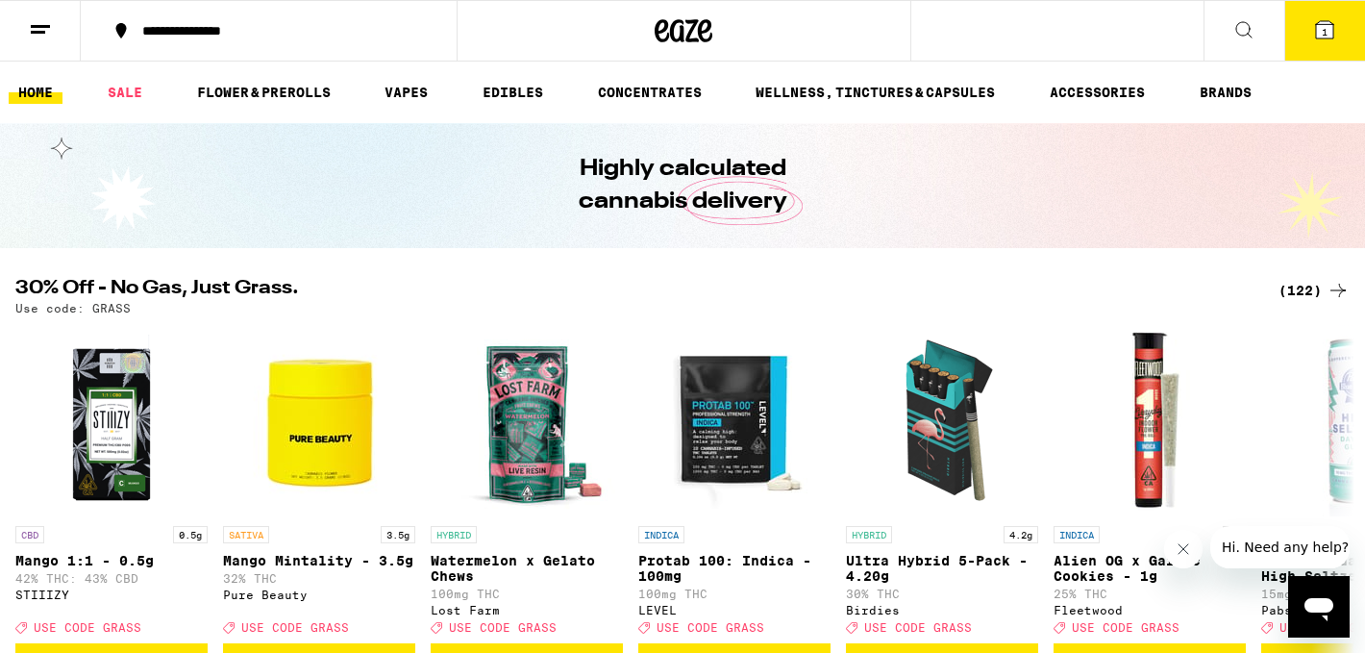
click at [1288, 288] on div "(122)" at bounding box center [1314, 290] width 71 height 23
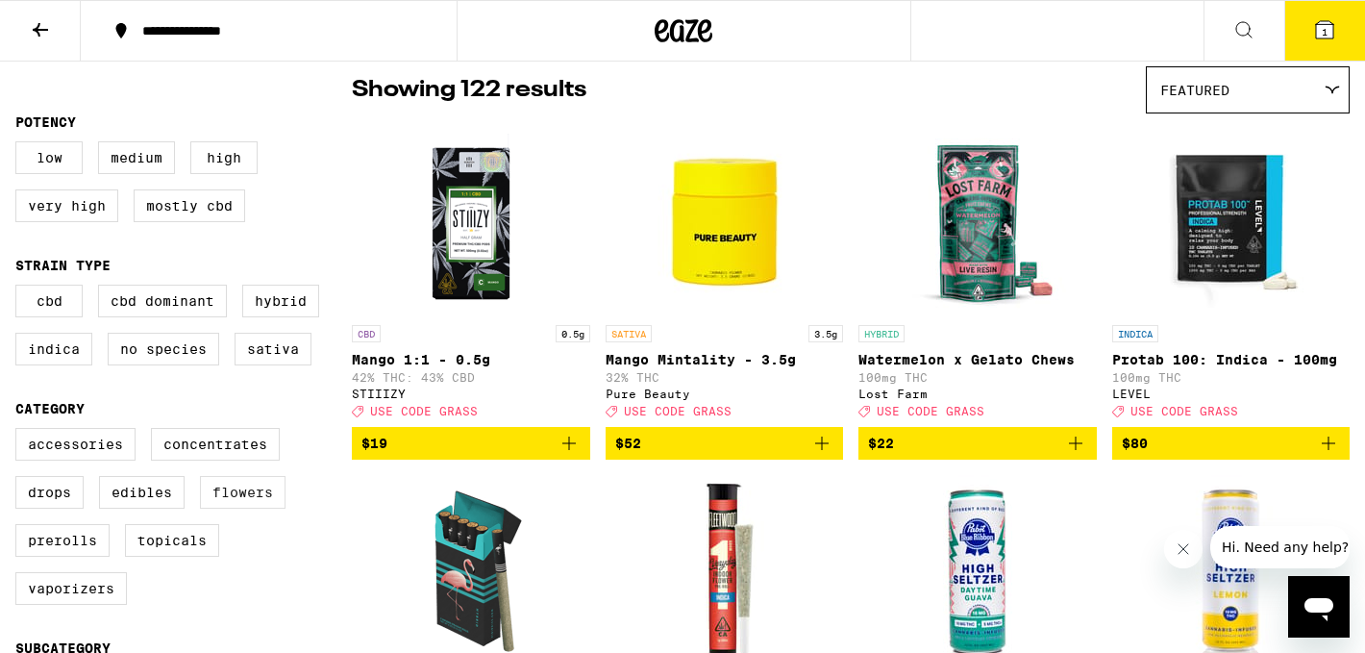
scroll to position [162, 0]
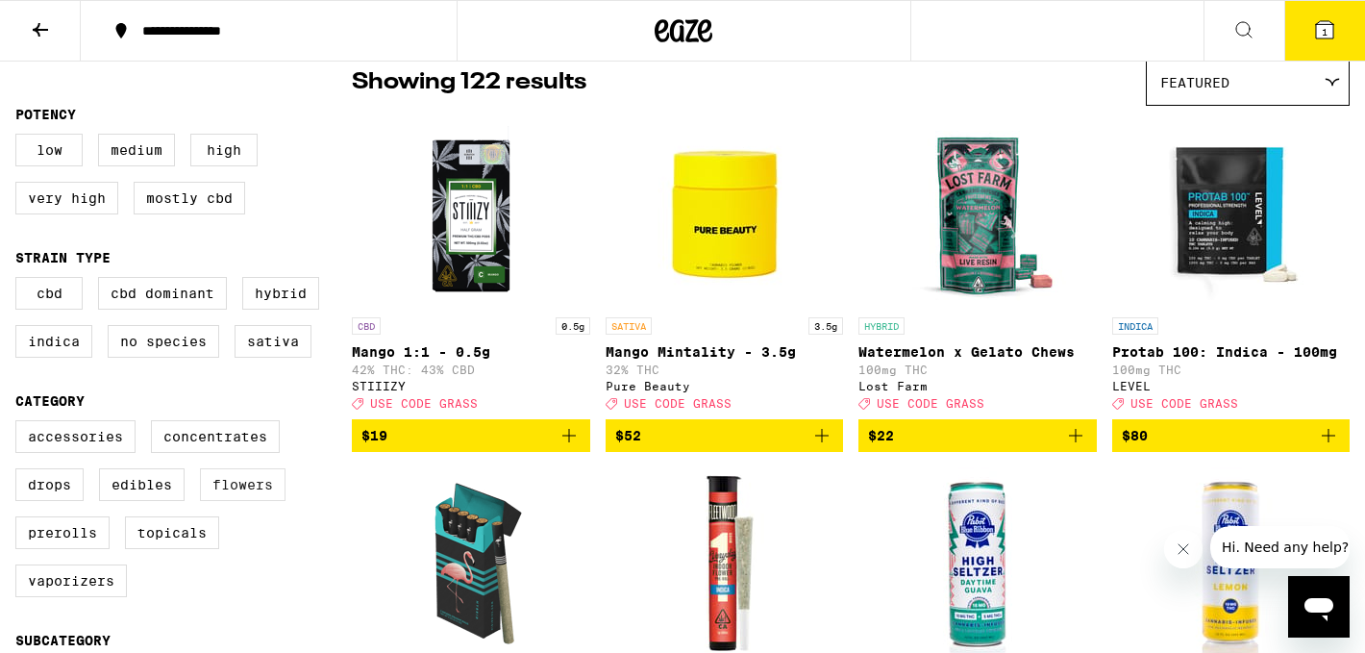
click at [237, 501] on label "Flowers" at bounding box center [243, 484] width 86 height 33
click at [20, 424] on input "Flowers" at bounding box center [19, 423] width 1 height 1
checkbox input "true"
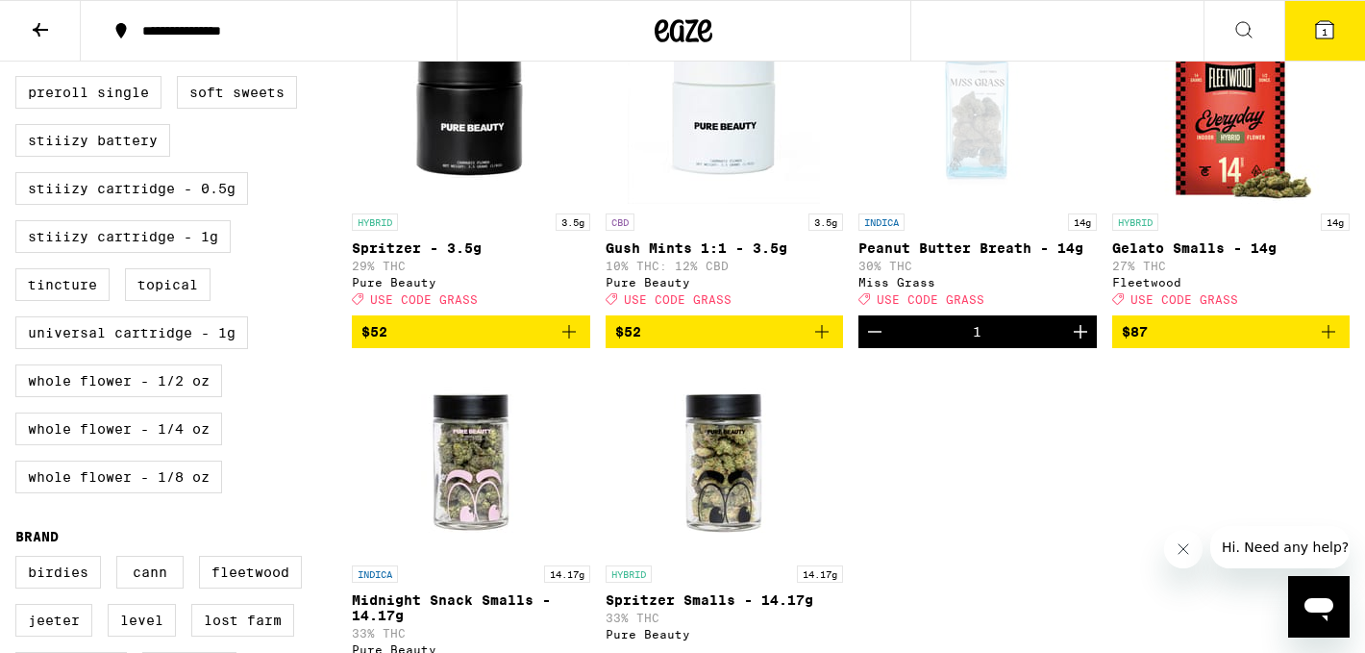
scroll to position [987, 0]
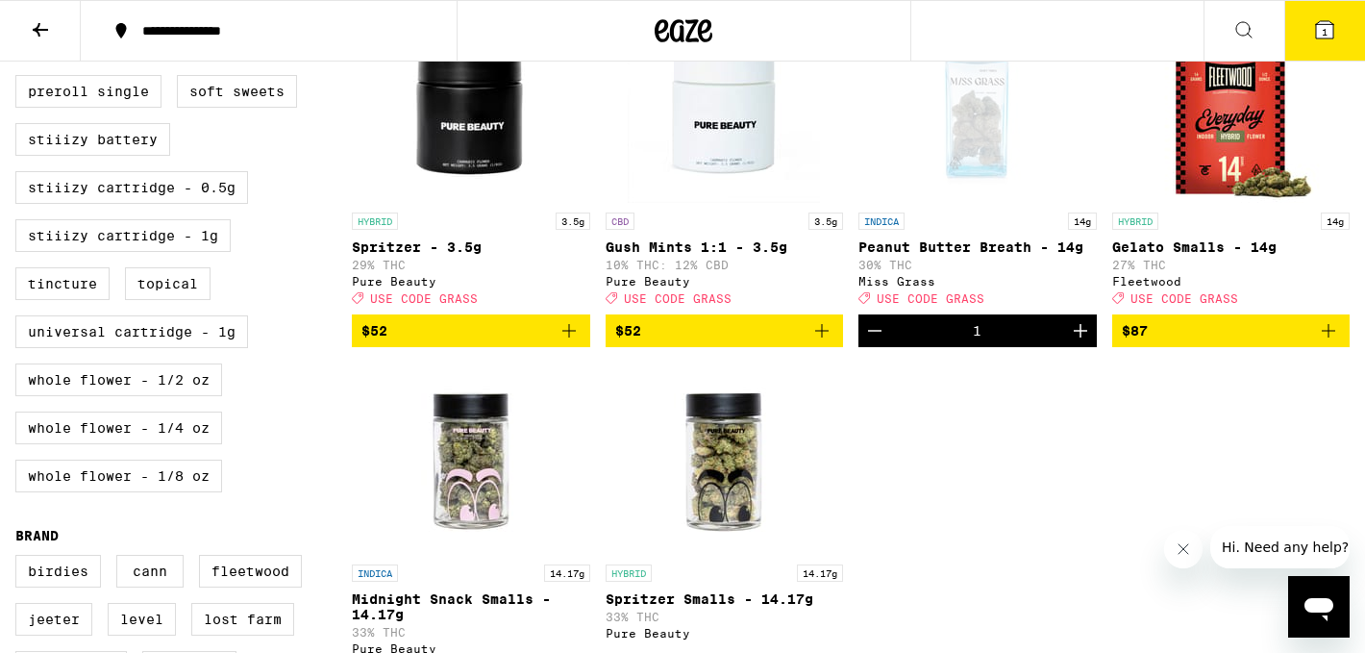
click at [1332, 342] on icon "Add to bag" at bounding box center [1328, 330] width 23 height 23
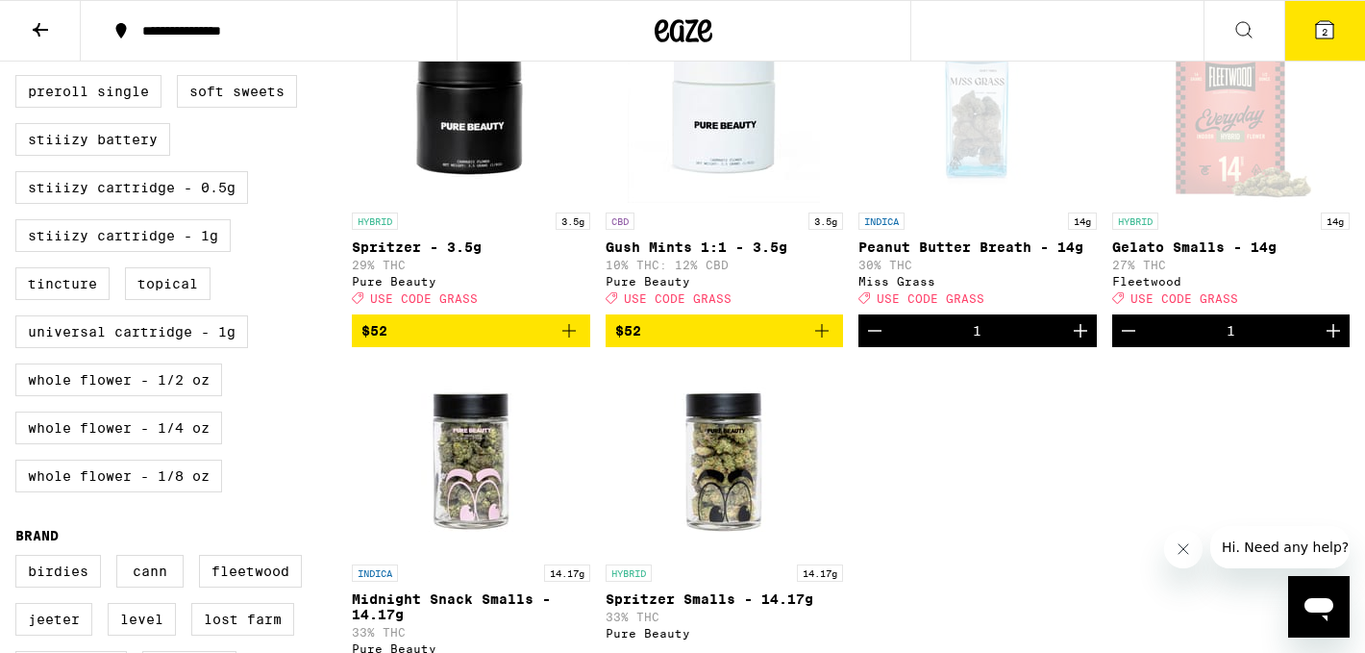
click at [1316, 26] on icon at bounding box center [1324, 29] width 17 height 17
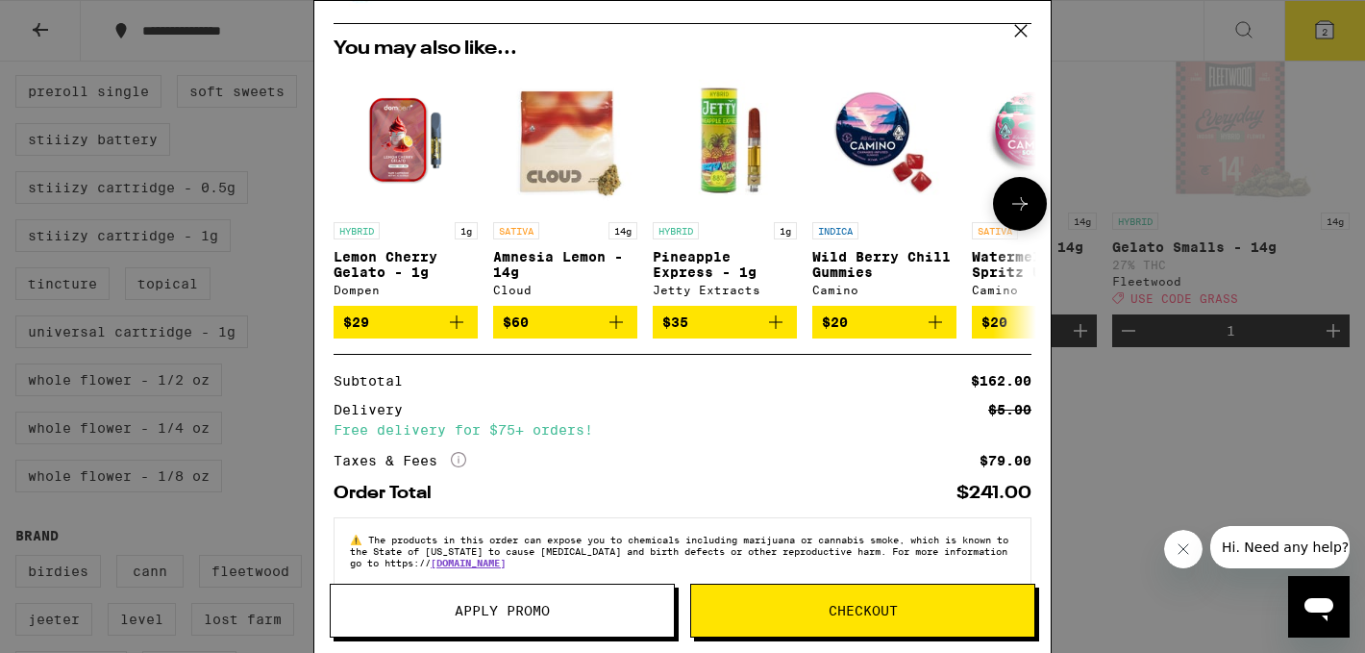
scroll to position [214, 0]
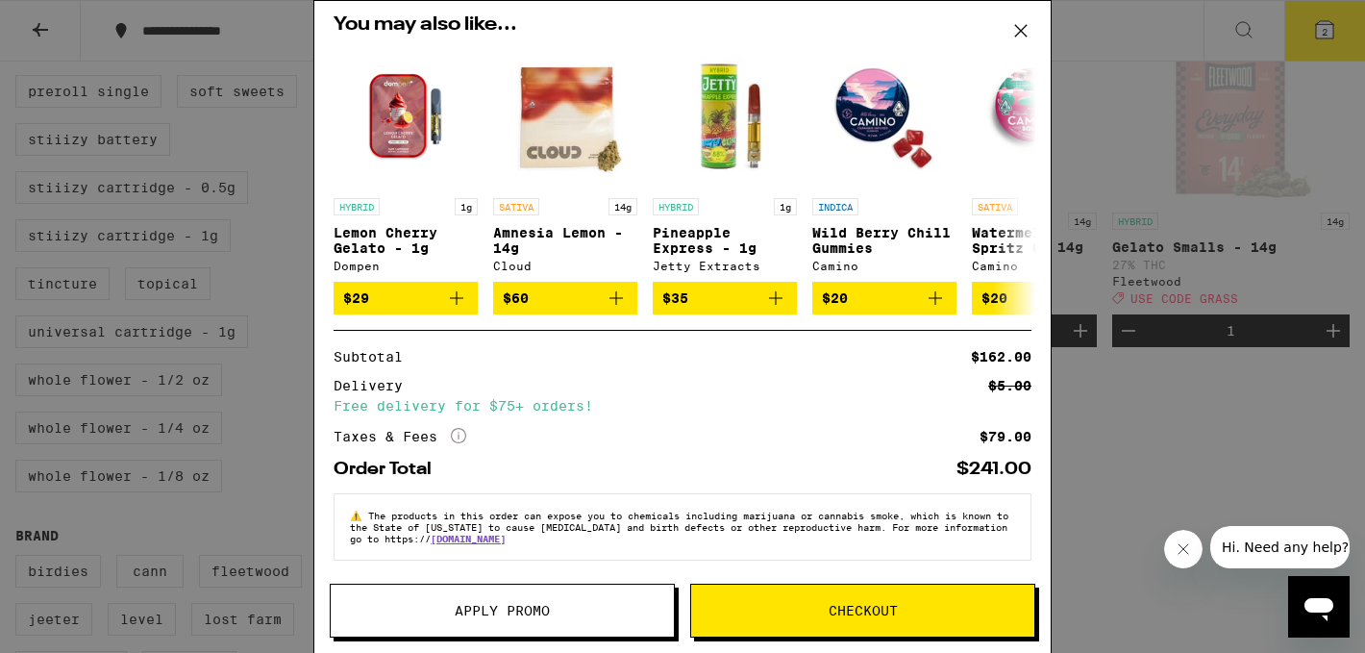
click at [494, 627] on button "Apply Promo" at bounding box center [502, 611] width 345 height 54
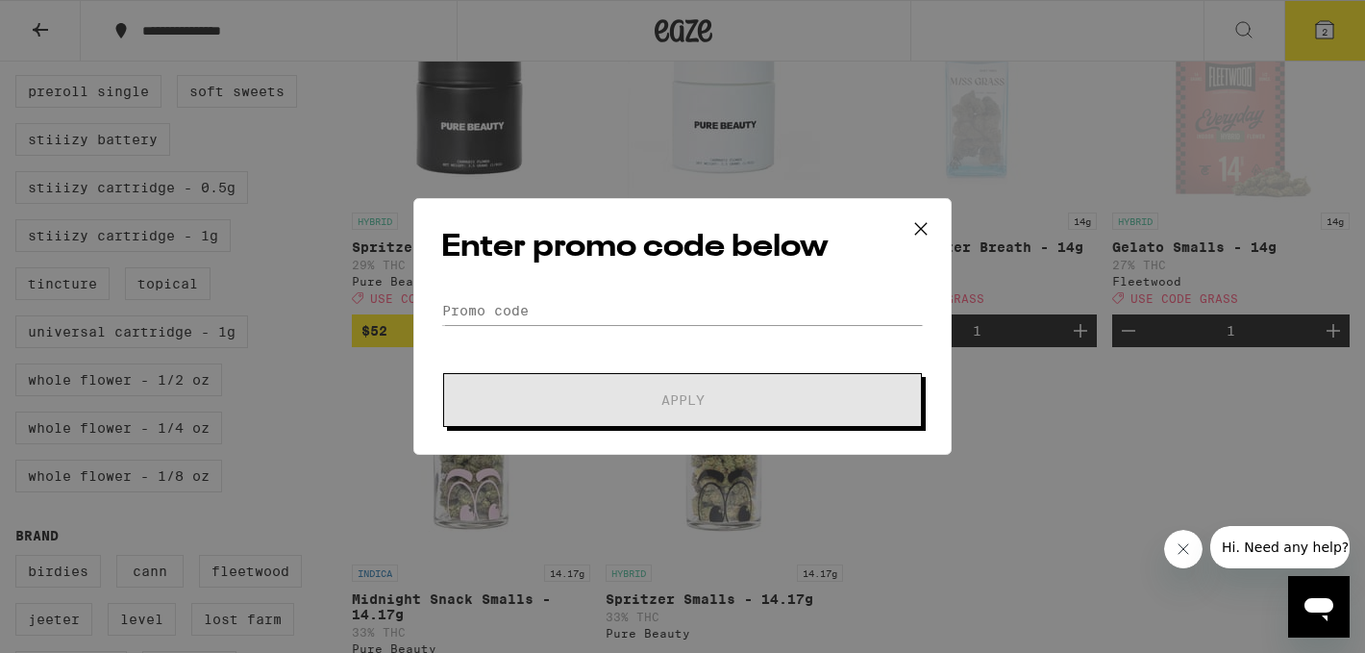
click at [609, 289] on div "Enter promo code below Promo Code Apply" at bounding box center [682, 326] width 538 height 257
click at [546, 323] on input "Promo Code" at bounding box center [682, 310] width 483 height 29
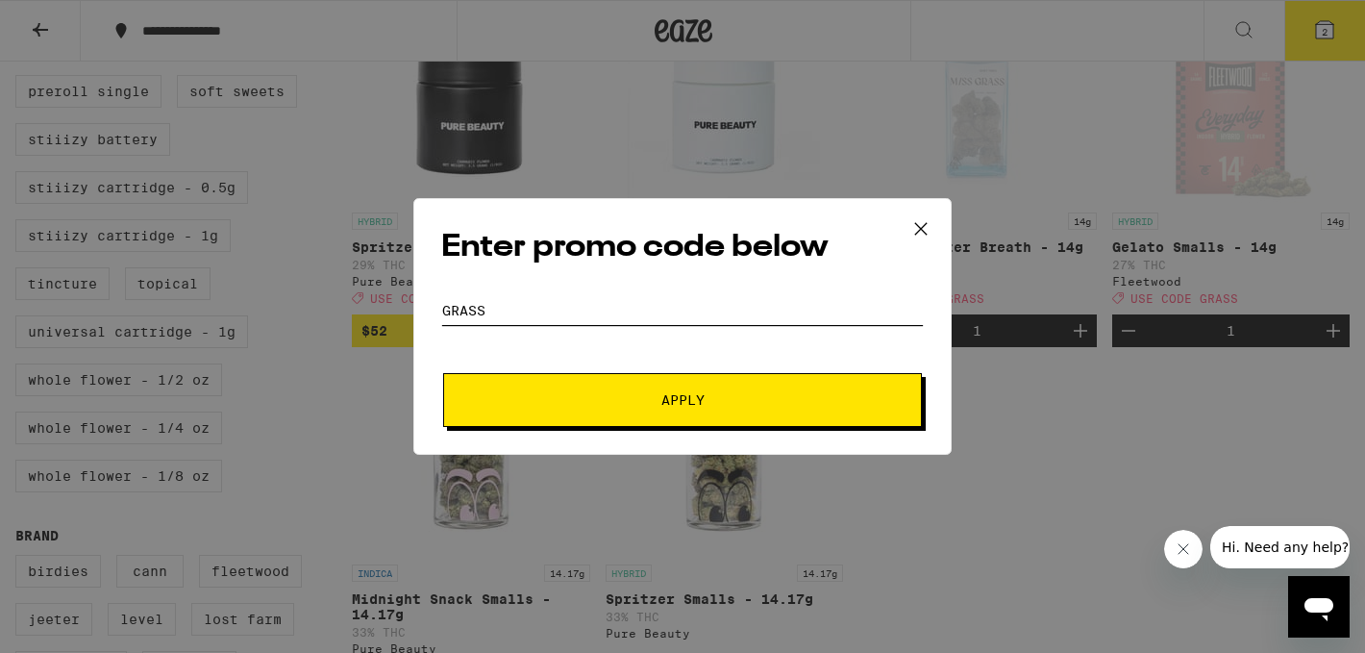
type input "grass"
click at [629, 390] on button "Apply" at bounding box center [682, 400] width 479 height 54
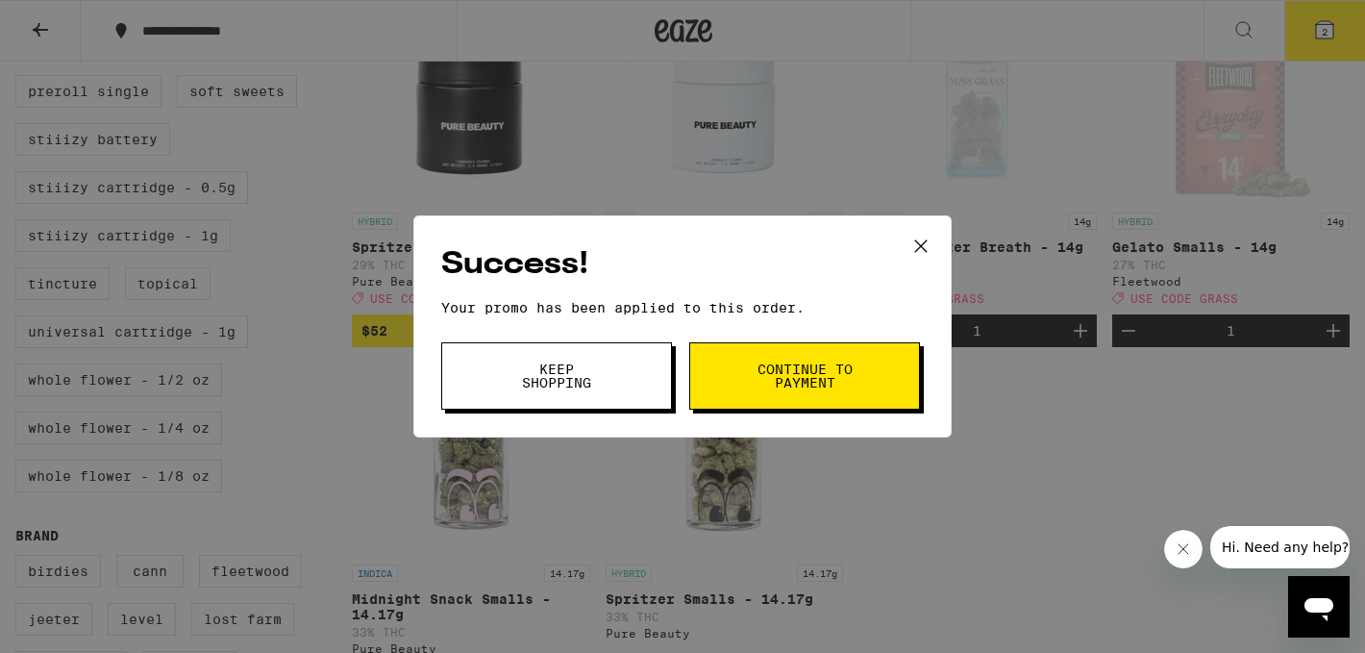
click at [555, 392] on button "Keep Shopping" at bounding box center [556, 375] width 231 height 67
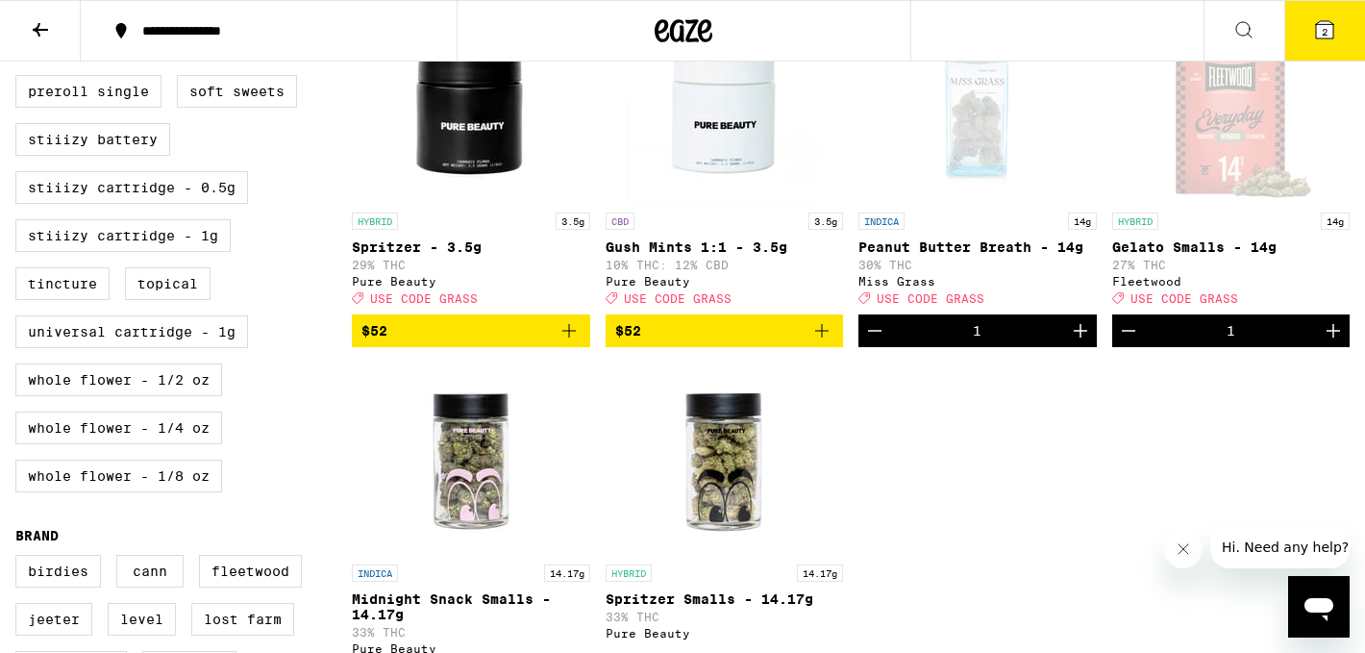
click at [1336, 29] on button "2" at bounding box center [1324, 31] width 81 height 60
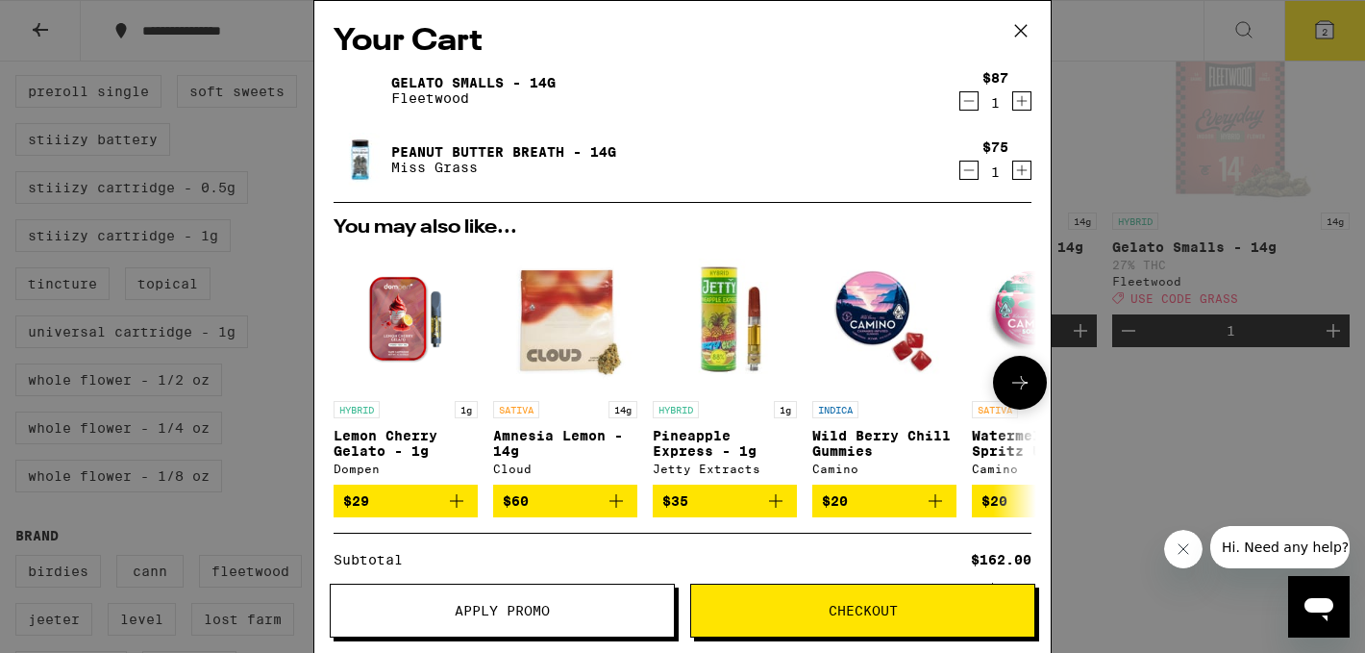
scroll to position [243, 0]
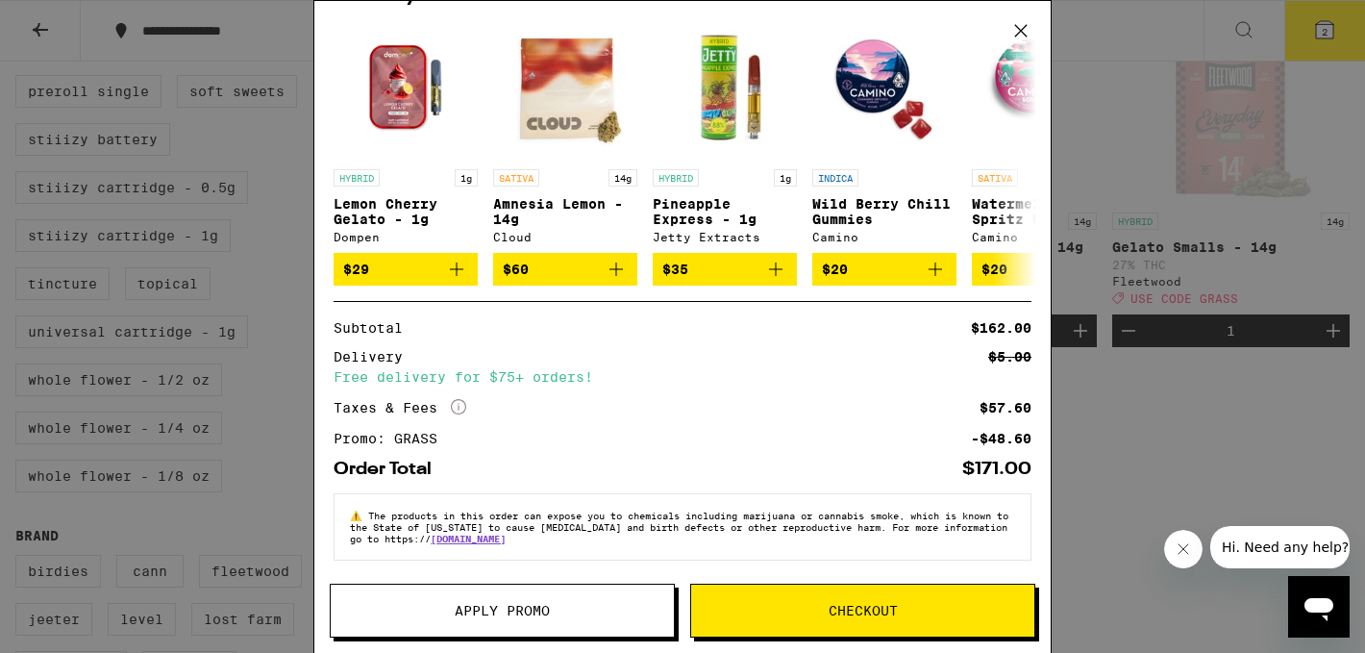
click at [836, 604] on span "Checkout" at bounding box center [863, 610] width 69 height 13
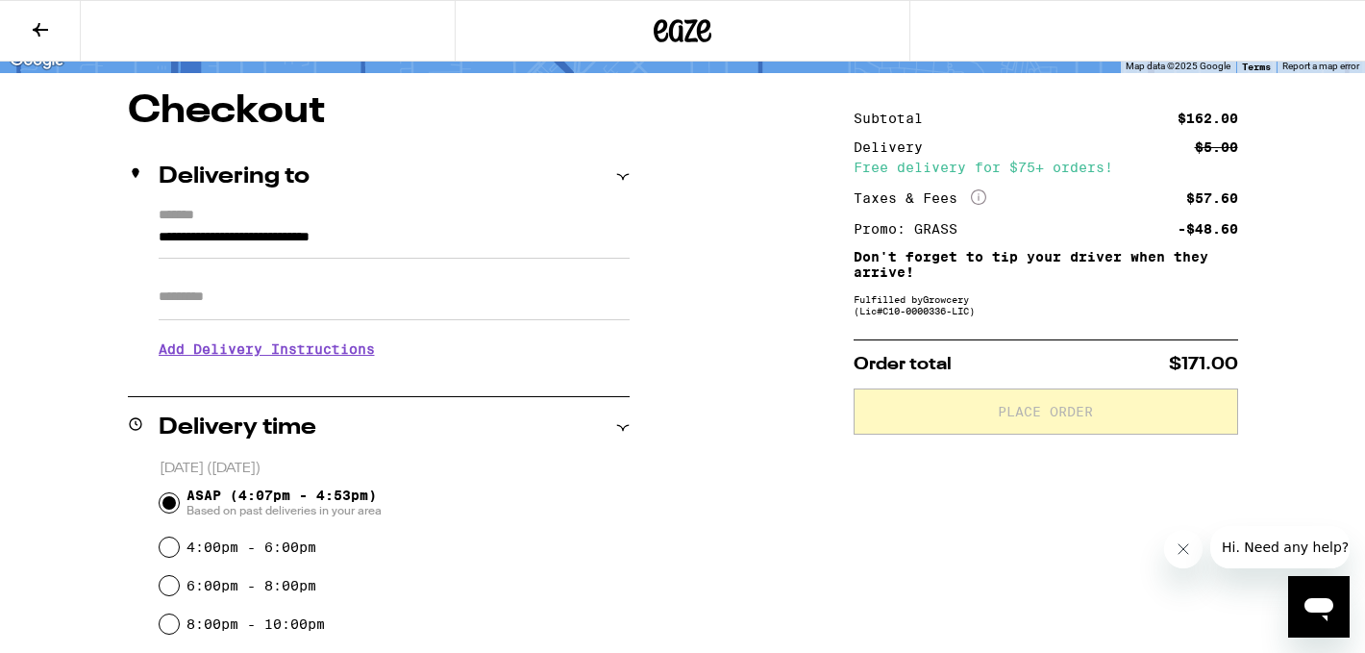
scroll to position [141, 0]
click at [352, 365] on h3 "Add Delivery Instructions" at bounding box center [394, 348] width 471 height 44
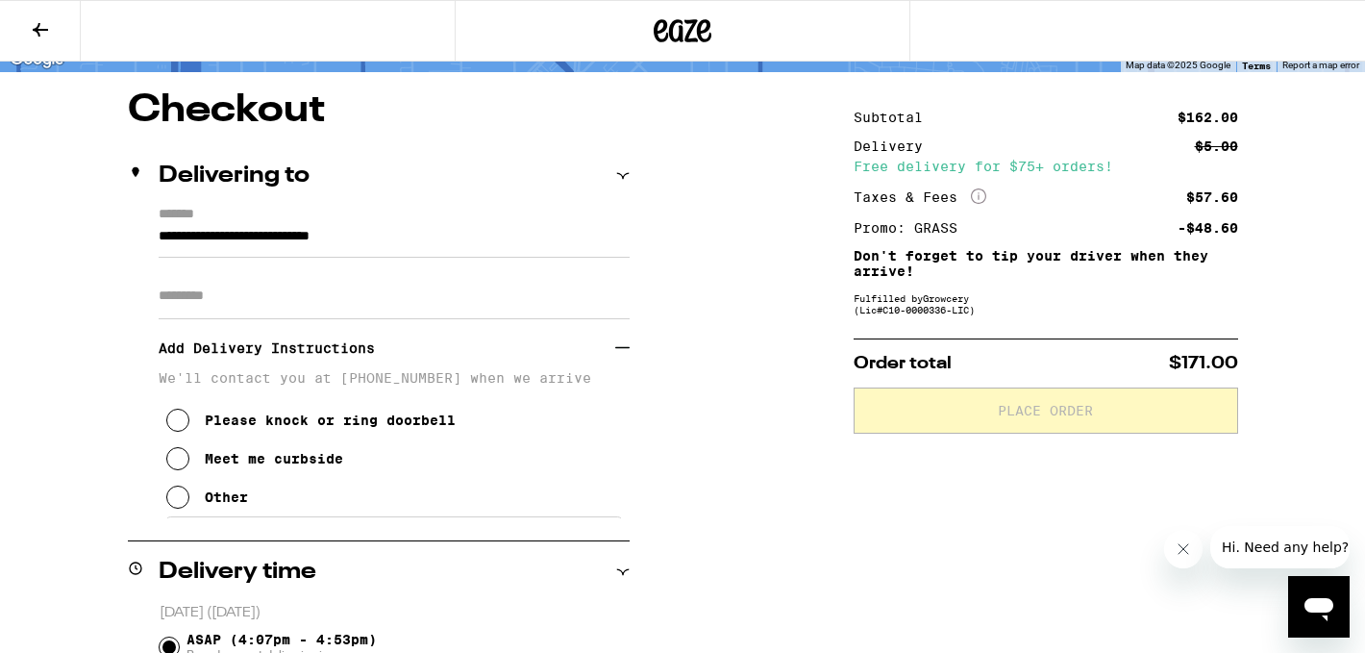
click at [270, 462] on div "Meet me curbside" at bounding box center [274, 458] width 138 height 15
click at [609, 176] on div "Delivering to" at bounding box center [379, 175] width 502 height 23
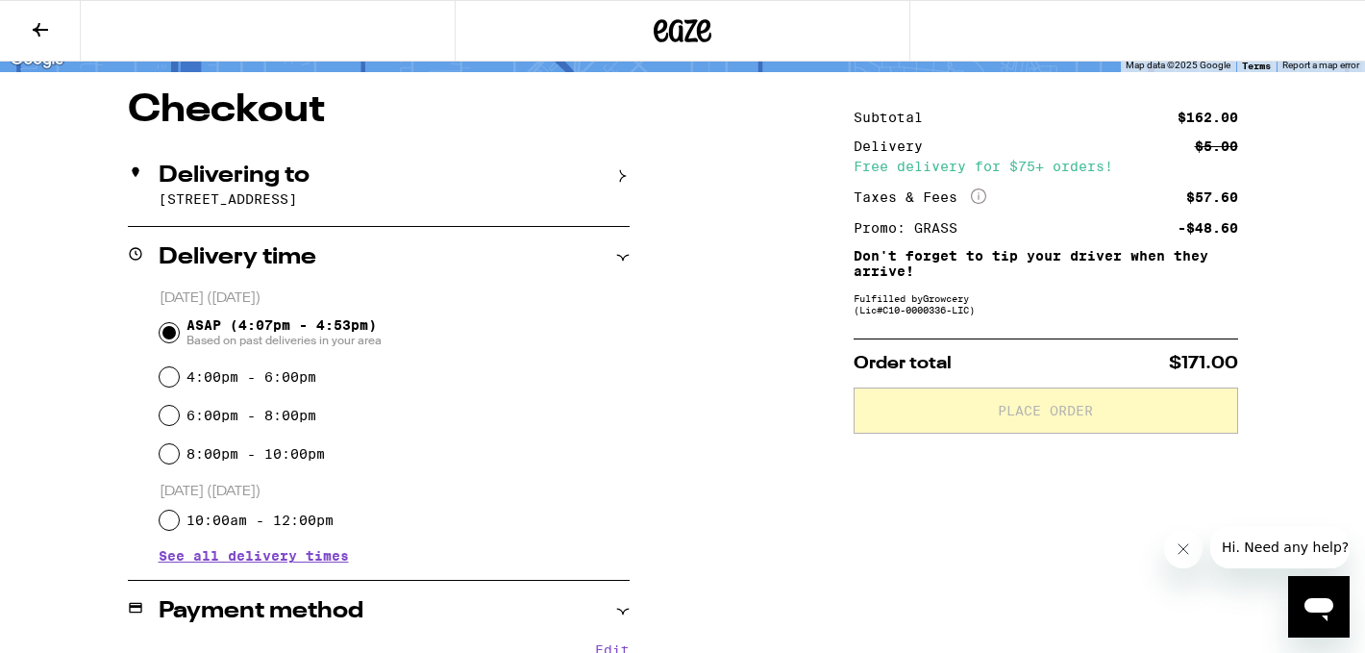
click at [623, 253] on icon at bounding box center [622, 257] width 13 height 13
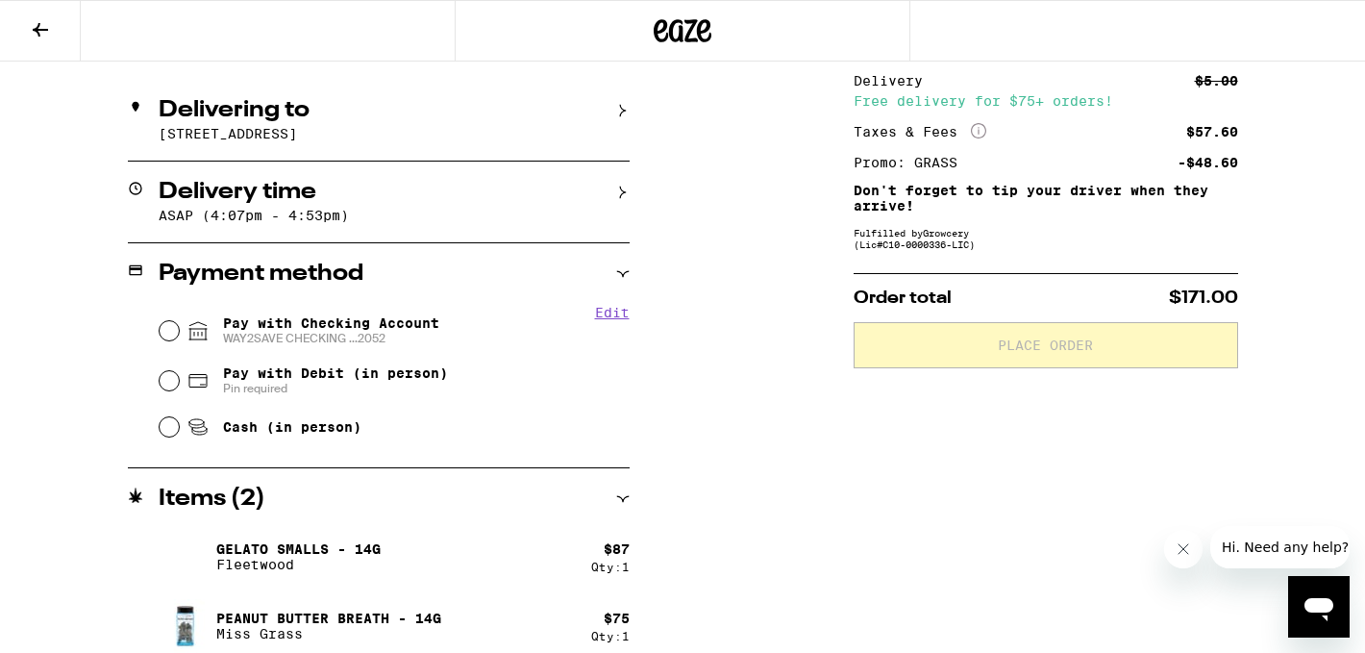
scroll to position [224, 0]
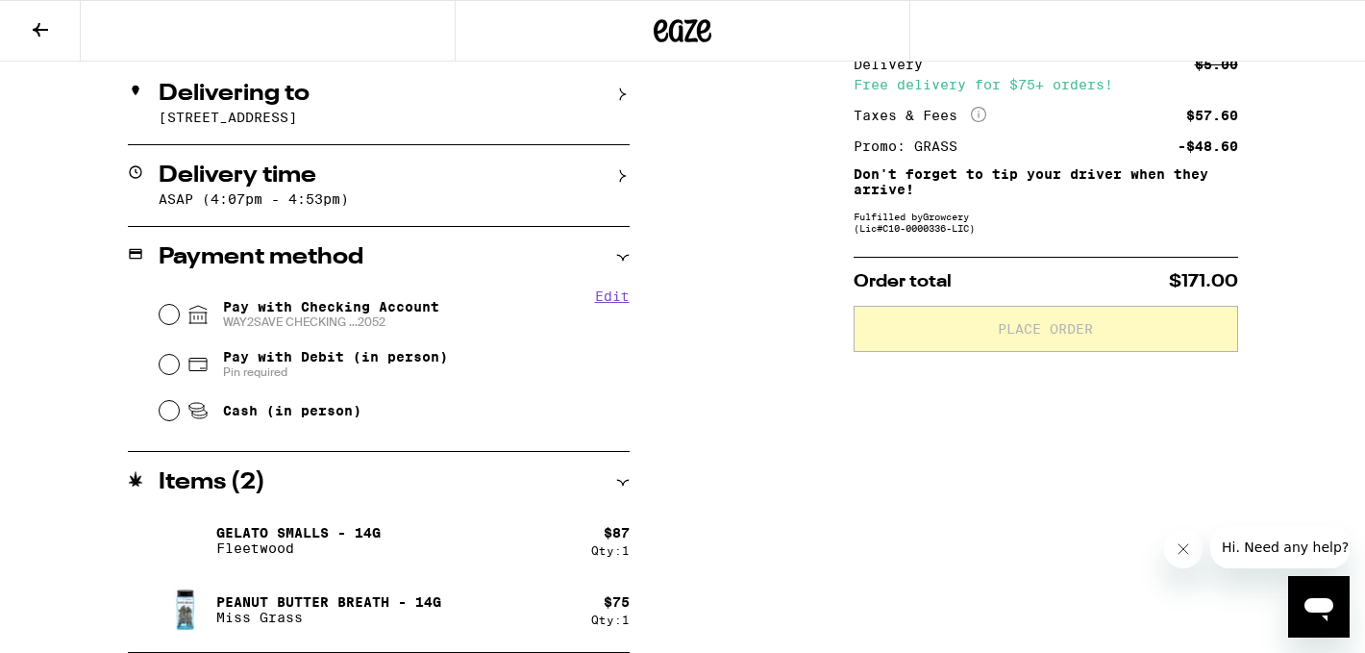
click at [376, 322] on span "WAY2SAVE CHECKING ...2052" at bounding box center [331, 321] width 216 height 15
click at [179, 322] on input "Pay with Checking Account WAY2SAVE CHECKING ...2052" at bounding box center [169, 314] width 19 height 19
radio input "true"
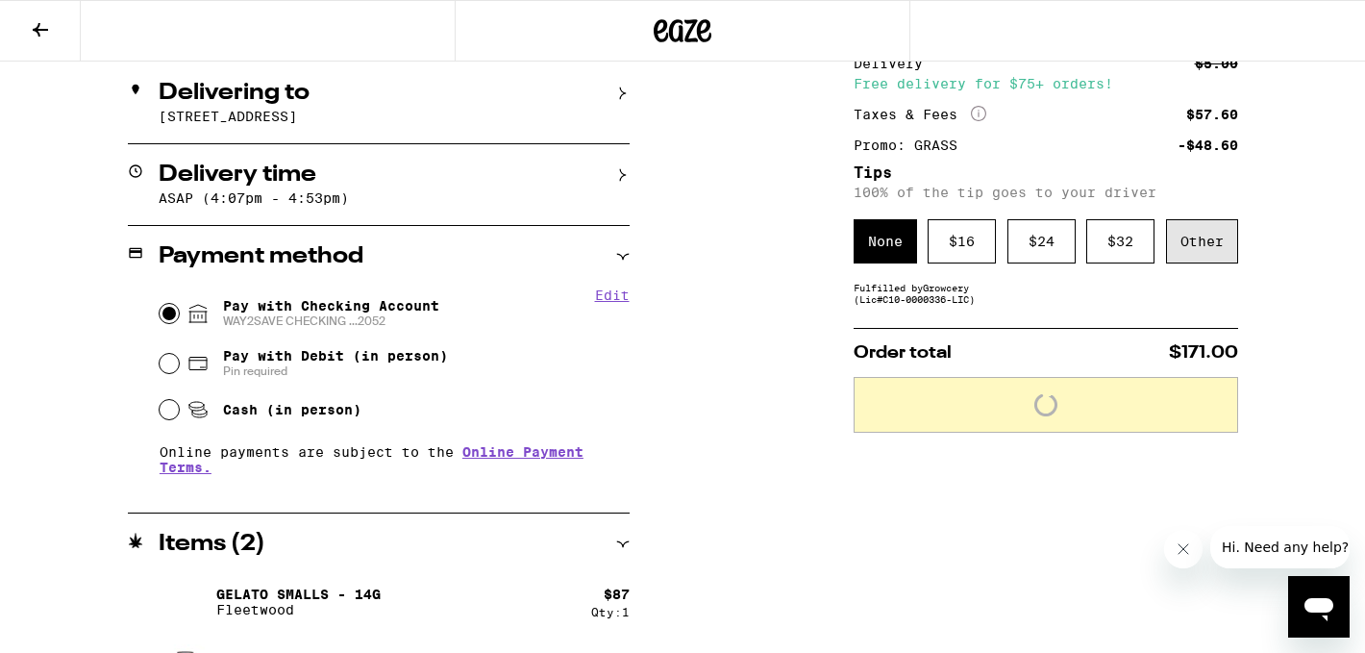
click at [1235, 239] on div "Other" at bounding box center [1202, 241] width 72 height 44
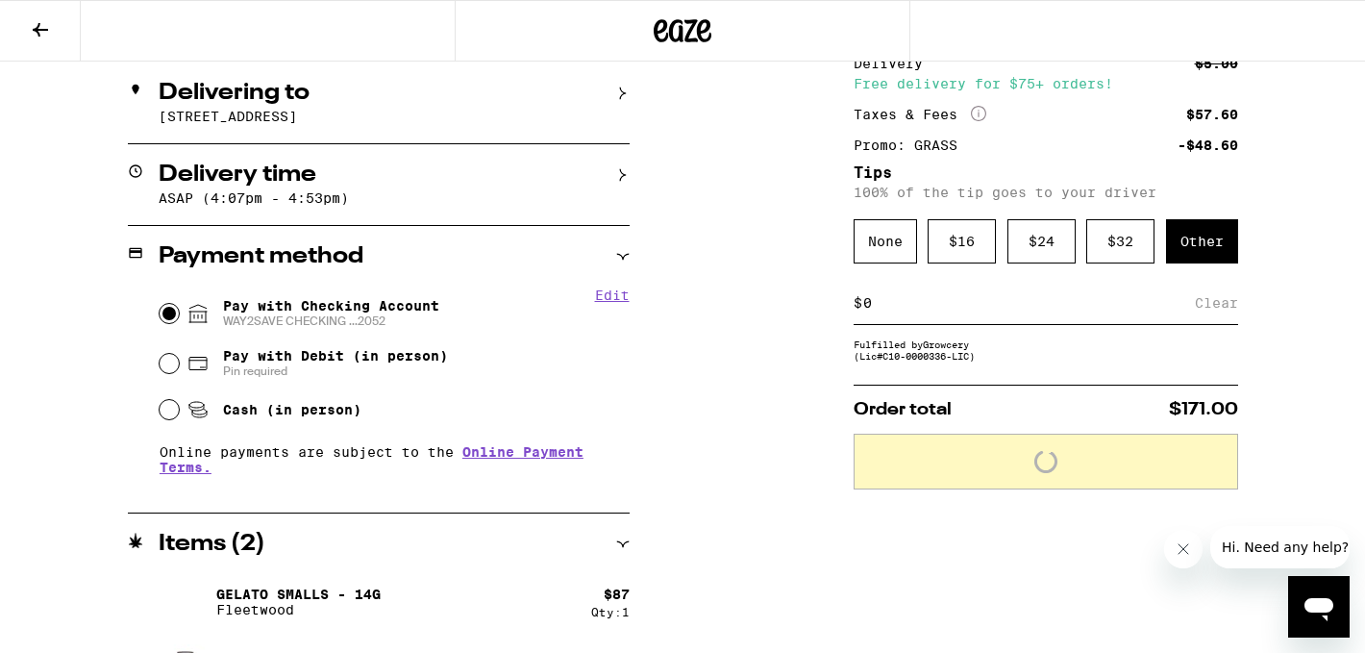
click at [1011, 306] on input at bounding box center [1028, 302] width 333 height 17
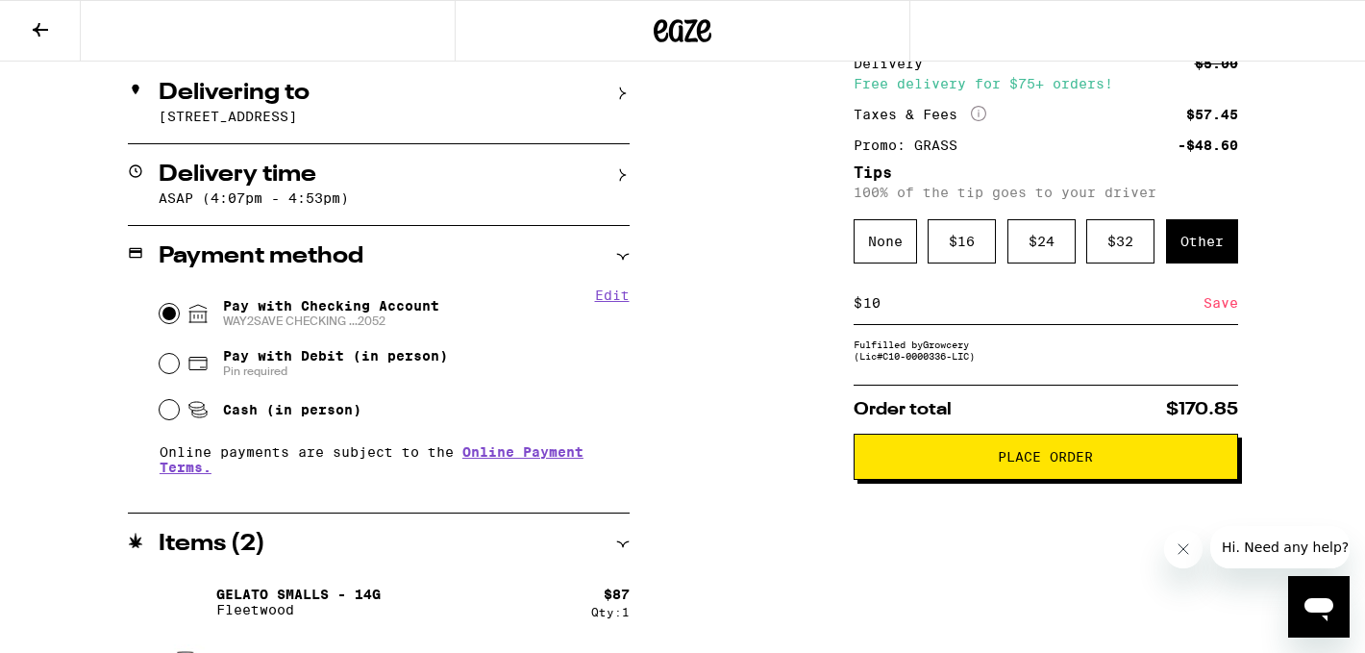
type input "10"
click at [1224, 310] on div "Save" at bounding box center [1221, 303] width 35 height 42
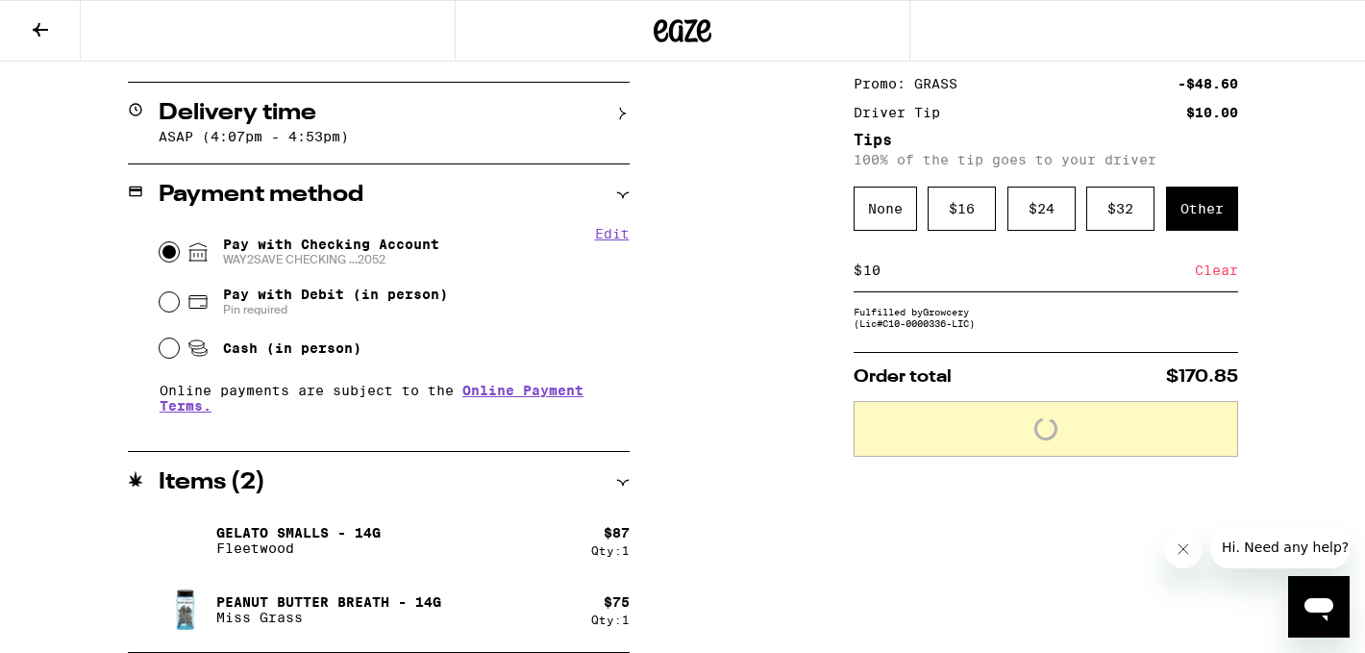
click at [623, 197] on icon at bounding box center [622, 194] width 13 height 13
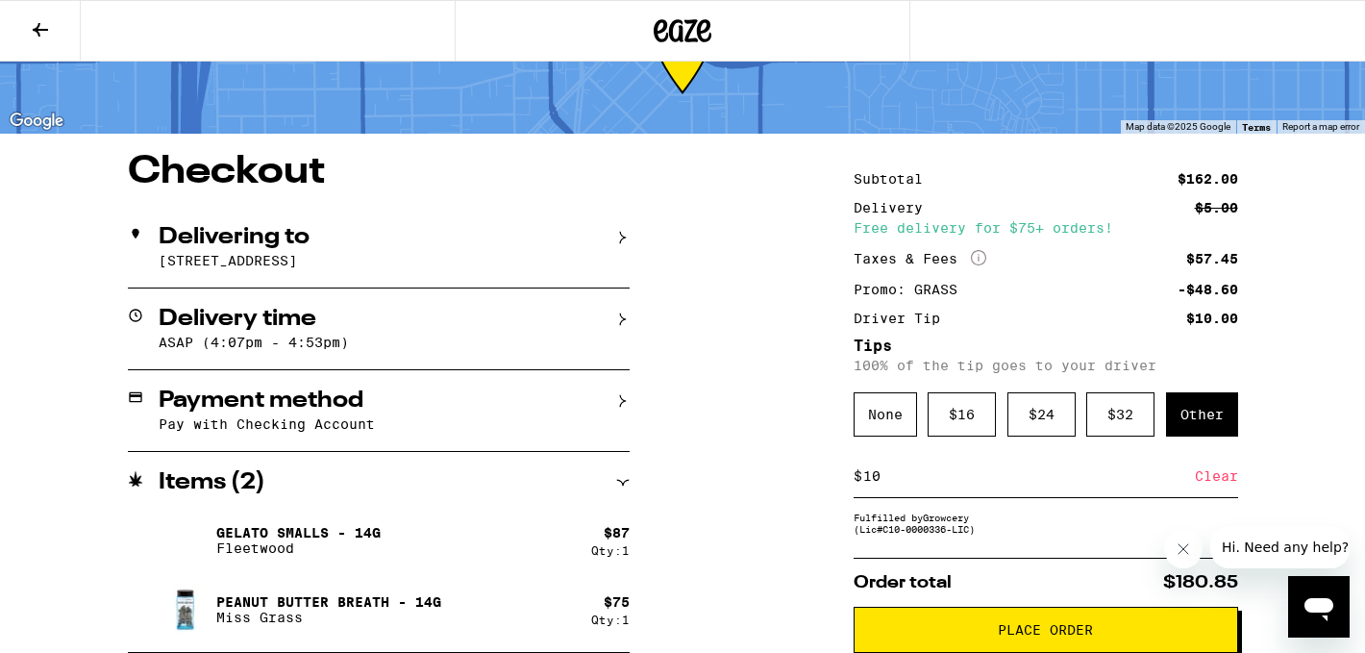
scroll to position [89, 0]
click at [969, 620] on button "Place Order" at bounding box center [1046, 630] width 385 height 46
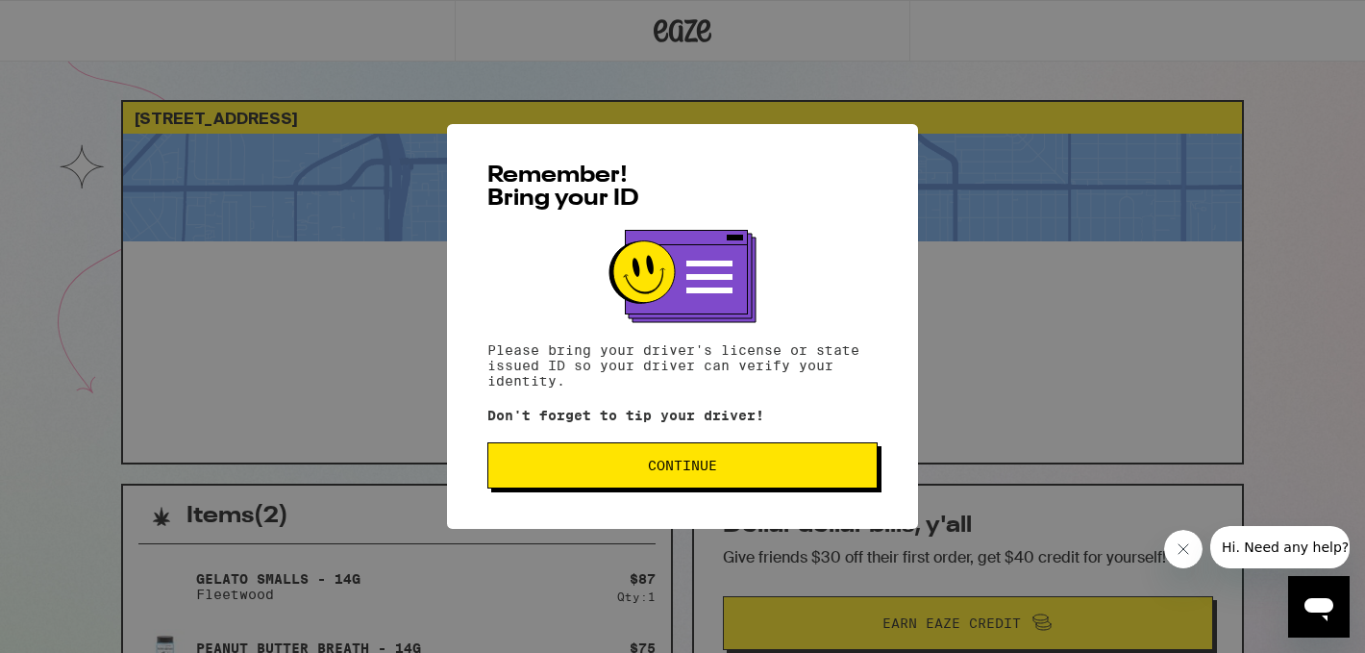
click at [741, 477] on button "Continue" at bounding box center [682, 465] width 390 height 46
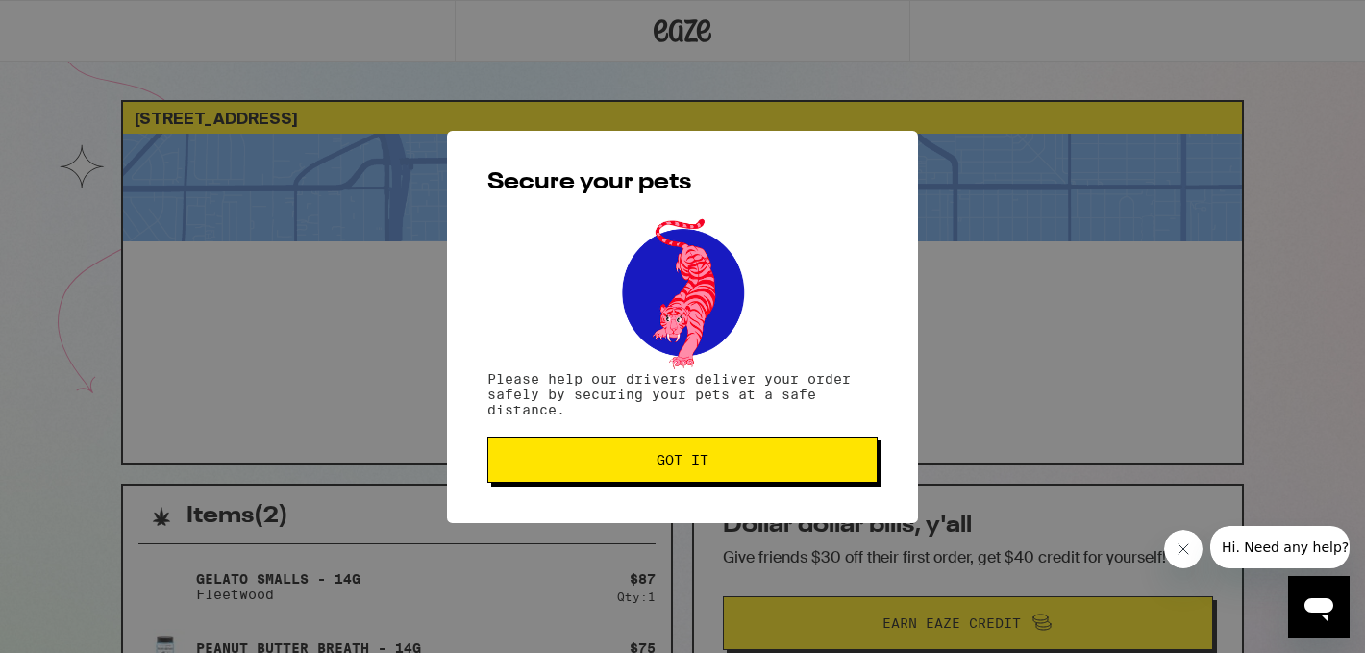
click at [714, 461] on span "Got it" at bounding box center [683, 459] width 358 height 13
